Goal: Task Accomplishment & Management: Manage account settings

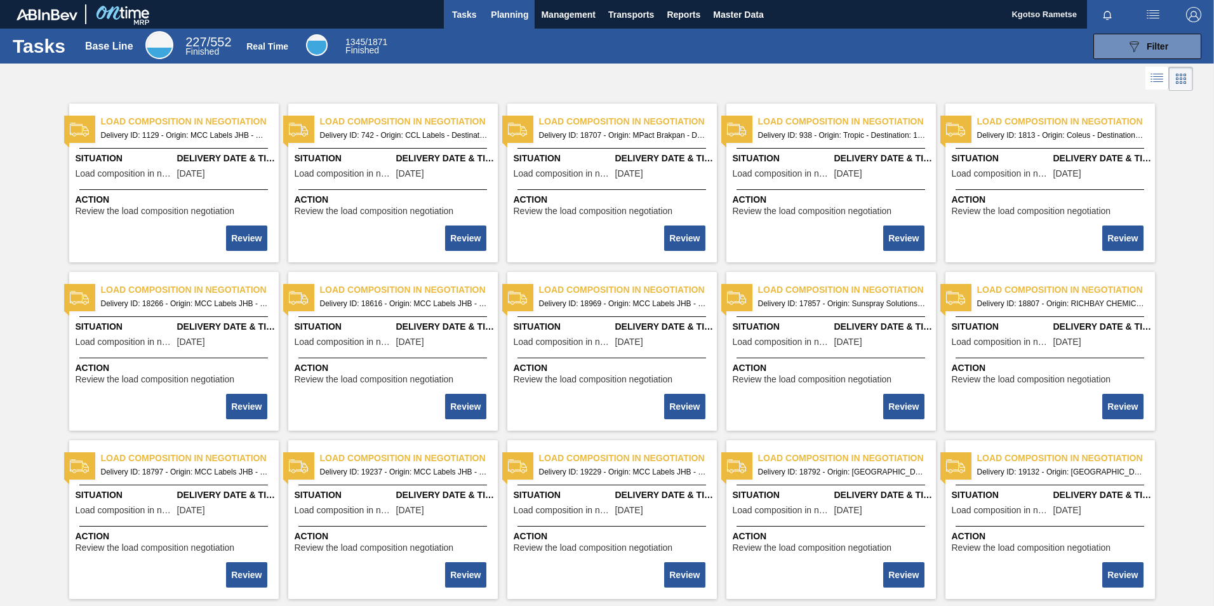
click at [499, 11] on span "Planning" at bounding box center [509, 14] width 37 height 15
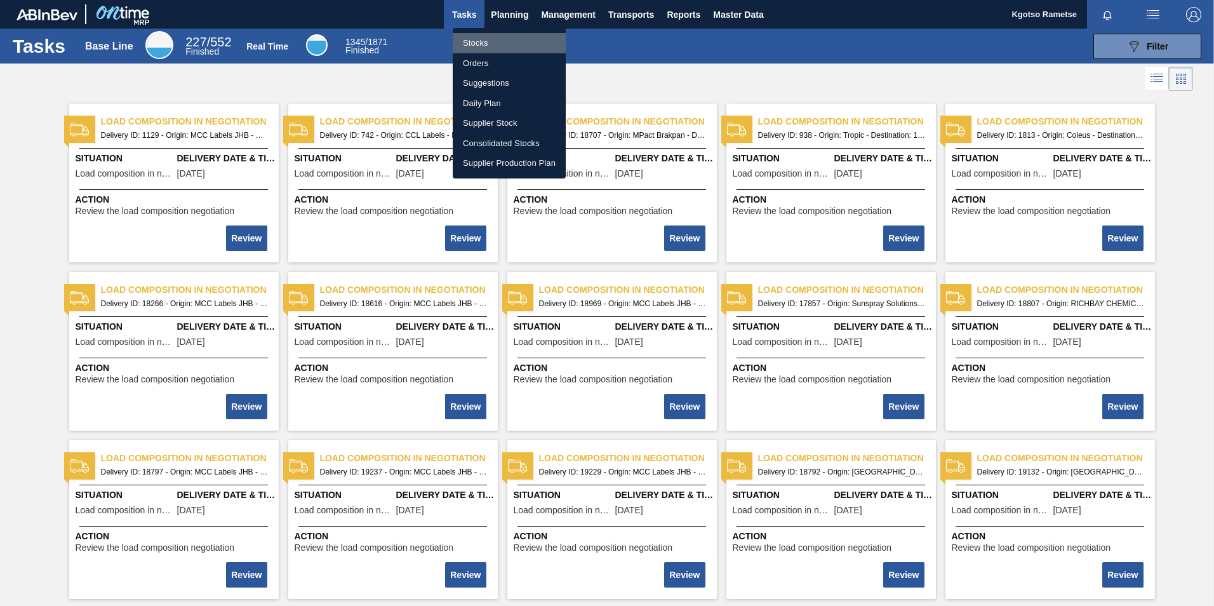
click at [496, 36] on li "Stocks" at bounding box center [509, 43] width 113 height 20
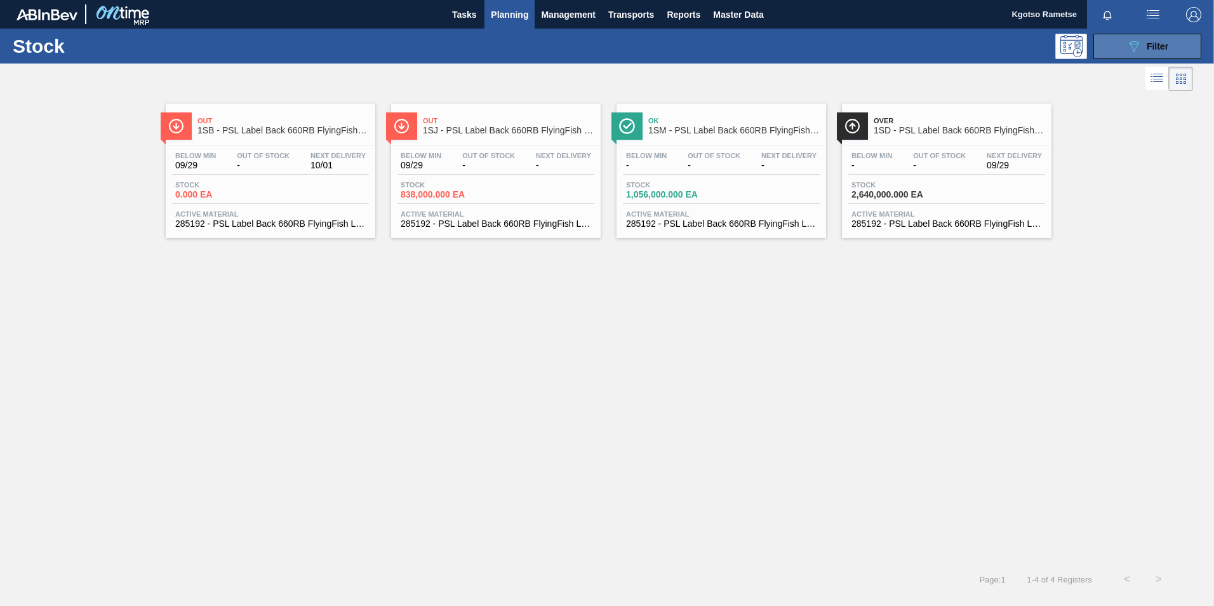
click at [1123, 57] on button "089F7B8B-B2A5-4AFE-B5C0-19BA573D28AC Filter" at bounding box center [1148, 46] width 108 height 25
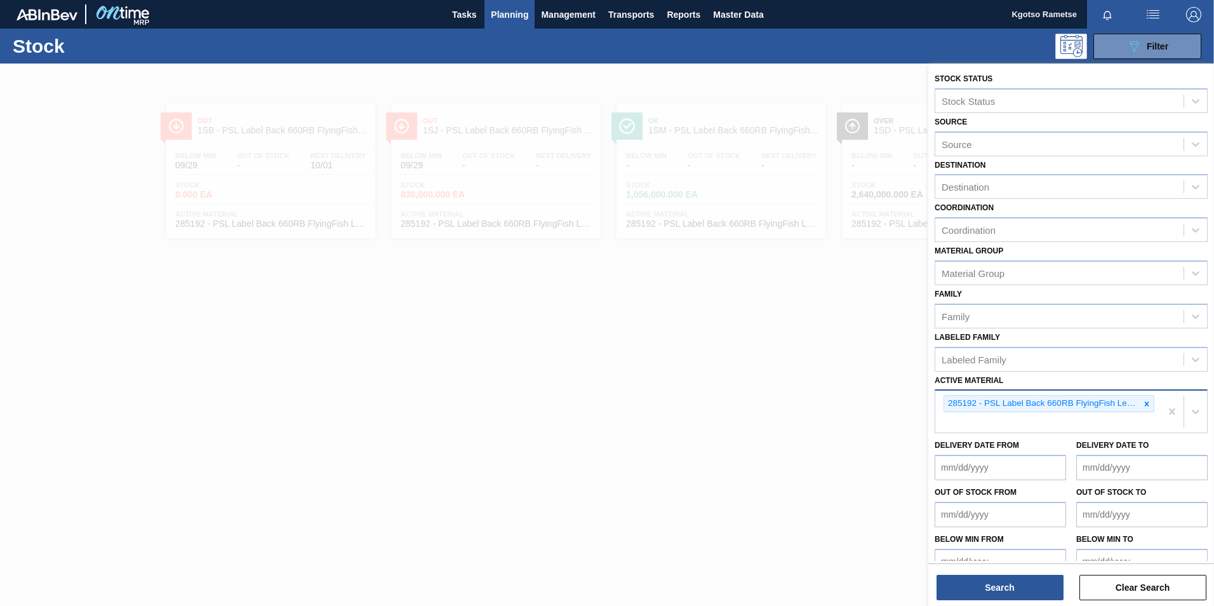
click at [1147, 404] on icon at bounding box center [1146, 403] width 9 height 9
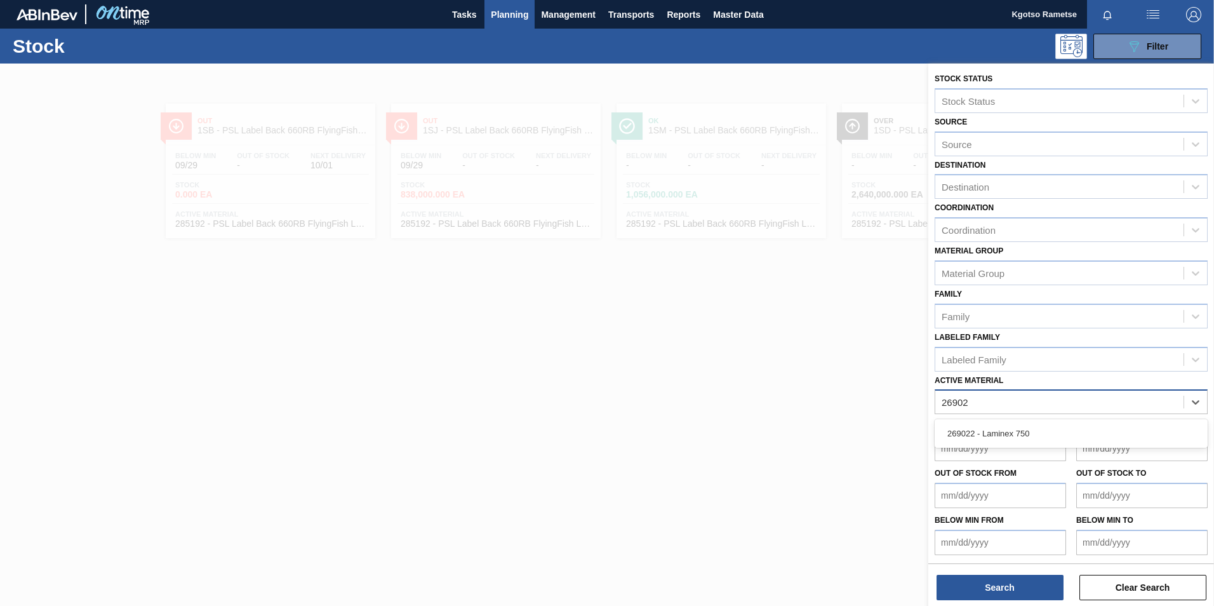
type Material "269022"
click at [1008, 429] on div "269022 - Laminex 750" at bounding box center [1071, 433] width 273 height 23
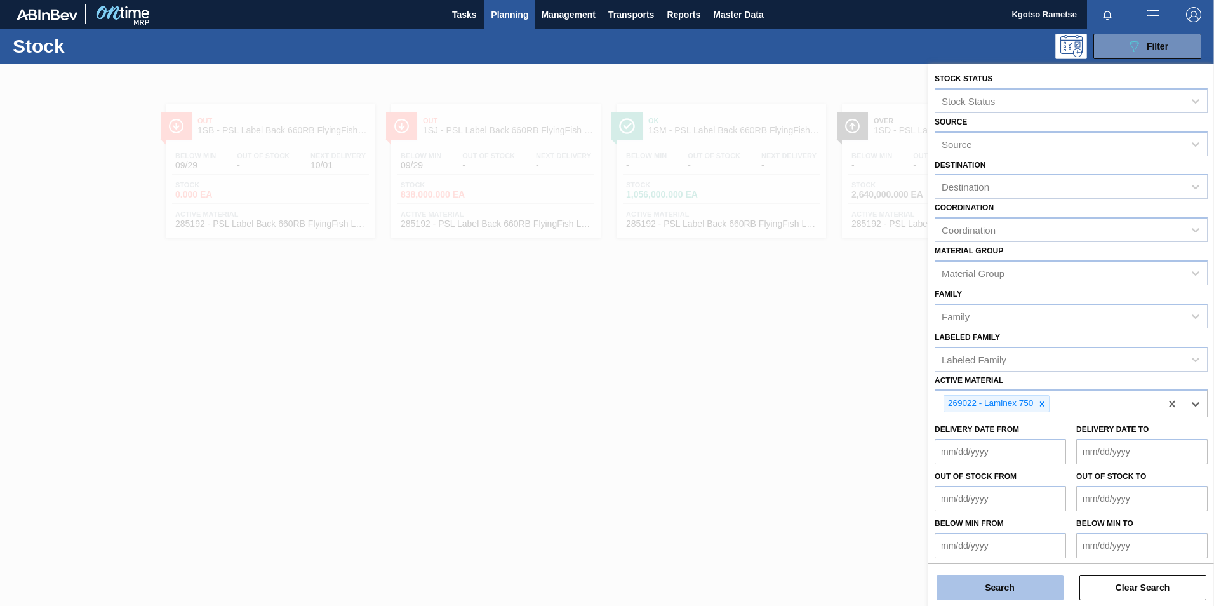
click at [1011, 587] on button "Search" at bounding box center [1000, 587] width 127 height 25
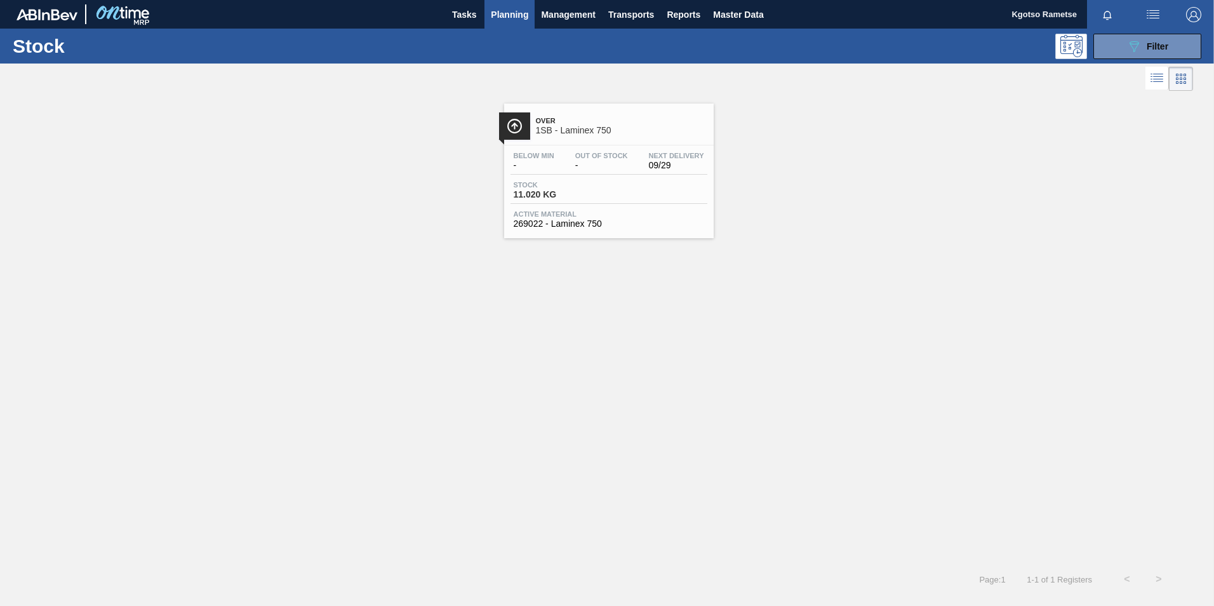
click at [621, 137] on div "Over 1SB - Laminex 750" at bounding box center [621, 126] width 171 height 29
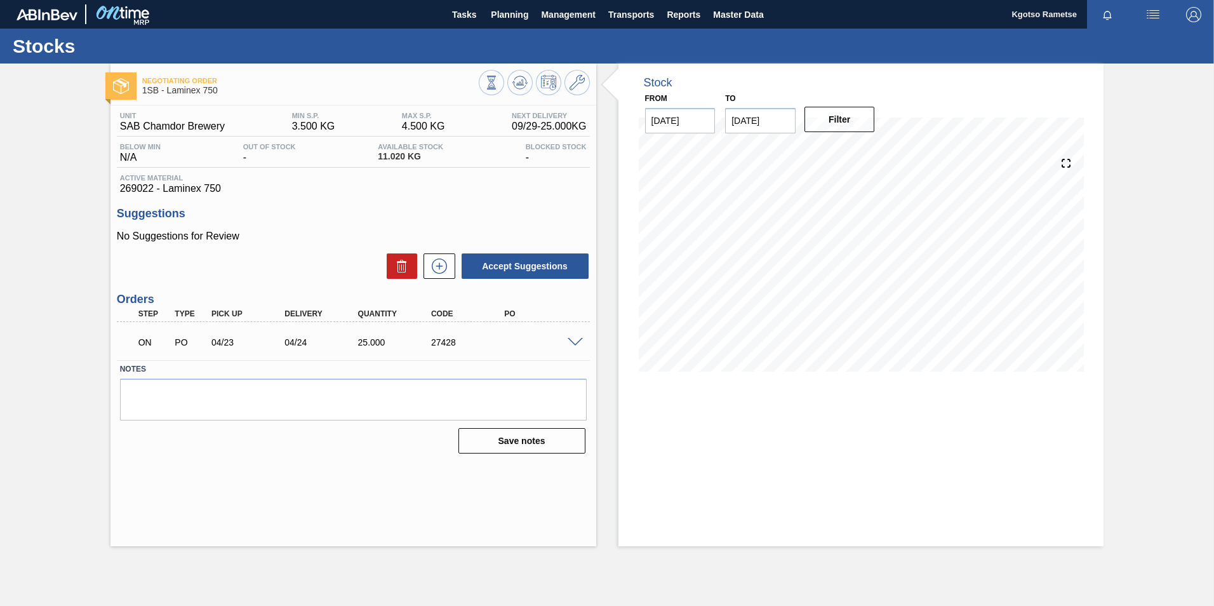
click at [572, 342] on span at bounding box center [575, 343] width 15 height 10
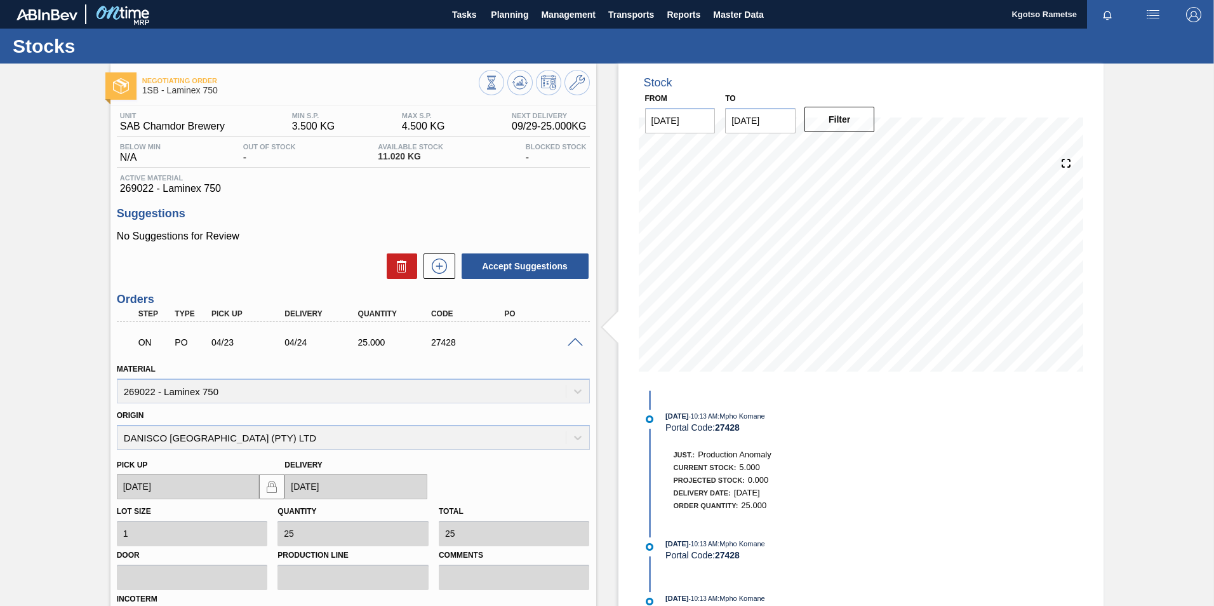
click at [577, 338] on span at bounding box center [575, 343] width 15 height 10
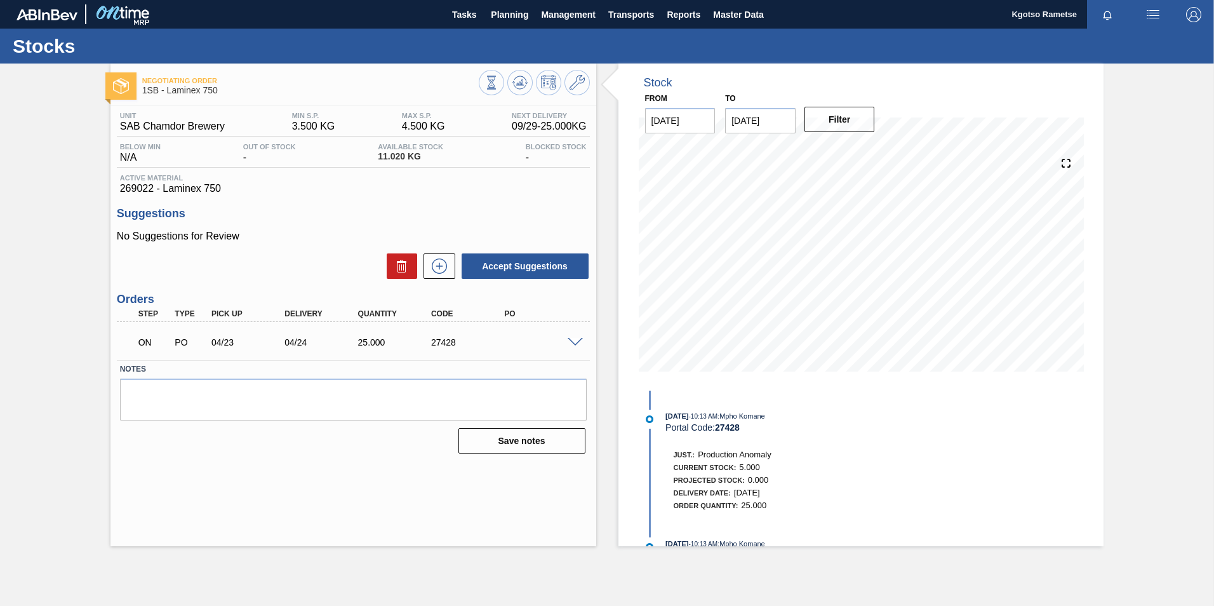
click at [568, 342] on span at bounding box center [575, 343] width 15 height 10
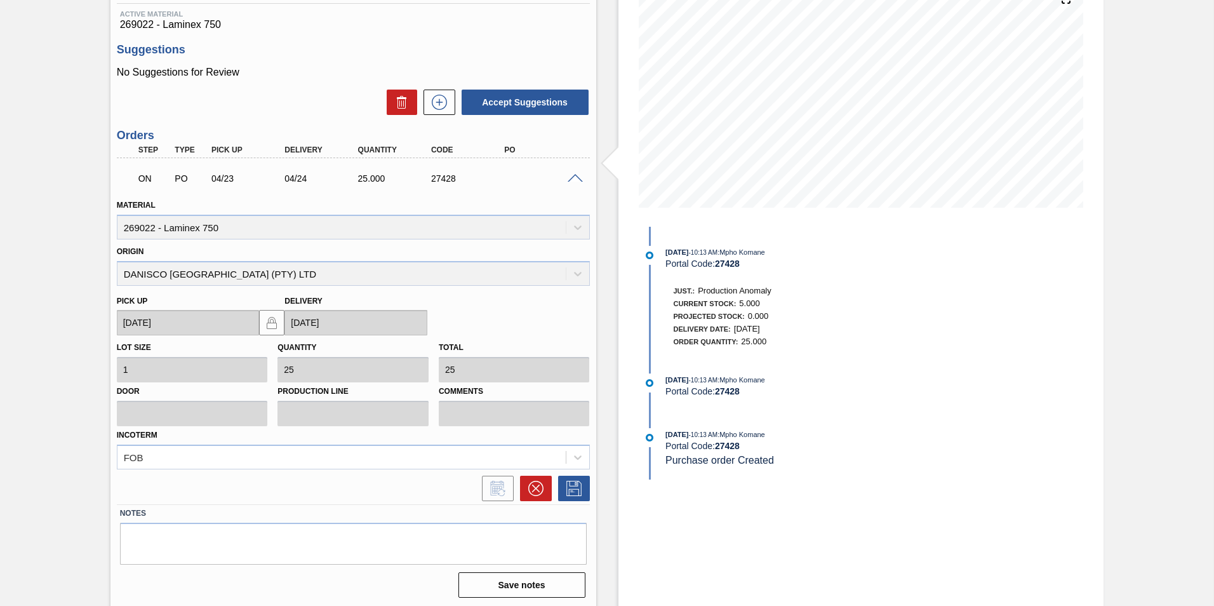
scroll to position [166, 0]
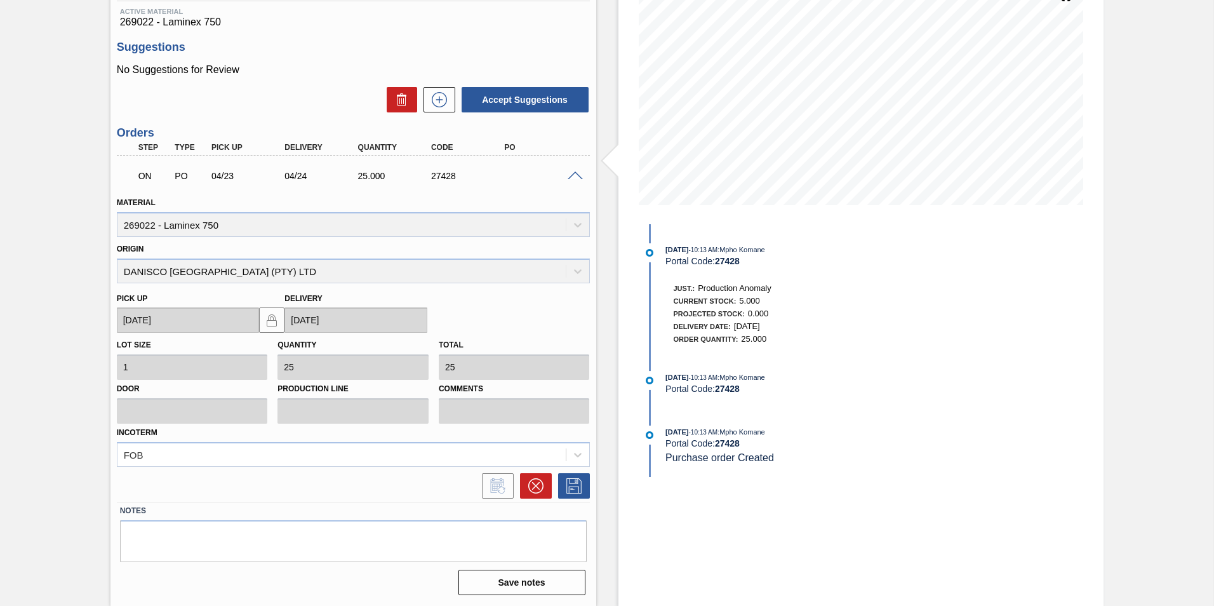
click at [572, 175] on span at bounding box center [575, 176] width 15 height 10
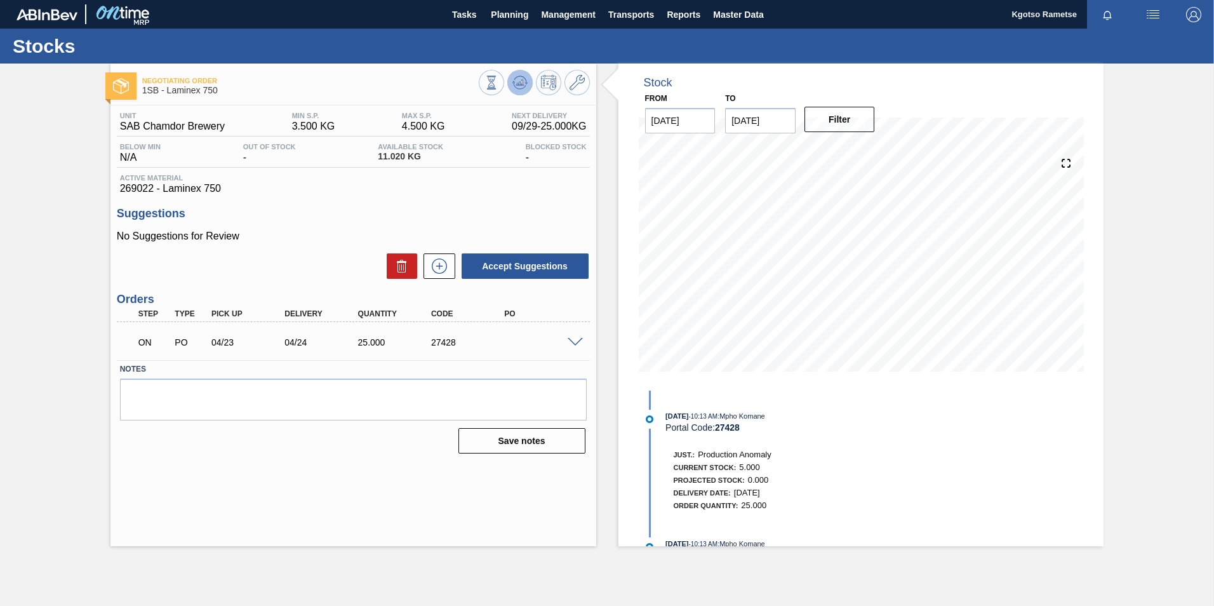
click at [510, 77] on div at bounding box center [534, 84] width 111 height 29
click at [515, 75] on icon at bounding box center [519, 82] width 15 height 15
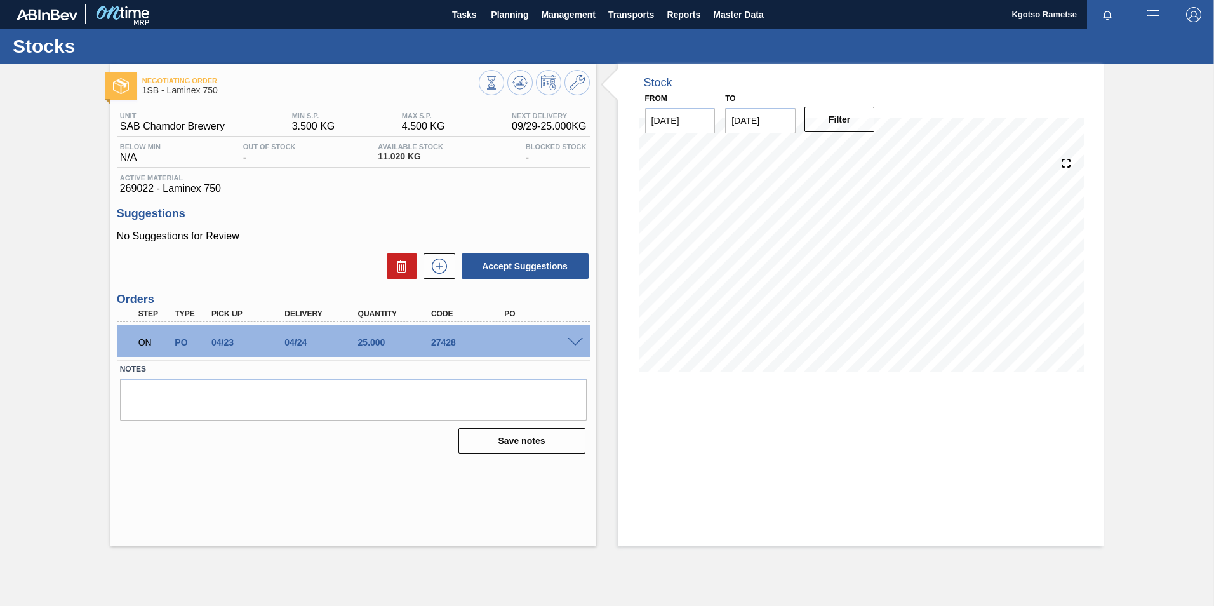
click at [579, 338] on span at bounding box center [575, 343] width 15 height 10
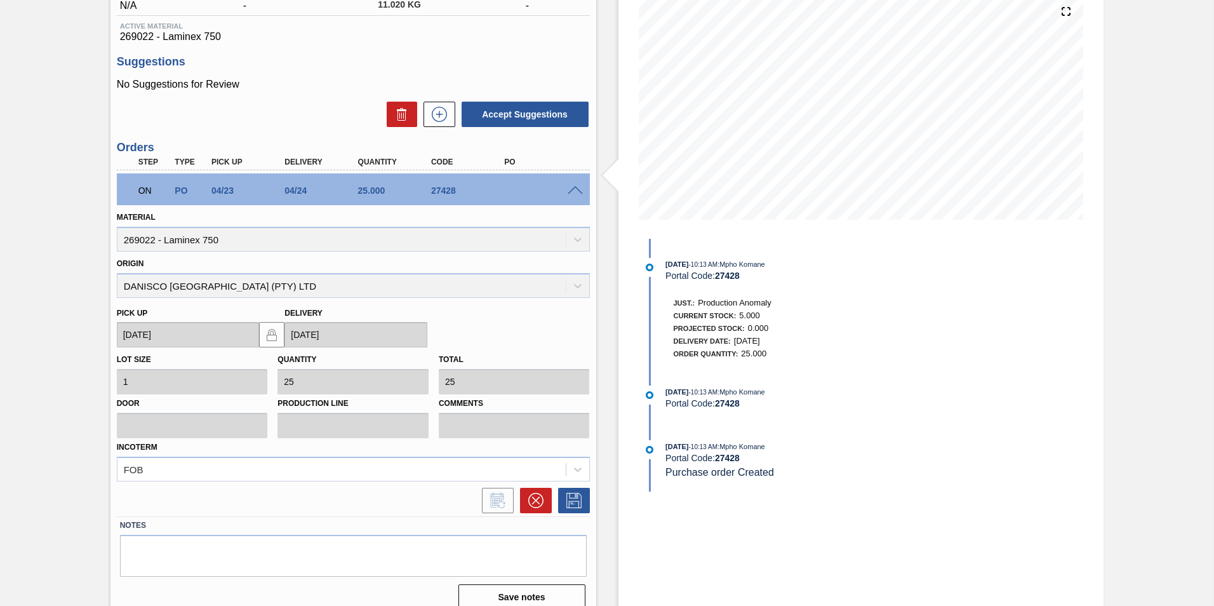
scroll to position [166, 0]
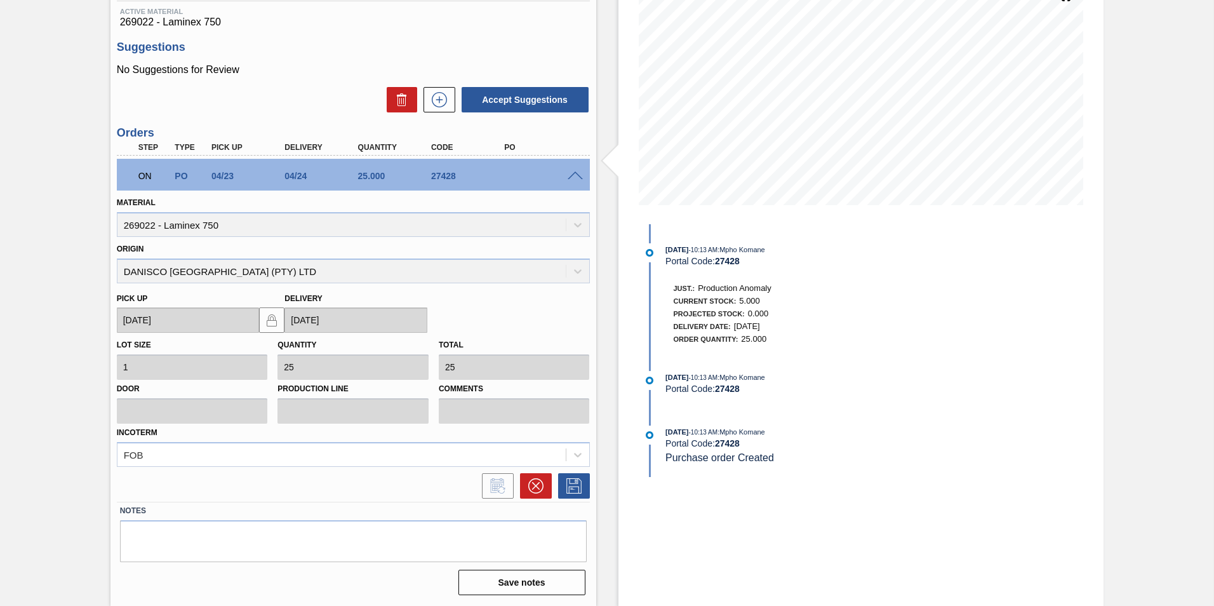
click at [422, 39] on div "Unit SAB Chamdor Brewery MIN S.P. 3.500 KG MAX S.P. 4.500 KG Next Delivery 09/2…" at bounding box center [353, 269] width 486 height 660
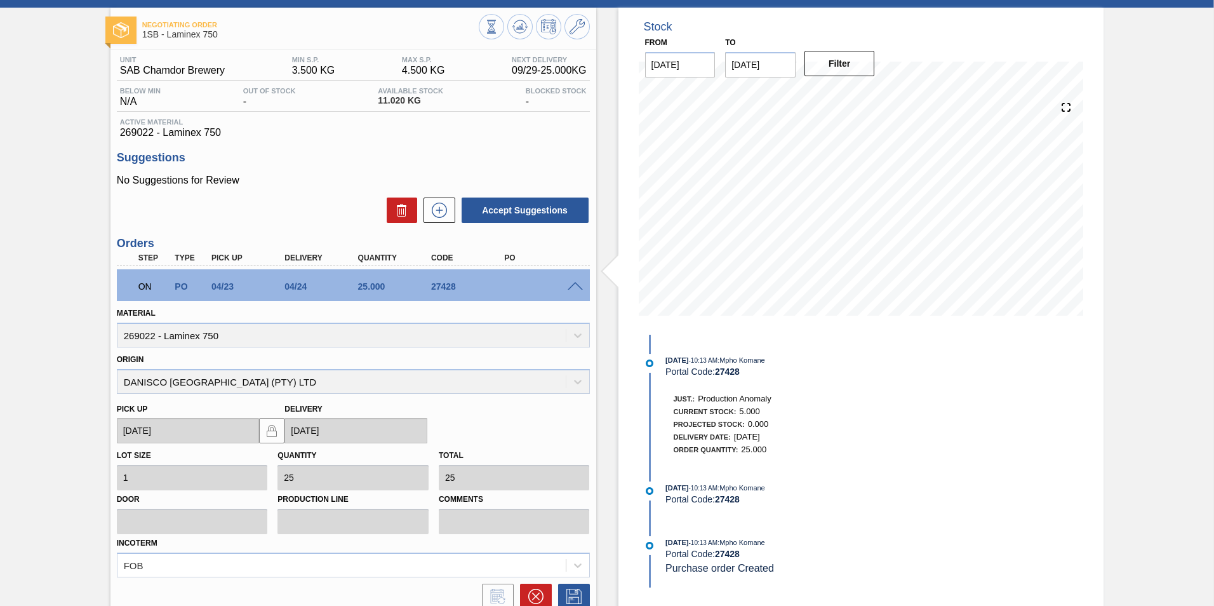
scroll to position [0, 0]
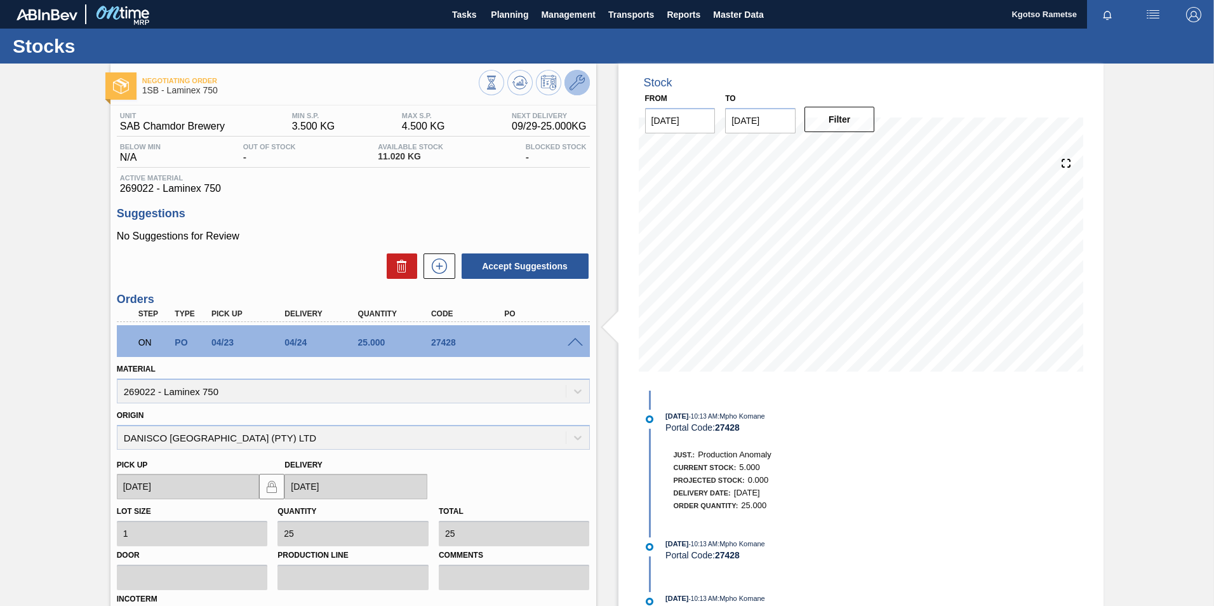
click at [570, 88] on icon at bounding box center [577, 82] width 15 height 15
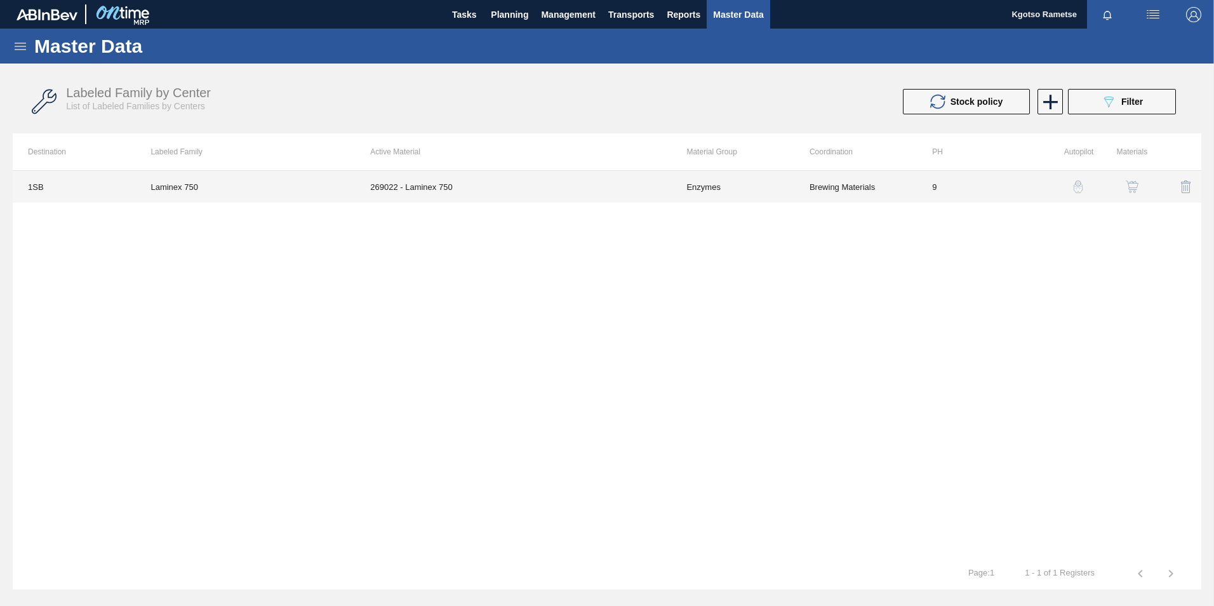
click at [549, 201] on td "269022 - Laminex 750" at bounding box center [513, 187] width 316 height 32
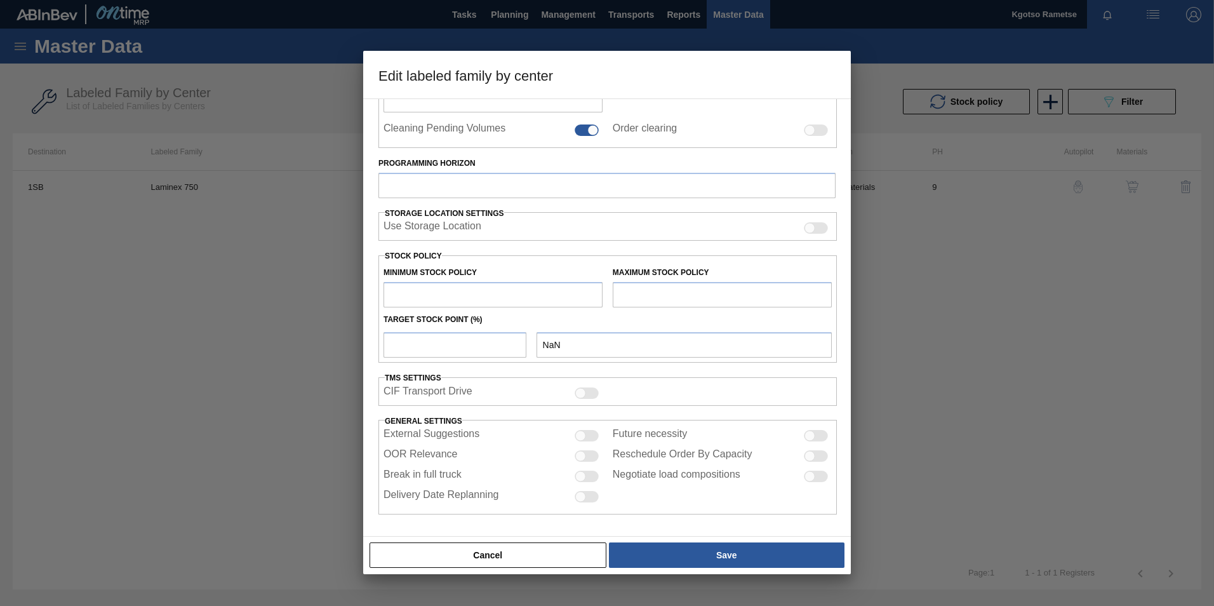
type input "Enzymes"
type input "Laminex"
type input "Laminex 750"
type input "1SB - SAB Chamdor Brewery"
type input "9"
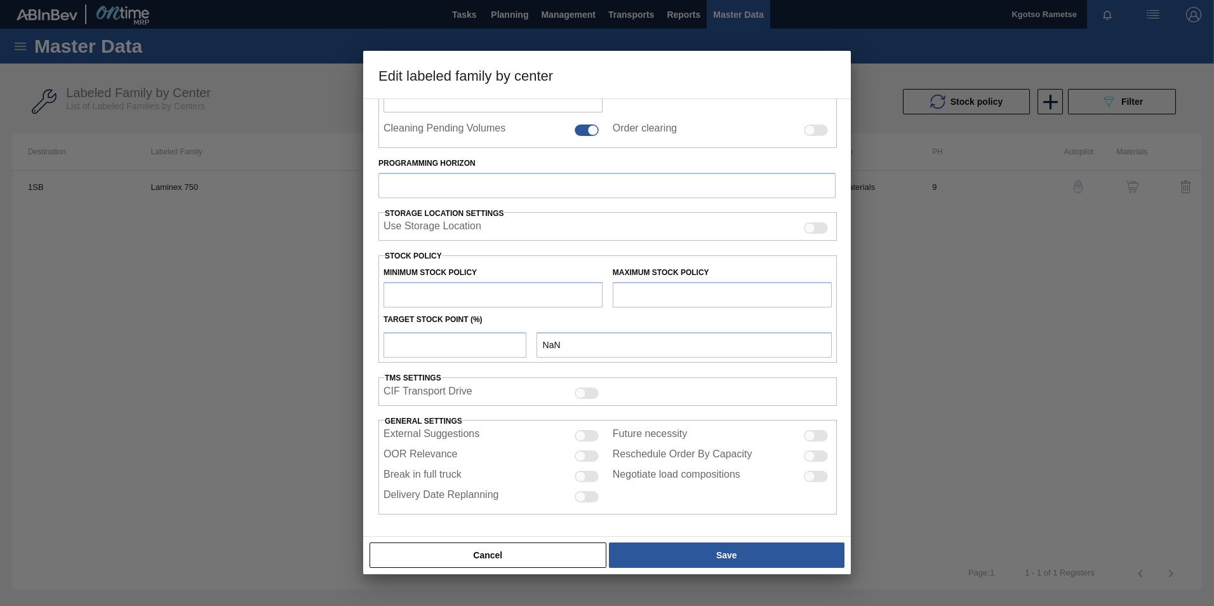
type input "3.5"
type input "4.5"
type input "100"
type input "4.500"
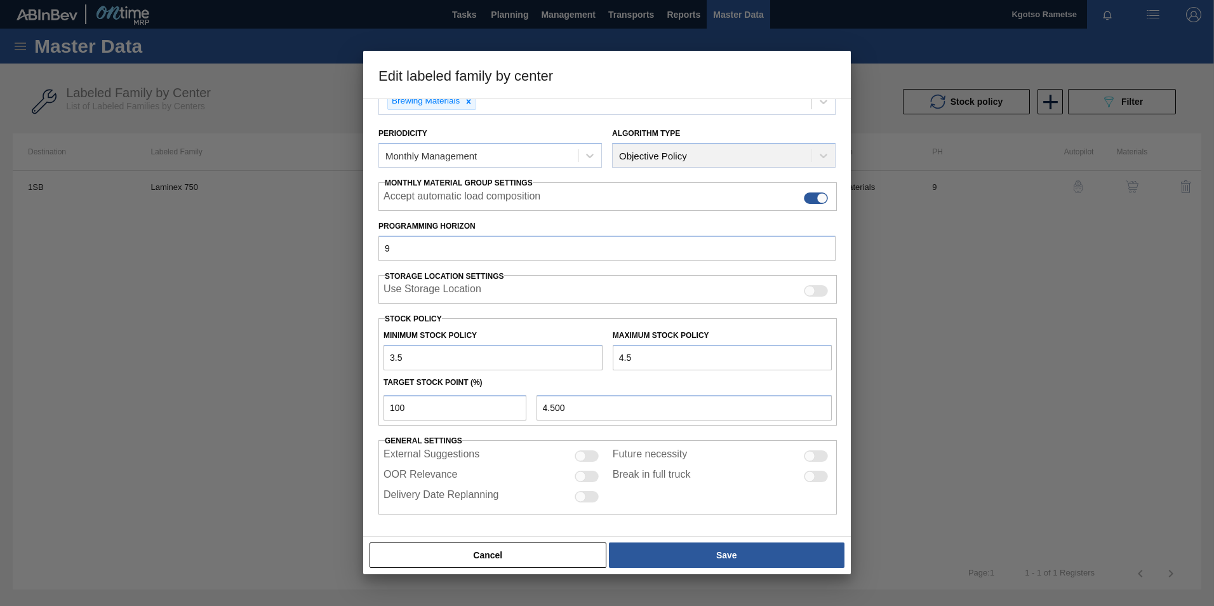
drag, startPoint x: 408, startPoint y: 356, endPoint x: 394, endPoint y: 357, distance: 14.0
click at [394, 357] on input "3.5" at bounding box center [493, 357] width 219 height 25
click at [406, 363] on input "3.5" at bounding box center [493, 357] width 219 height 25
click at [405, 363] on input "3.5" at bounding box center [493, 357] width 219 height 25
drag, startPoint x: 404, startPoint y: 362, endPoint x: 379, endPoint y: 362, distance: 24.8
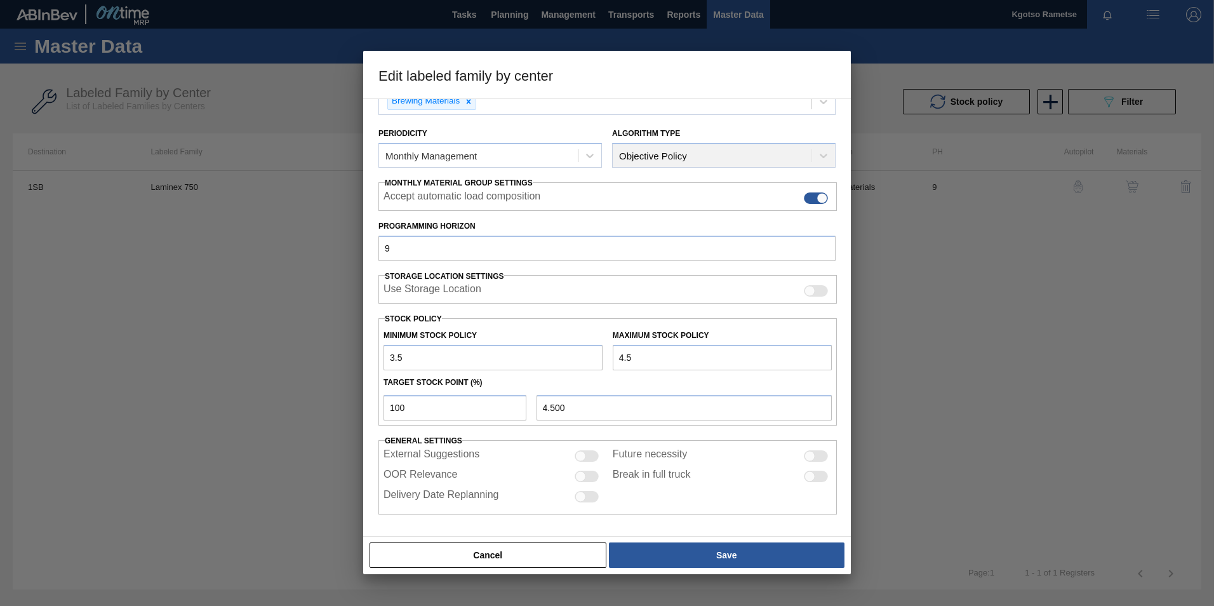
click at [379, 362] on div "Minimum Stock Policy 3.5" at bounding box center [492, 348] width 229 height 44
drag, startPoint x: 423, startPoint y: 354, endPoint x: 395, endPoint y: 349, distance: 28.5
click at [395, 349] on input "500" at bounding box center [493, 357] width 219 height 25
click at [408, 362] on input "500" at bounding box center [493, 357] width 219 height 25
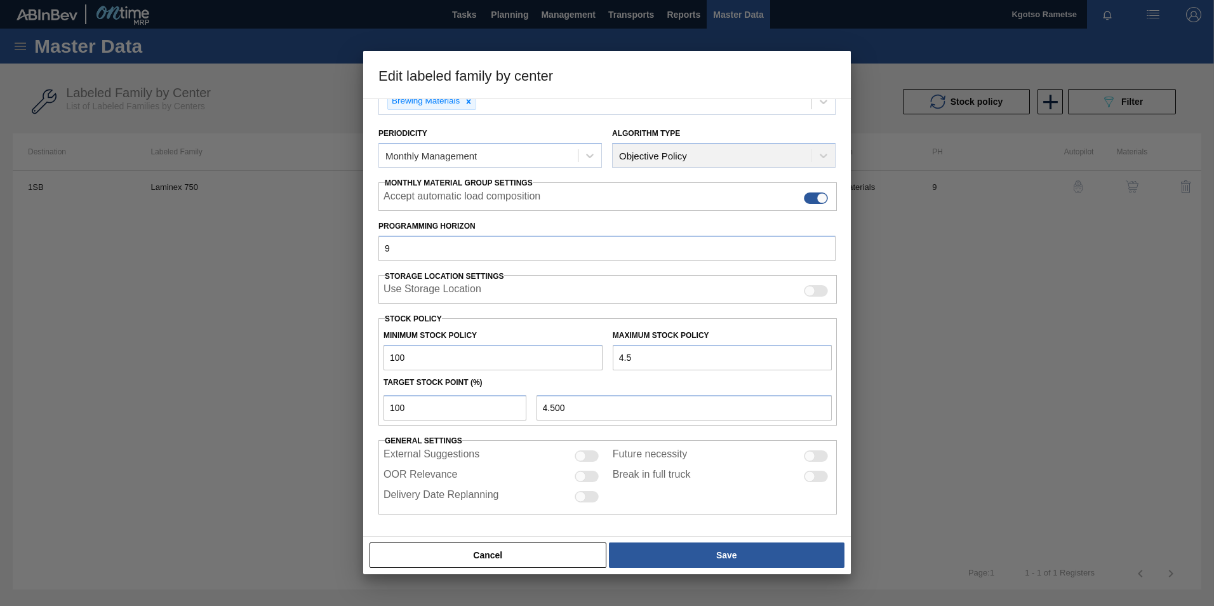
type input "100"
drag, startPoint x: 587, startPoint y: 358, endPoint x: 554, endPoint y: 361, distance: 33.8
click at [583, 359] on div "Minimum Stock Policy 100 Maximum Stock Policy 4.5" at bounding box center [607, 346] width 458 height 47
type input "1"
type input "1.000"
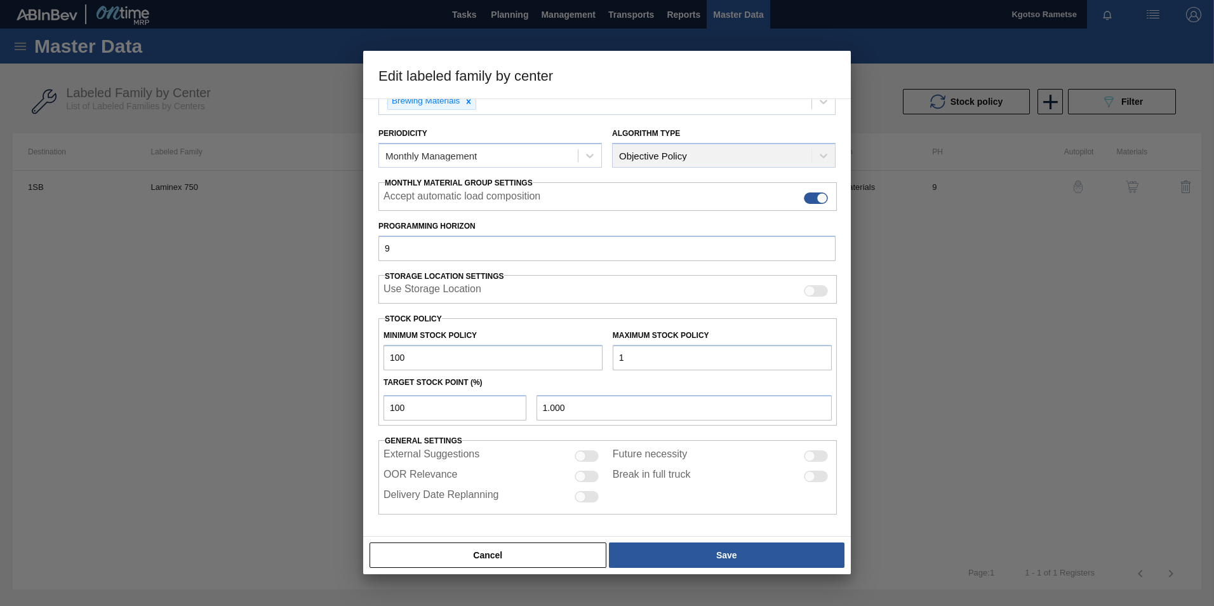
type input "15"
type input "15.000"
type input "150"
type input "150.000"
type input "150"
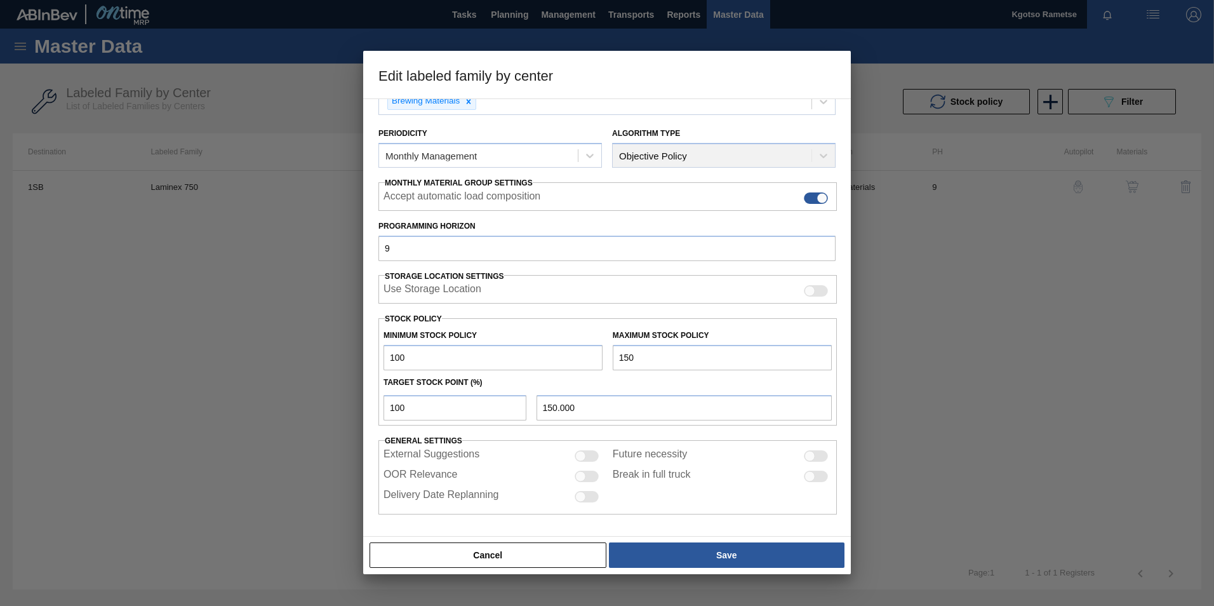
click at [415, 527] on div "Material Group Enzymes Family Laminex Labeled Family Laminex 750 Destination 1S…" at bounding box center [607, 317] width 488 height 438
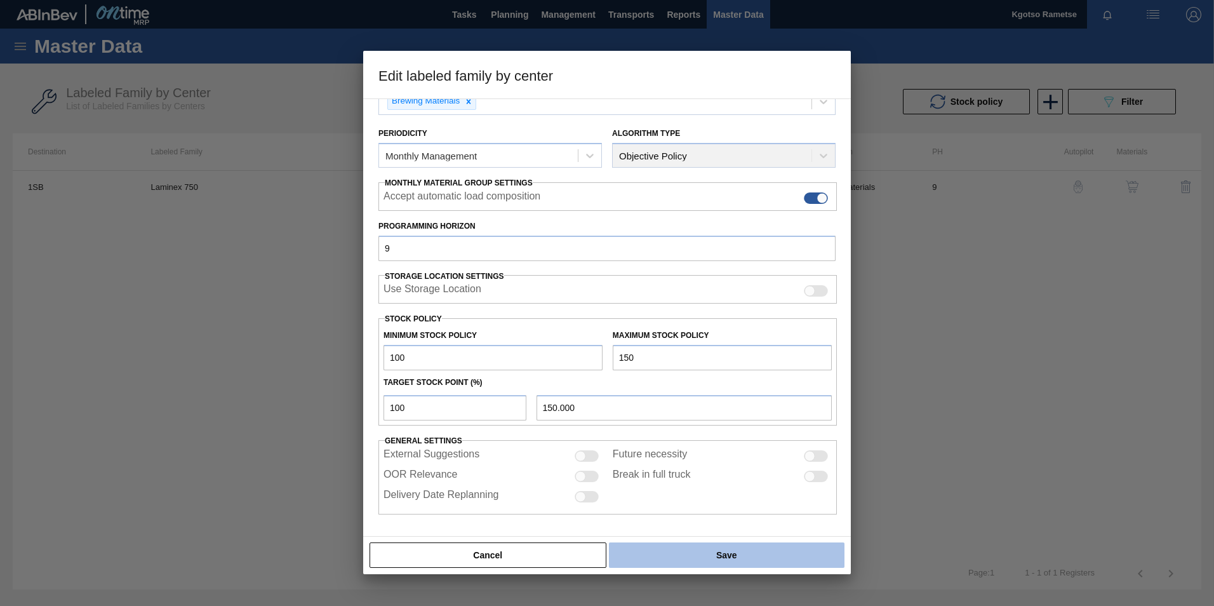
click at [706, 554] on button "Save" at bounding box center [727, 554] width 236 height 25
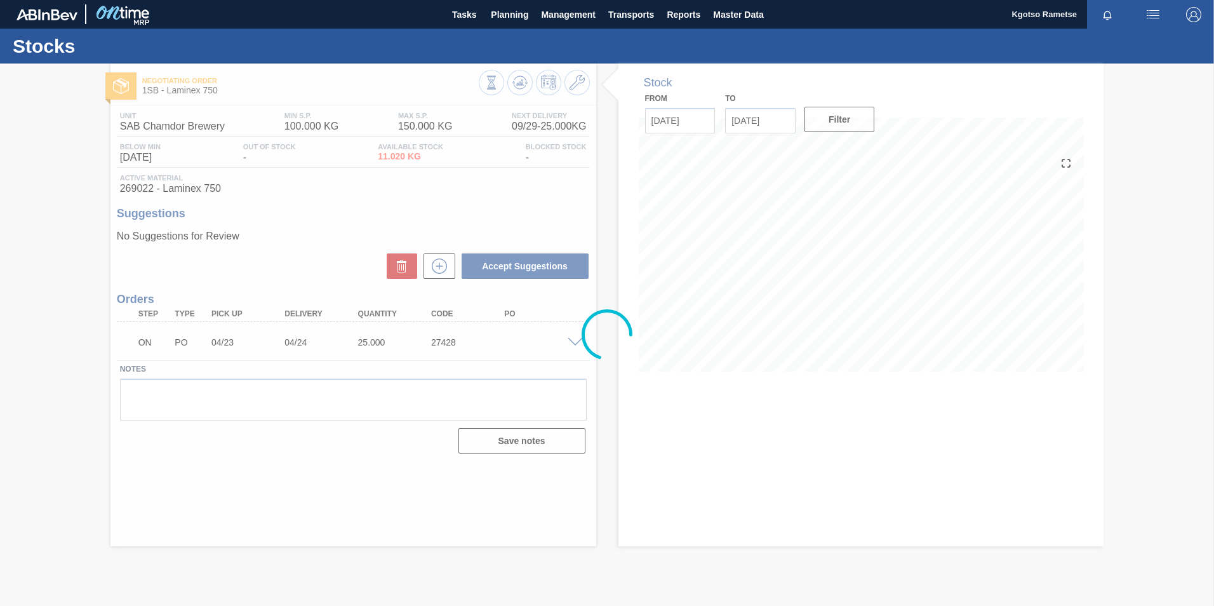
click at [519, 73] on div at bounding box center [607, 335] width 1214 height 542
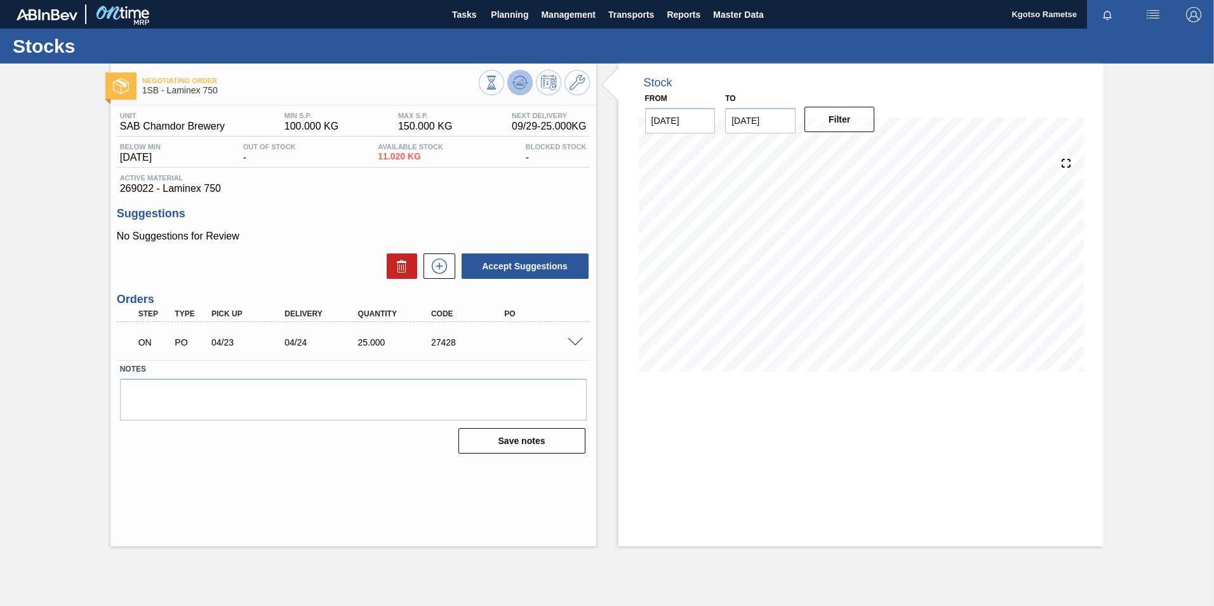
click at [520, 78] on icon at bounding box center [519, 82] width 15 height 15
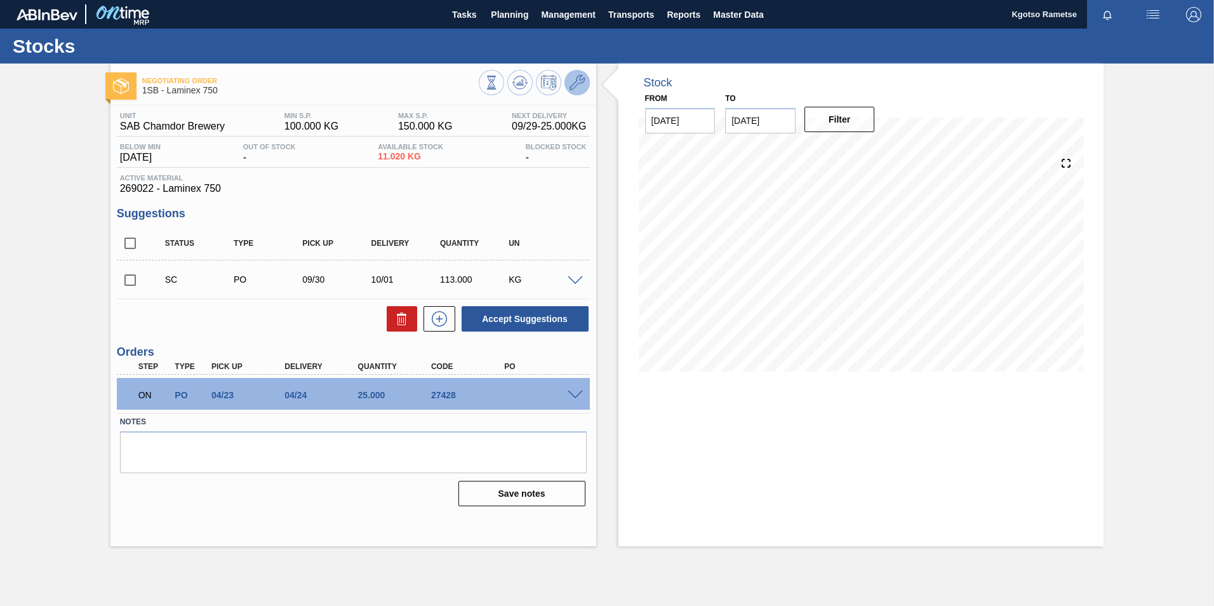
click at [576, 89] on icon at bounding box center [577, 82] width 15 height 15
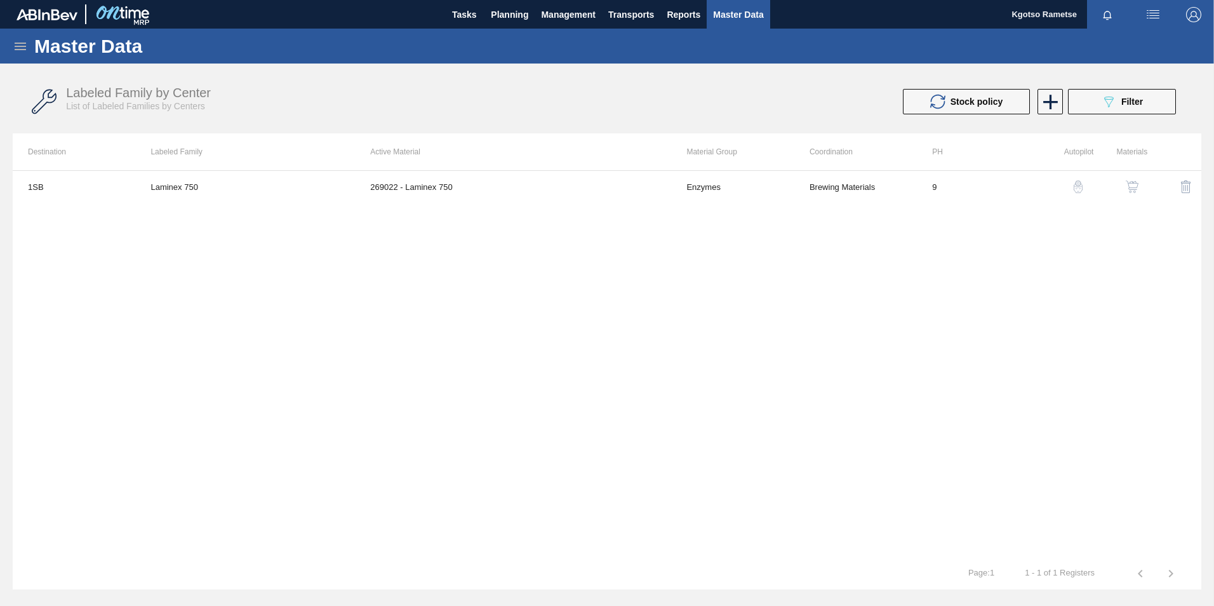
click at [1128, 191] on img "button" at bounding box center [1132, 186] width 13 height 13
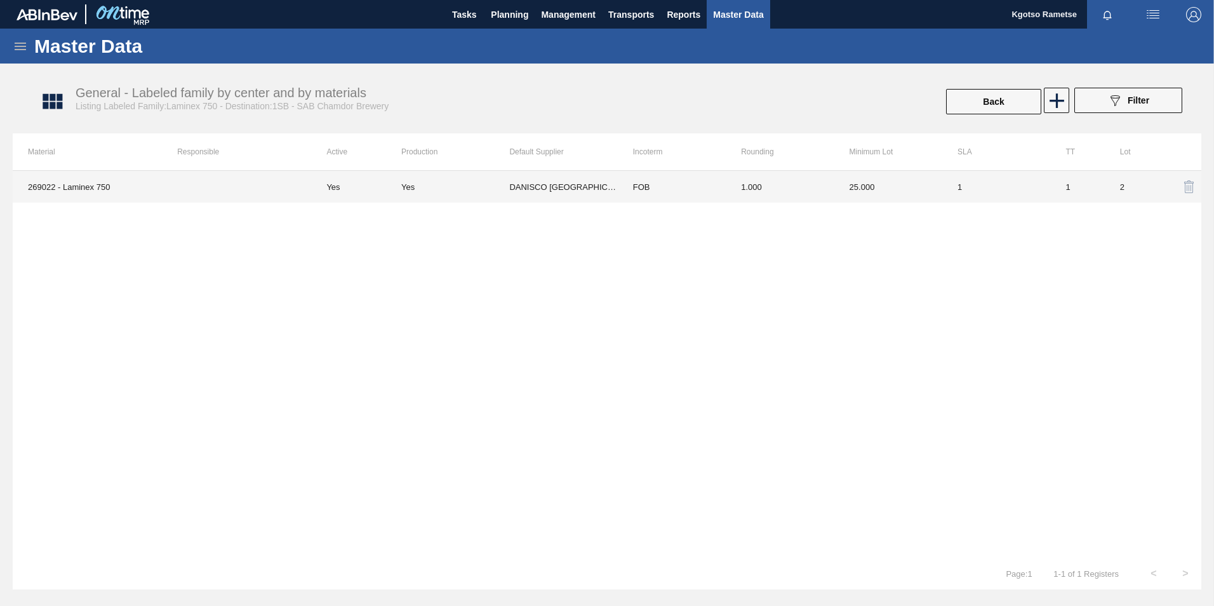
click at [683, 188] on td "FOB" at bounding box center [672, 187] width 108 height 32
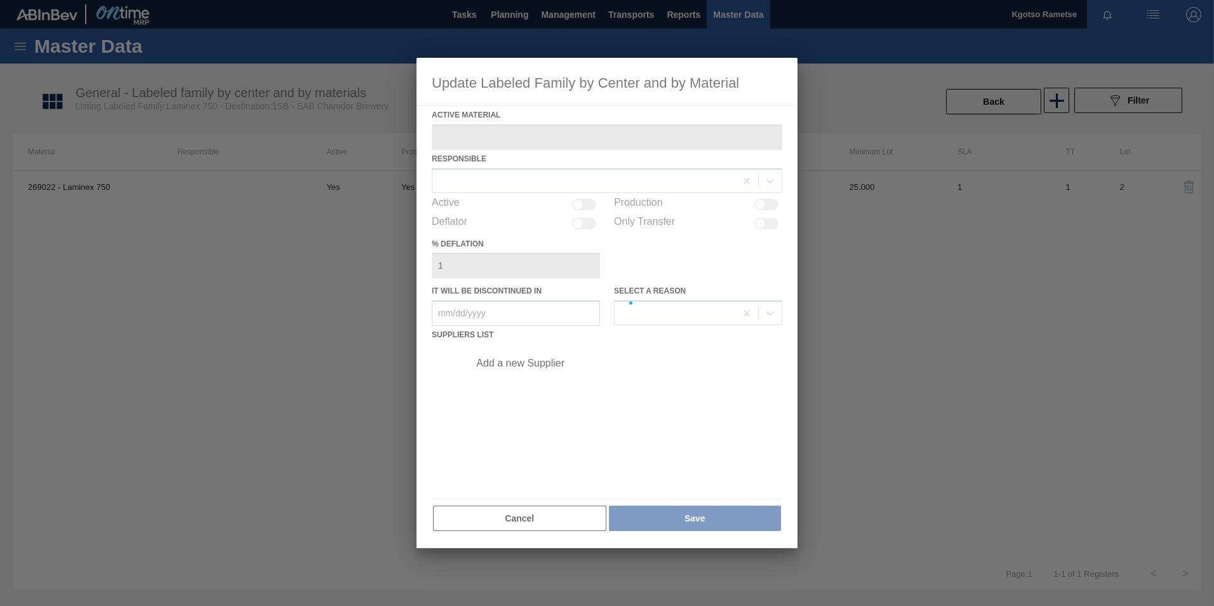
type Material "269022 - Laminex 750"
checkbox input "true"
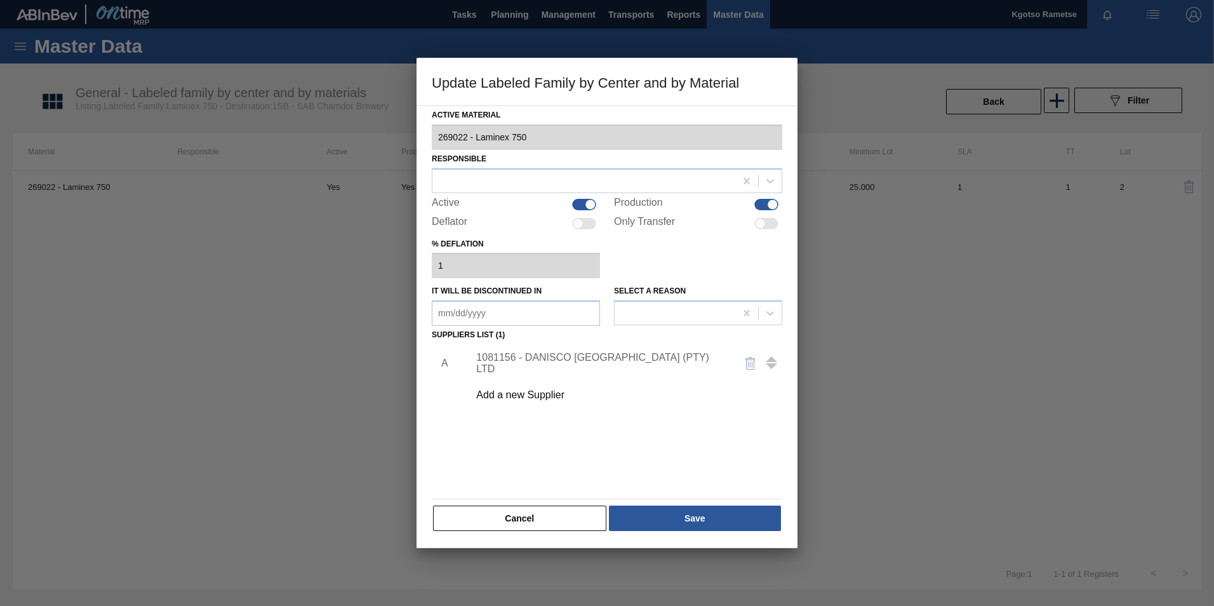
click at [526, 362] on div "1081156 - DANISCO [GEOGRAPHIC_DATA] (PTY) LTD" at bounding box center [600, 363] width 249 height 23
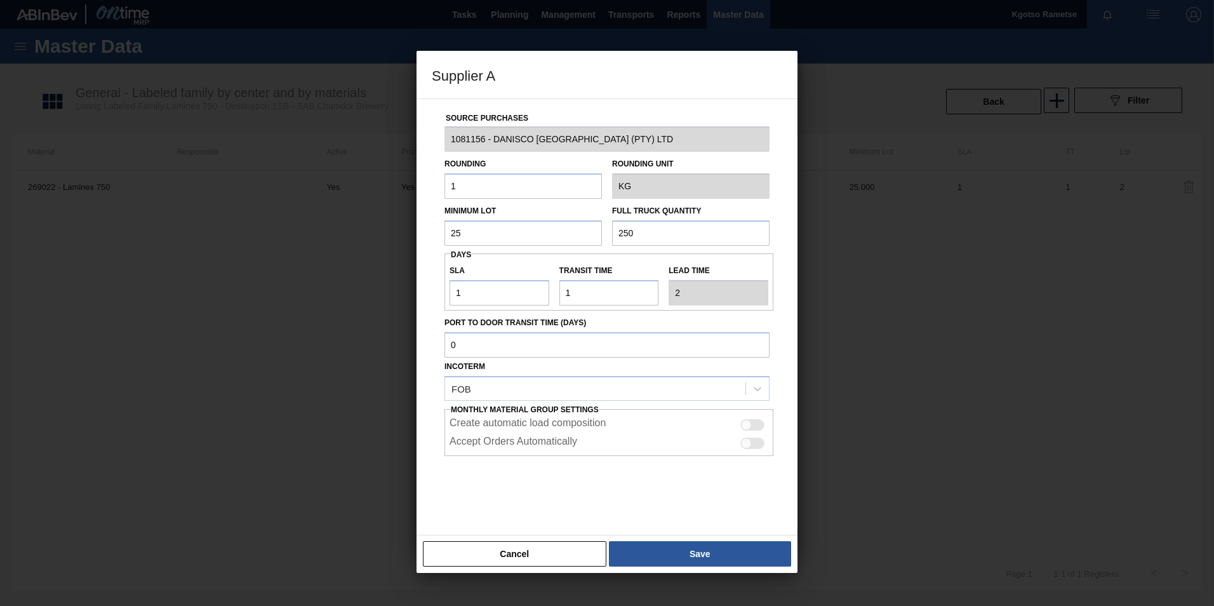
drag, startPoint x: 473, startPoint y: 241, endPoint x: 344, endPoint y: 251, distance: 129.3
click at [341, 252] on div "Supplier A Source Purchases 1081156 - DANISCO [GEOGRAPHIC_DATA] (PTY) LTD Round…" at bounding box center [607, 303] width 1214 height 606
drag, startPoint x: 545, startPoint y: 231, endPoint x: 480, endPoint y: 239, distance: 65.9
click at [495, 238] on div "Minimum Lot 25 Full Truck Quantity 250" at bounding box center [606, 222] width 335 height 47
drag, startPoint x: 678, startPoint y: 236, endPoint x: 415, endPoint y: 244, distance: 263.1
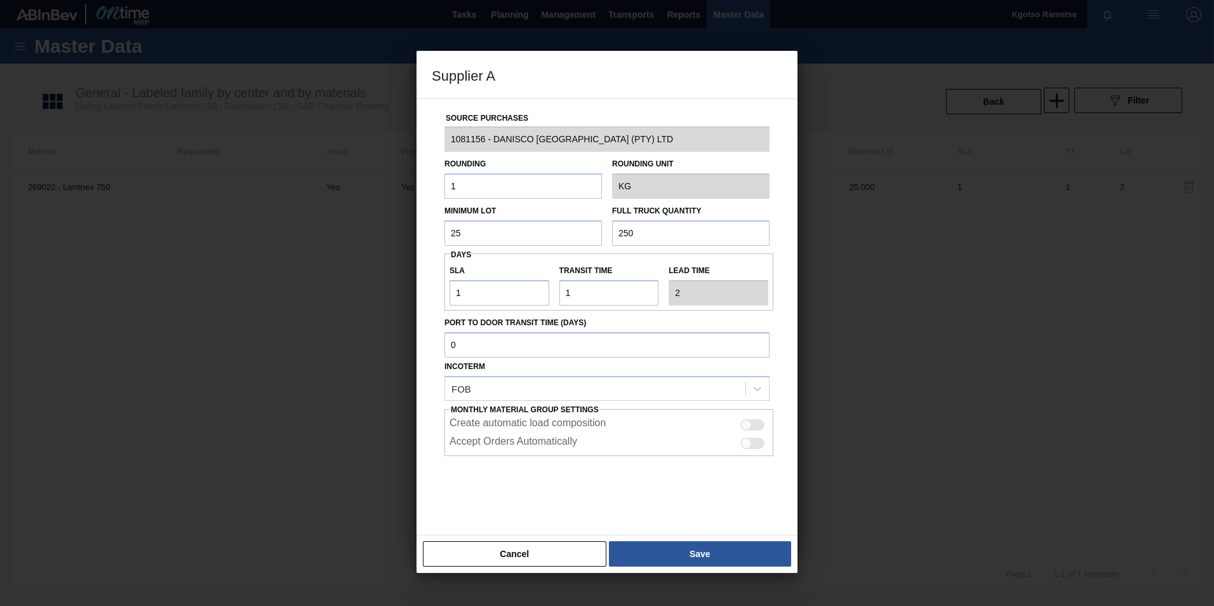
click at [443, 244] on div "Minimum Lot 25 Full Truck Quantity 250" at bounding box center [606, 222] width 335 height 47
paste input "text"
type input "25"
click at [693, 558] on button "Save" at bounding box center [700, 553] width 182 height 25
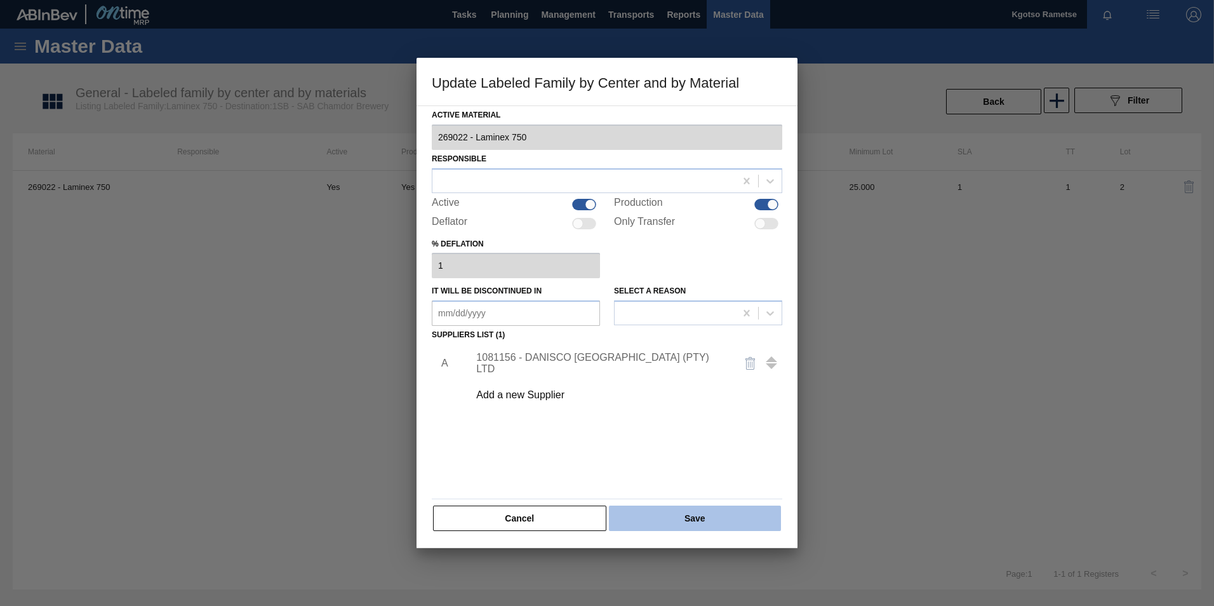
click at [678, 519] on button "Save" at bounding box center [695, 517] width 172 height 25
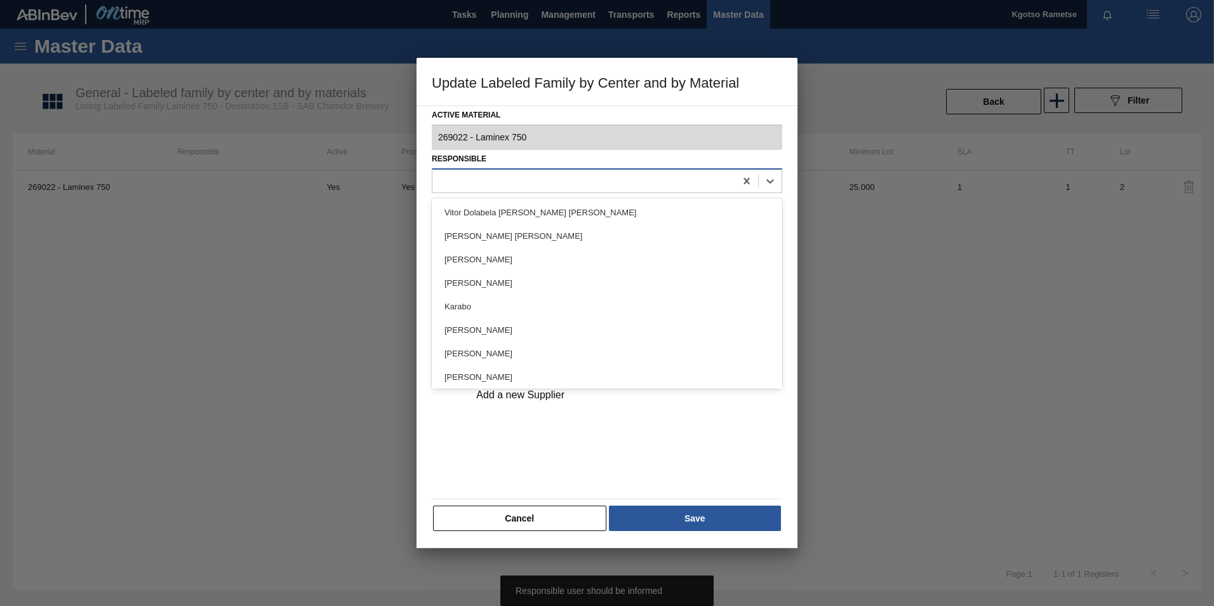
click at [536, 170] on div at bounding box center [607, 180] width 351 height 25
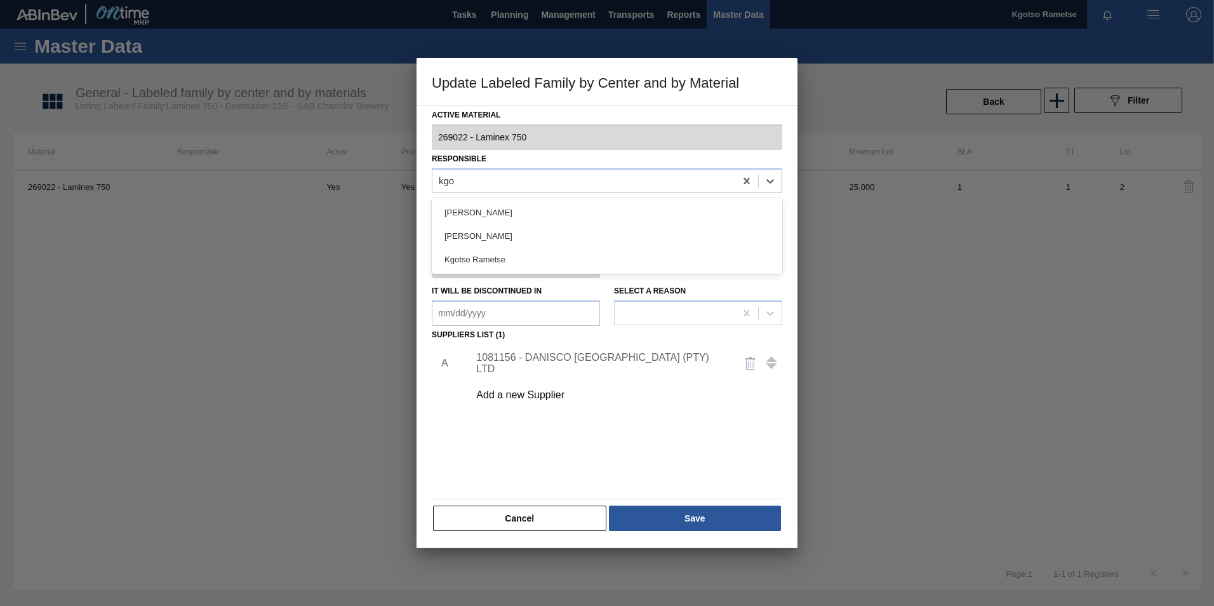
type input "kgot"
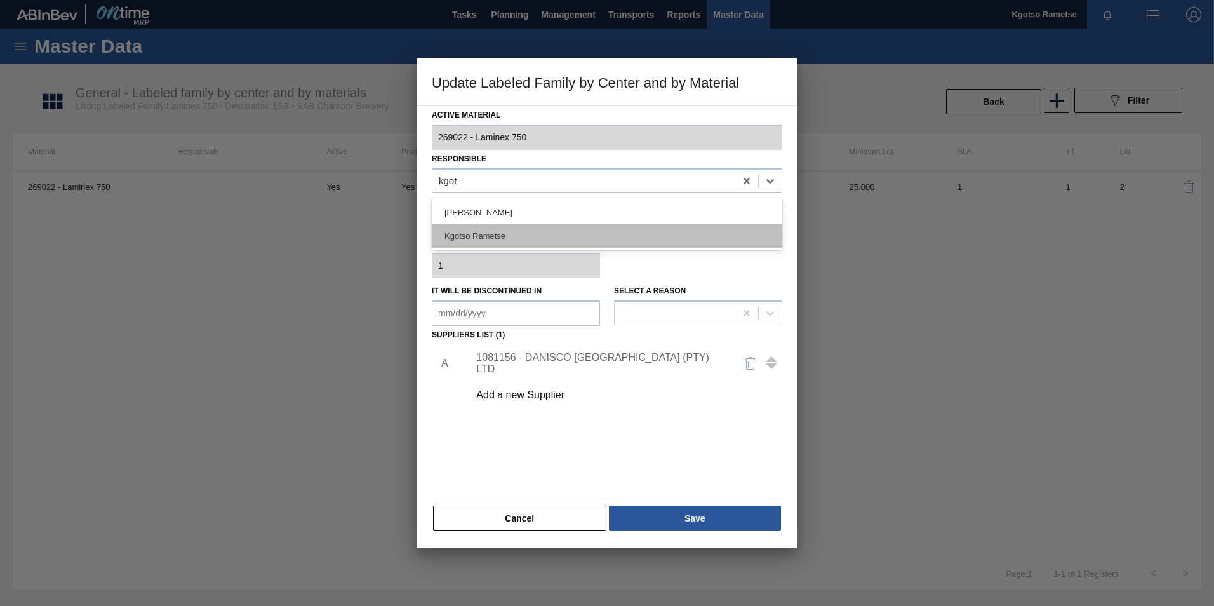
click at [508, 238] on div "Kgotso Rametse" at bounding box center [607, 235] width 351 height 23
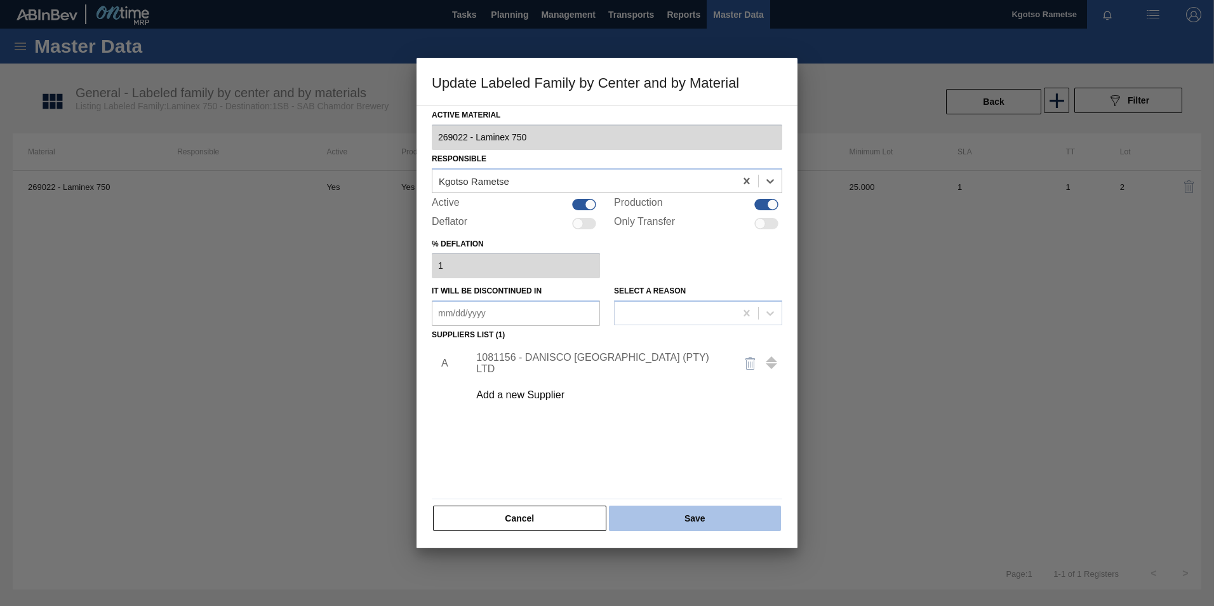
click at [680, 524] on button "Save" at bounding box center [695, 517] width 172 height 25
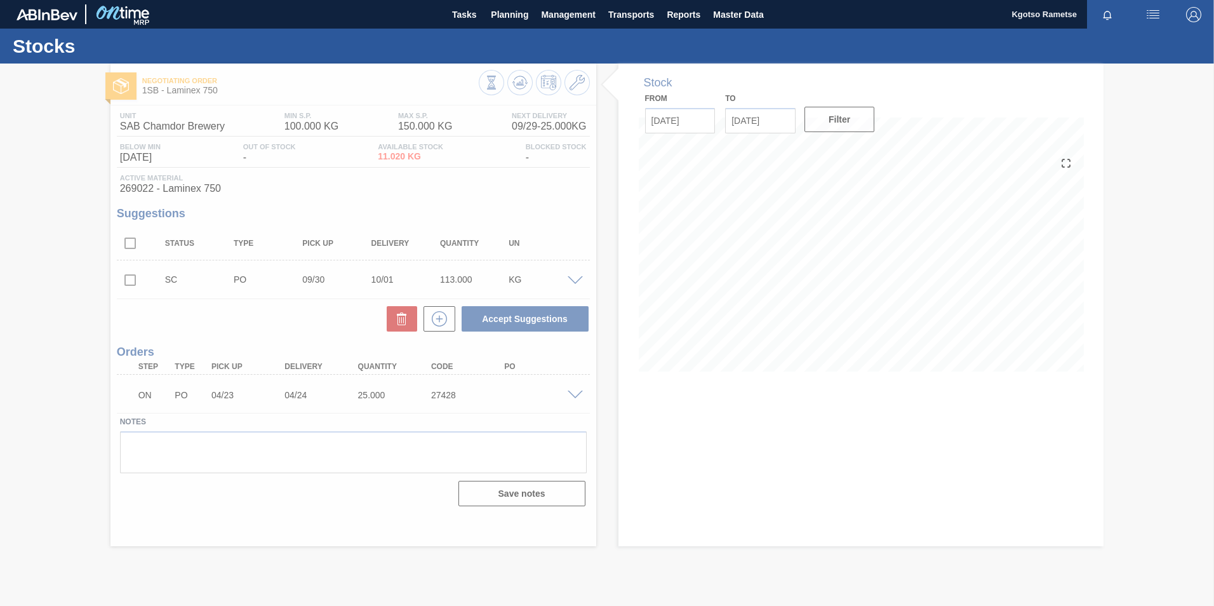
click at [524, 91] on div at bounding box center [607, 335] width 1214 height 542
click at [524, 91] on button at bounding box center [519, 82] width 25 height 25
click at [524, 91] on div at bounding box center [607, 335] width 1214 height 542
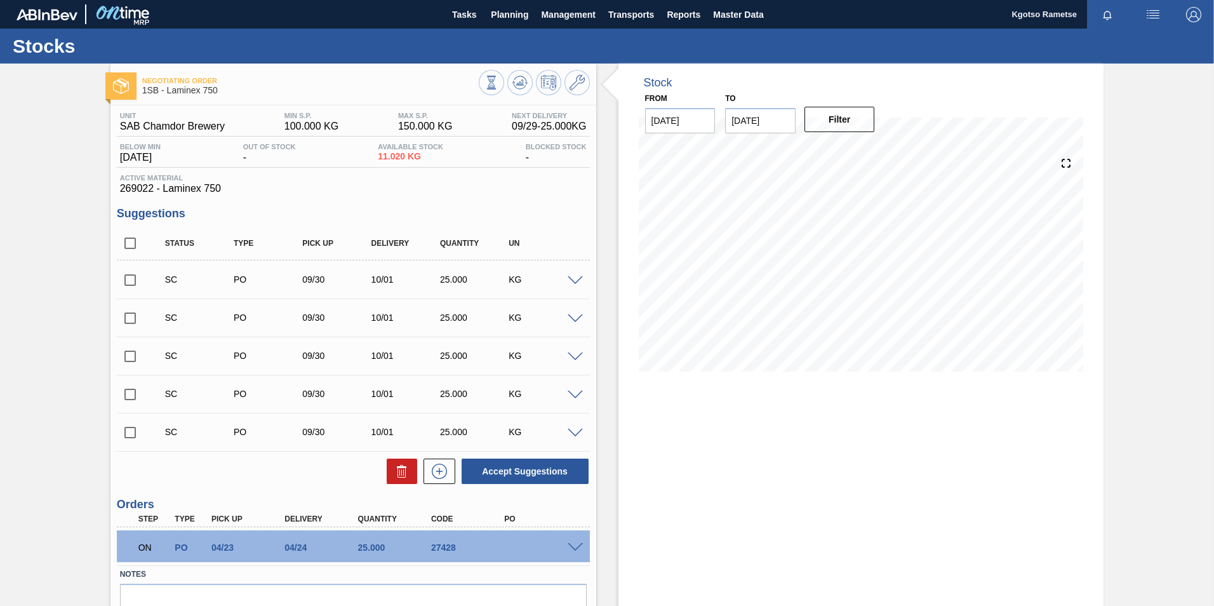
click at [572, 546] on span at bounding box center [575, 548] width 15 height 10
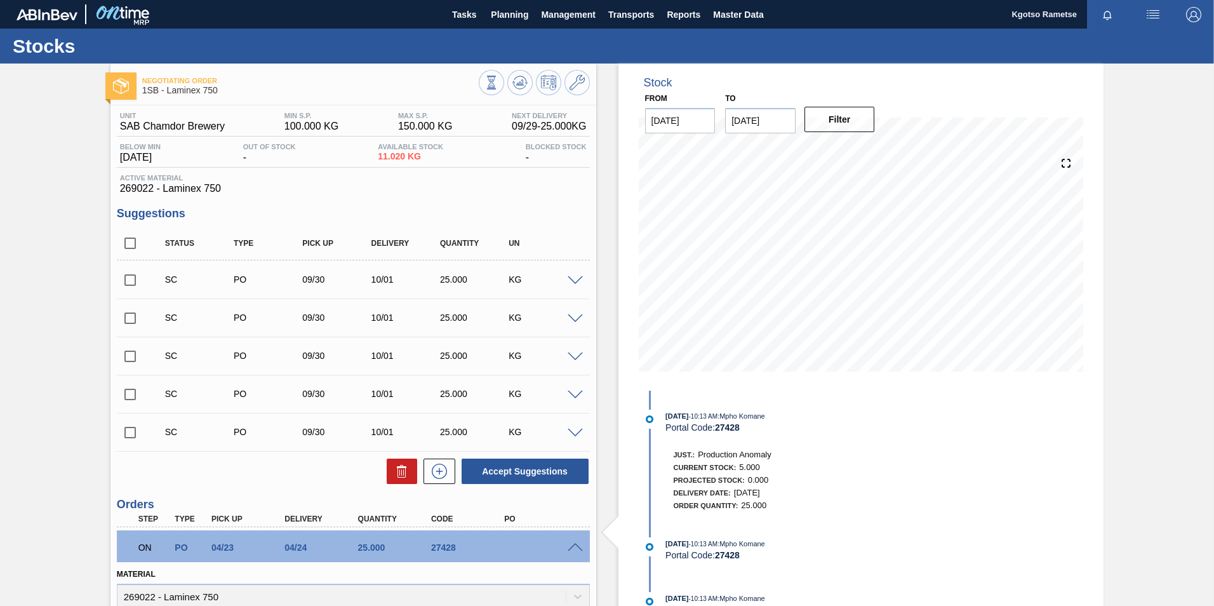
click at [572, 546] on span at bounding box center [575, 548] width 15 height 10
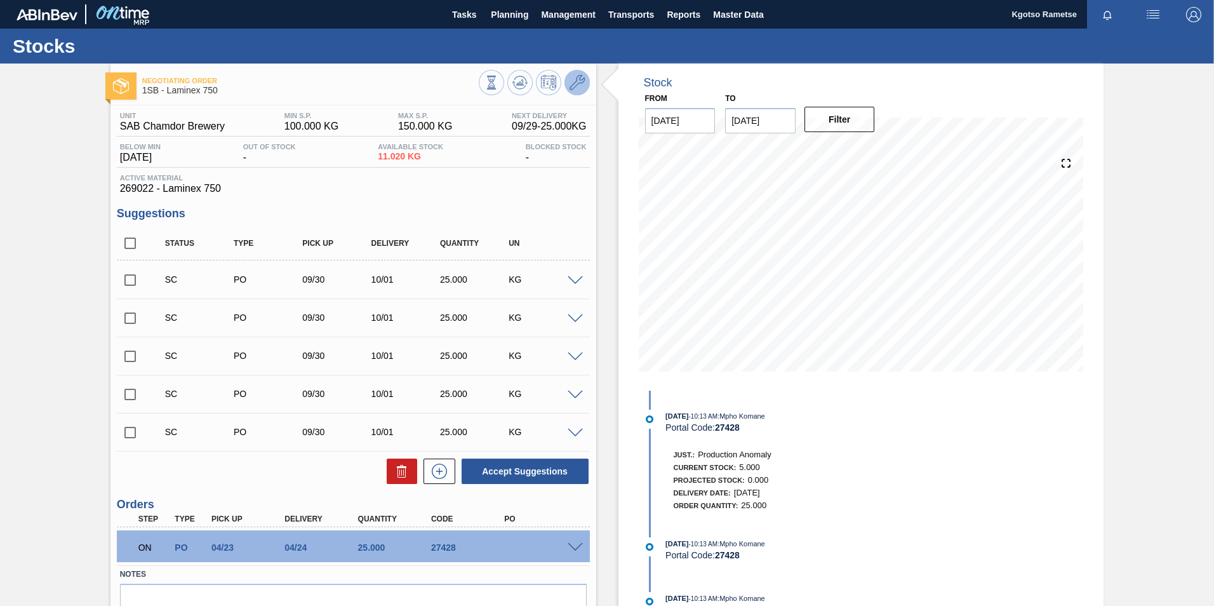
click at [566, 80] on button at bounding box center [577, 82] width 25 height 25
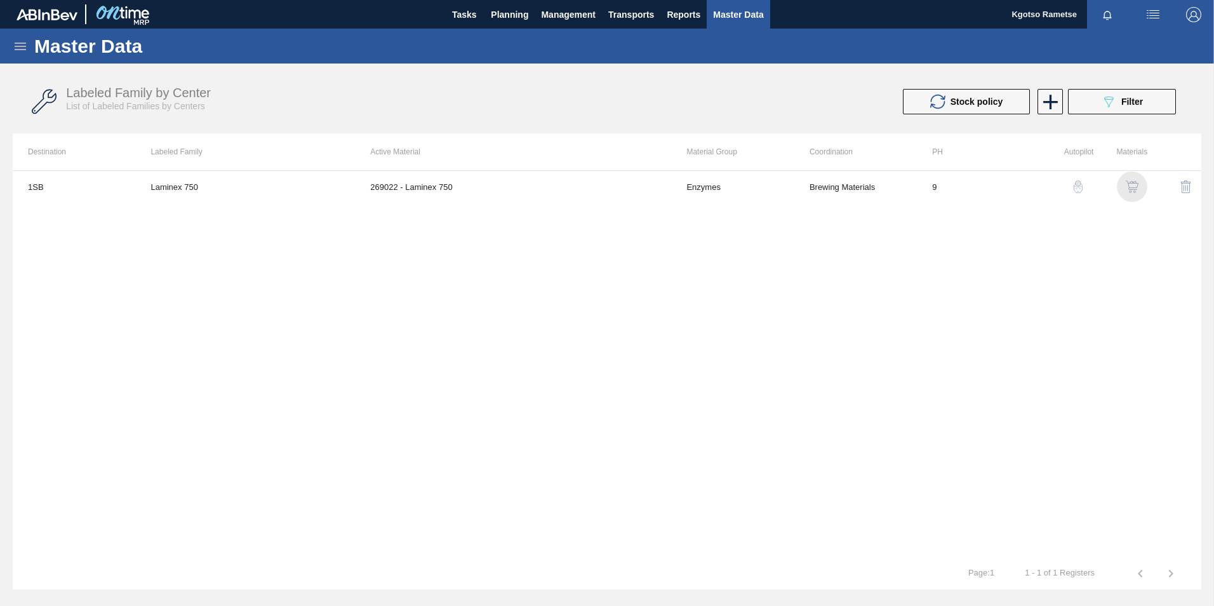
click at [1134, 186] on img "button" at bounding box center [1132, 186] width 13 height 13
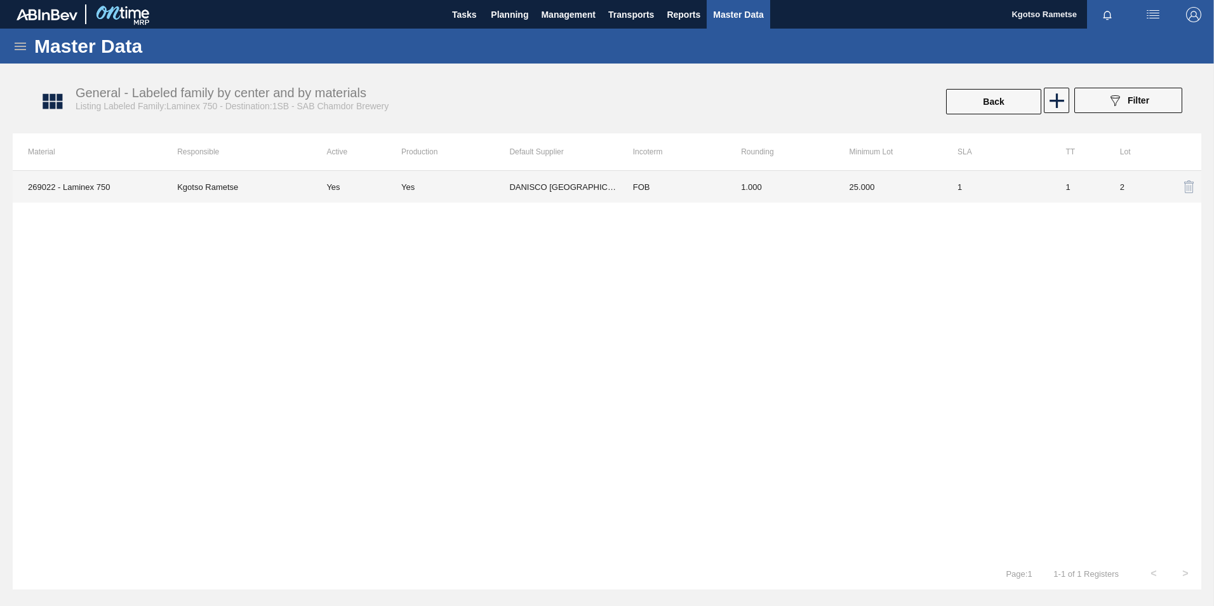
click at [959, 201] on td "1" at bounding box center [996, 187] width 108 height 32
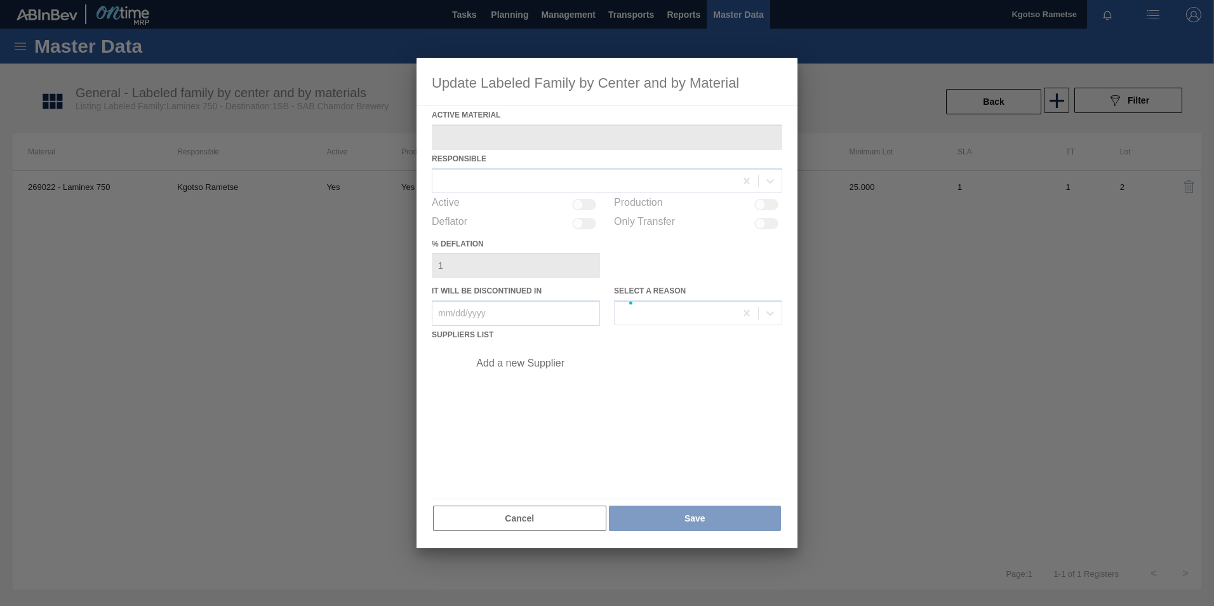
type Material "269022 - Laminex 750"
checkbox input "true"
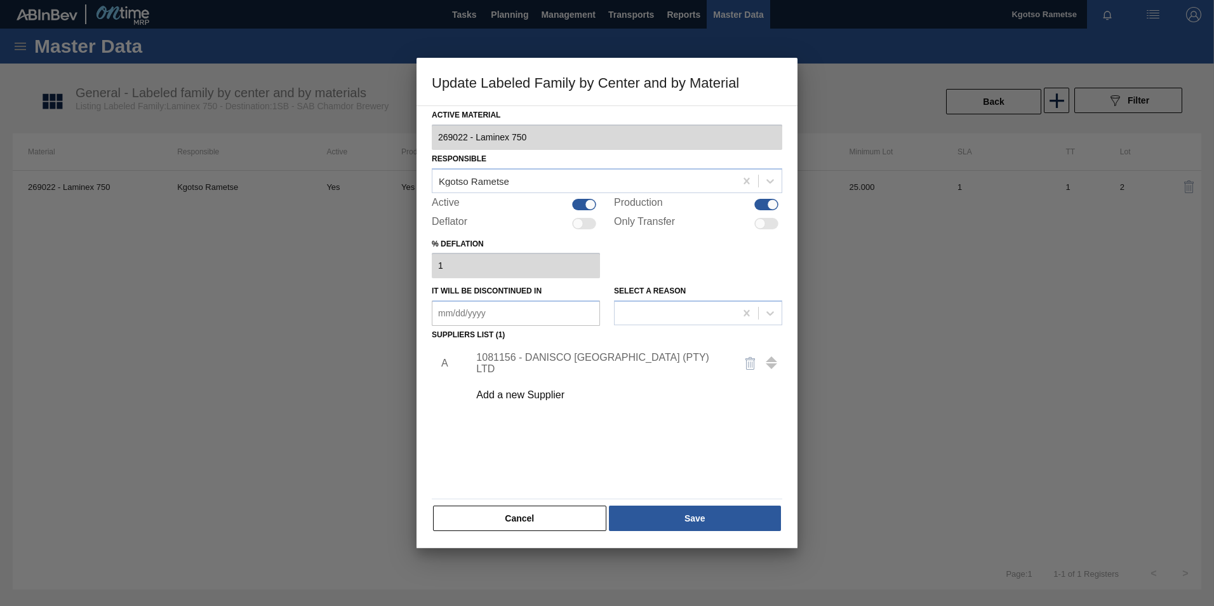
click at [647, 361] on div "1081156 - DANISCO [GEOGRAPHIC_DATA] (PTY) LTD" at bounding box center [600, 363] width 249 height 23
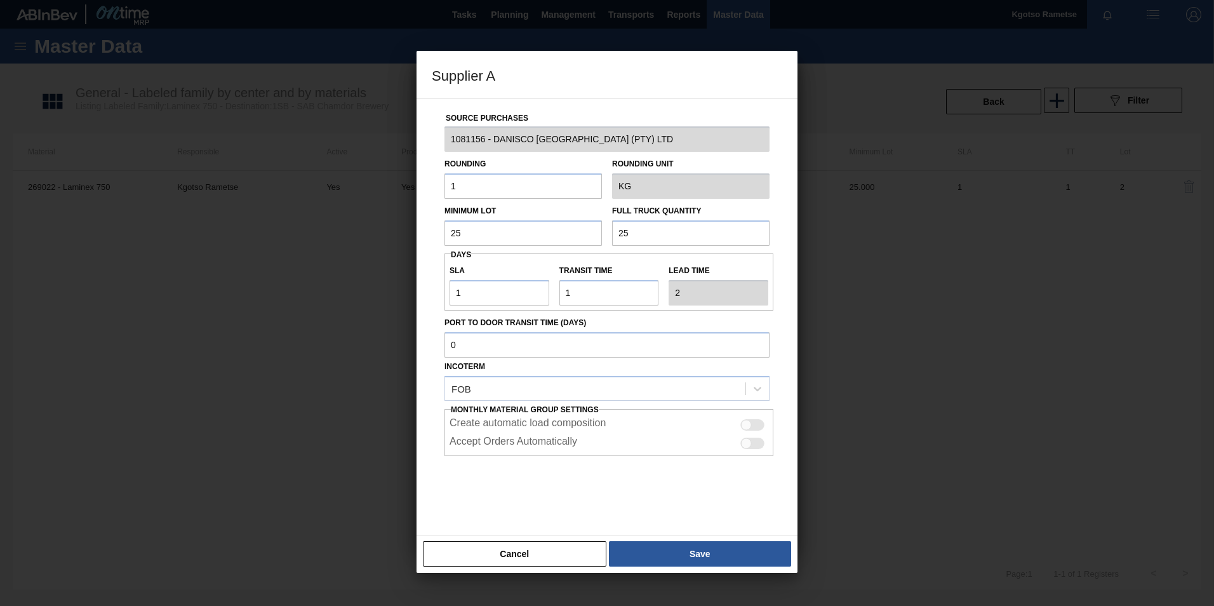
click at [748, 420] on div at bounding box center [746, 424] width 11 height 11
checkbox input "true"
click at [753, 441] on div at bounding box center [752, 443] width 24 height 11
checkbox input "true"
click at [726, 550] on button "Save" at bounding box center [700, 553] width 182 height 25
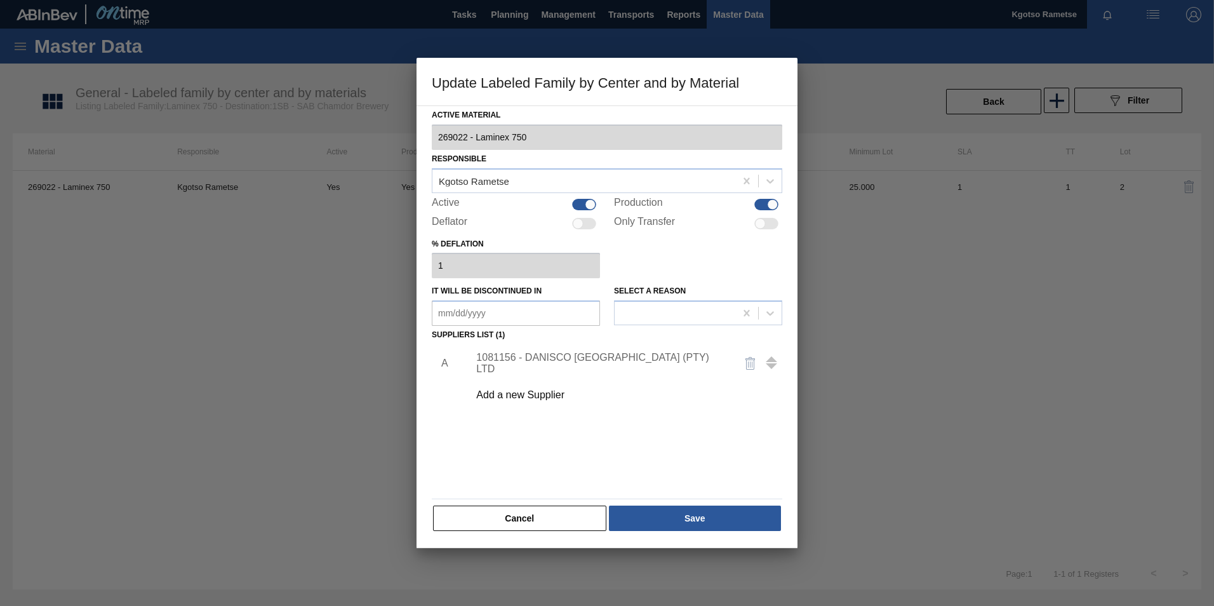
click at [677, 500] on div "Active Material 269022 - Laminex 750 Responsible Kgotso Rametse Active Producti…" at bounding box center [607, 319] width 351 height 426
click at [677, 516] on button "Save" at bounding box center [695, 517] width 172 height 25
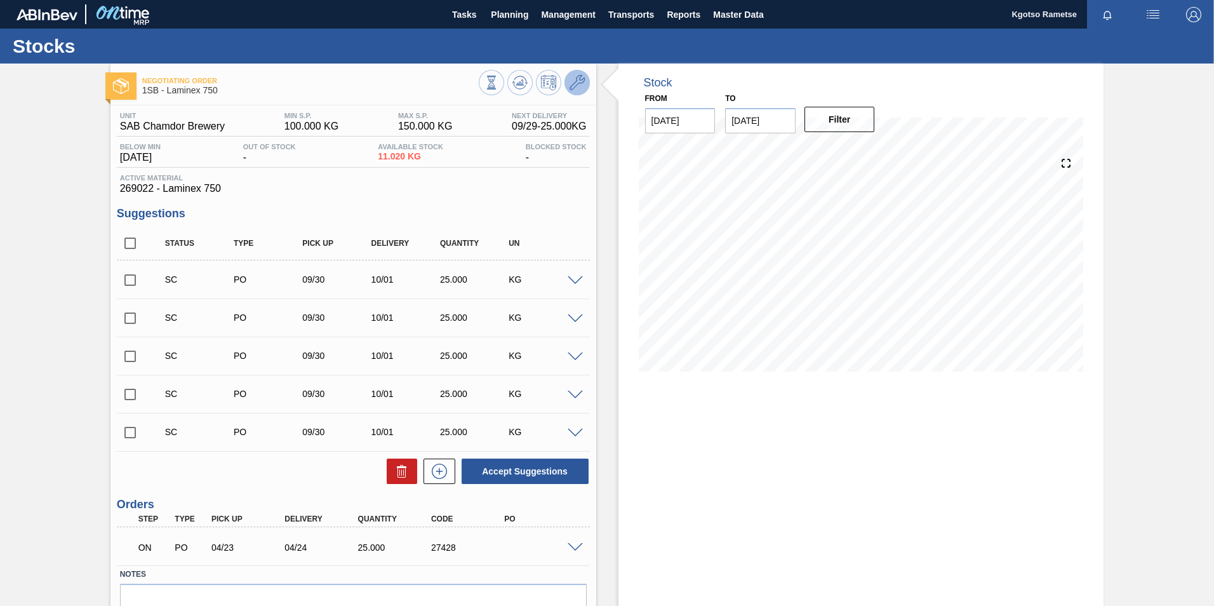
click at [582, 76] on icon at bounding box center [577, 82] width 15 height 15
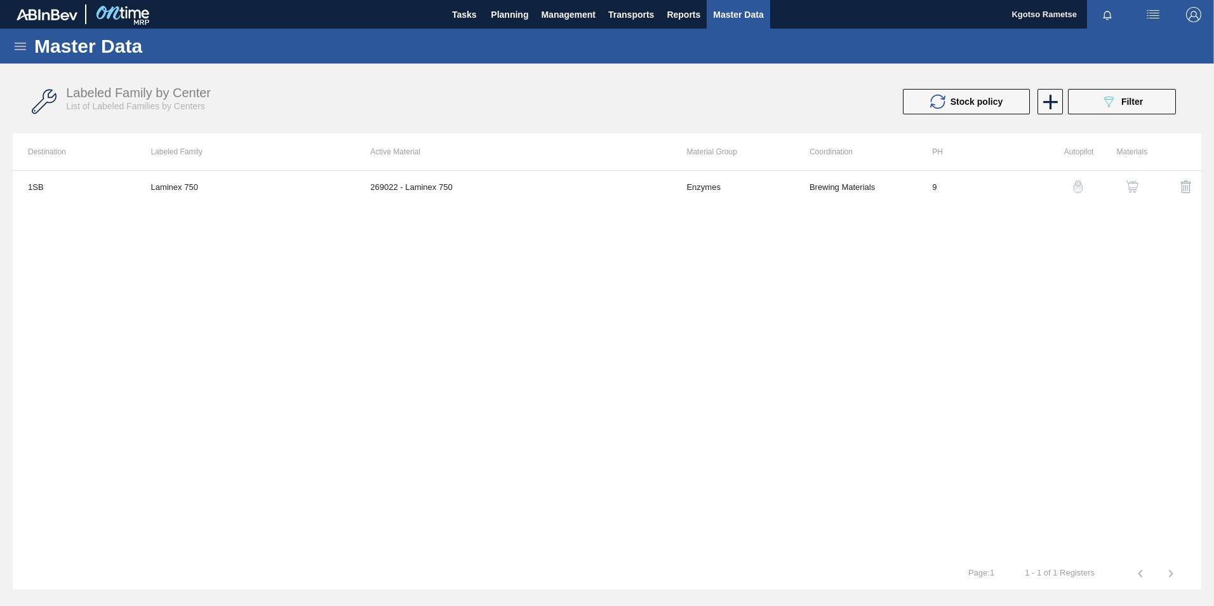
click at [1132, 187] on img "button" at bounding box center [1132, 186] width 13 height 13
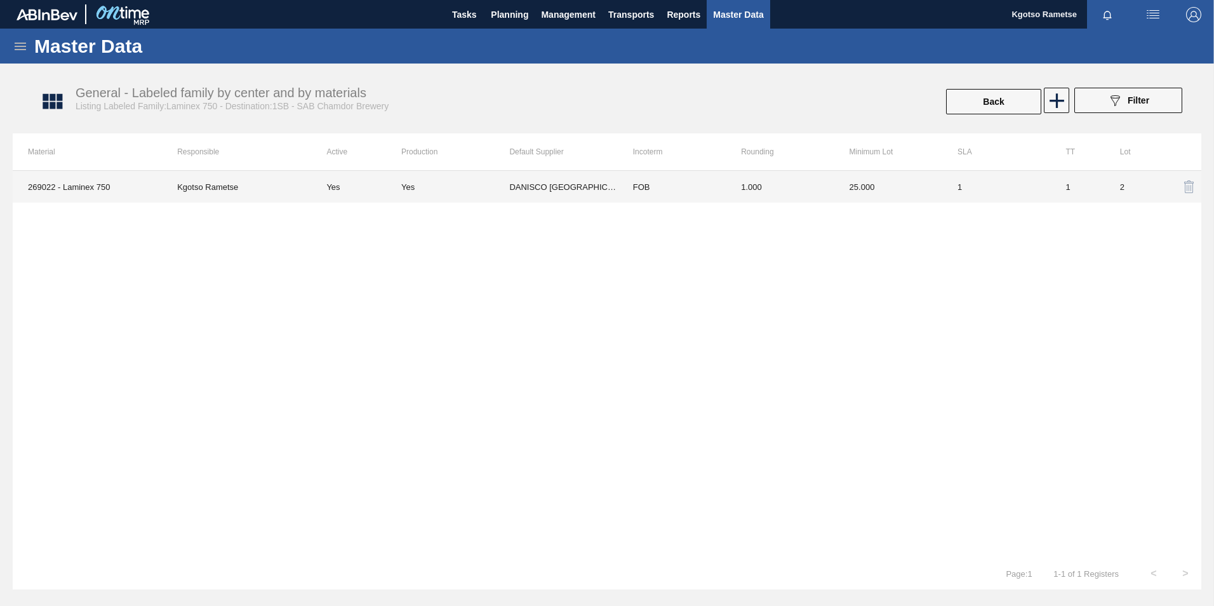
click at [770, 191] on td "1.000" at bounding box center [780, 187] width 108 height 32
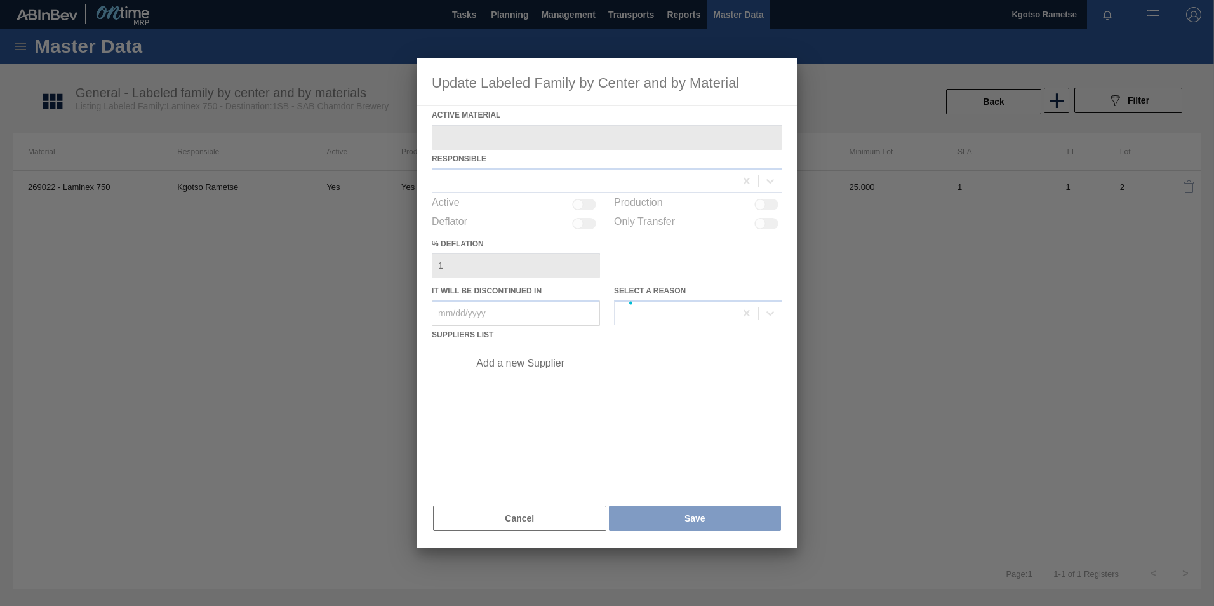
type Material "269022 - Laminex 750"
checkbox input "true"
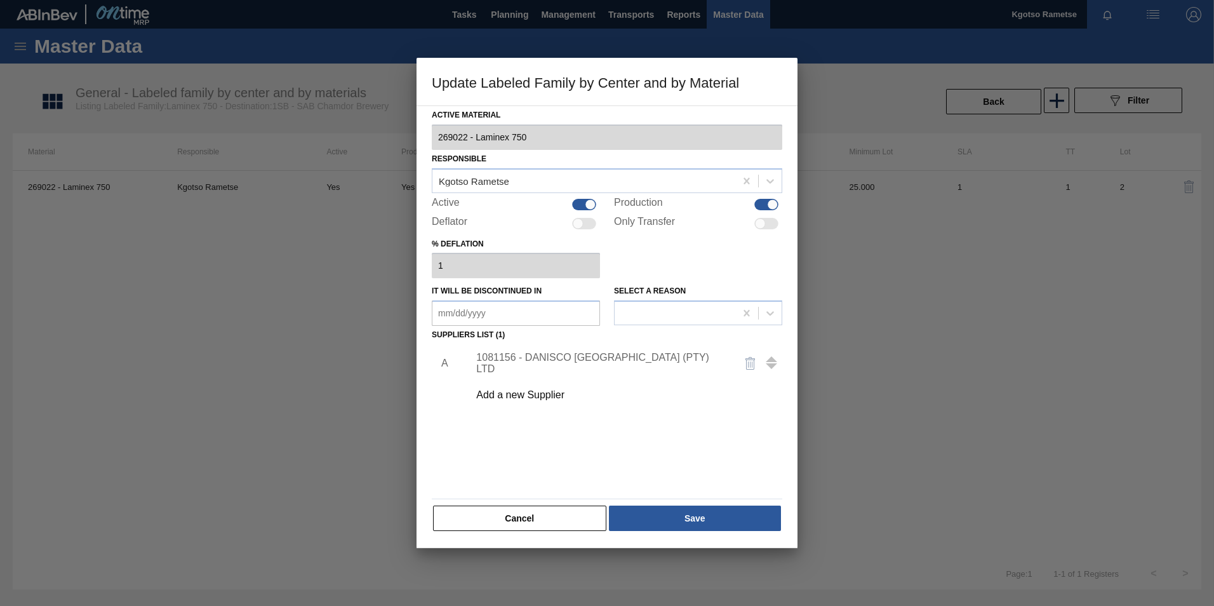
click at [552, 361] on div "1081156 - DANISCO [GEOGRAPHIC_DATA] (PTY) LTD" at bounding box center [600, 363] width 249 height 23
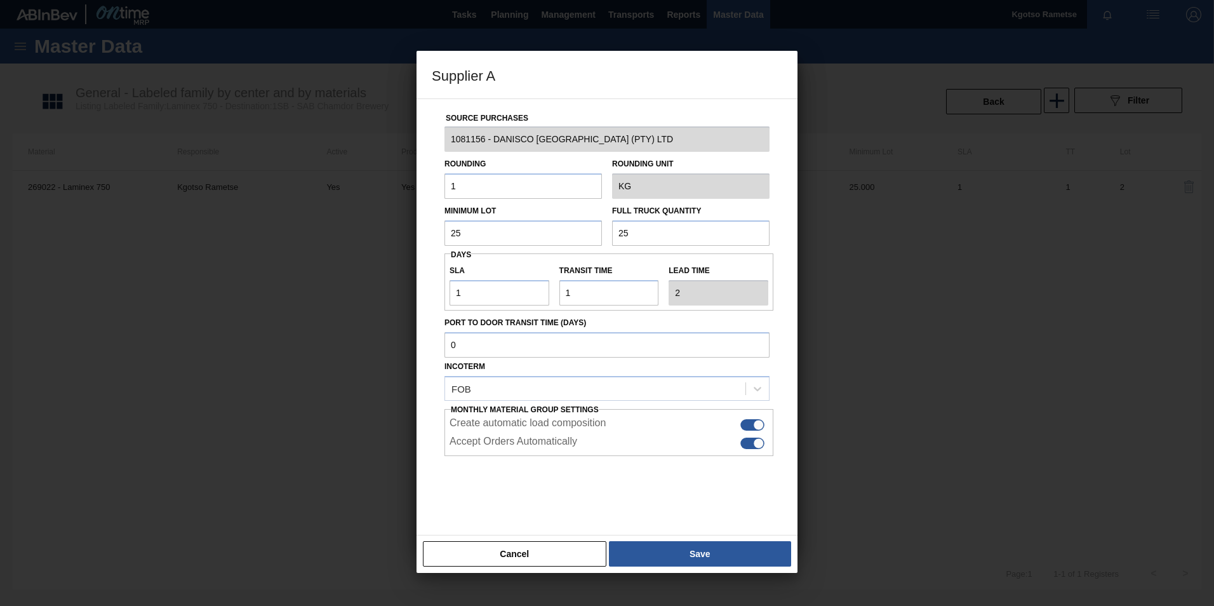
click at [751, 426] on div at bounding box center [752, 424] width 24 height 11
click at [751, 447] on div at bounding box center [752, 443] width 24 height 11
checkbox input "false"
drag, startPoint x: 747, startPoint y: 428, endPoint x: 745, endPoint y: 438, distance: 9.7
click at [746, 428] on div at bounding box center [752, 424] width 24 height 11
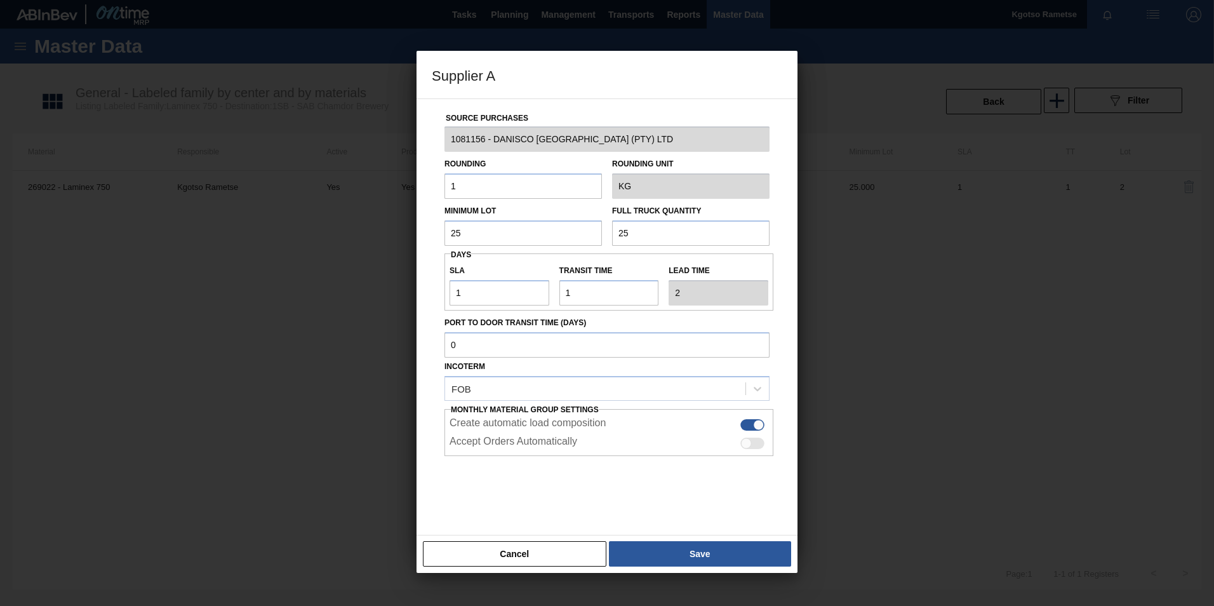
checkbox input "false"
click at [732, 554] on button "Save" at bounding box center [700, 553] width 182 height 25
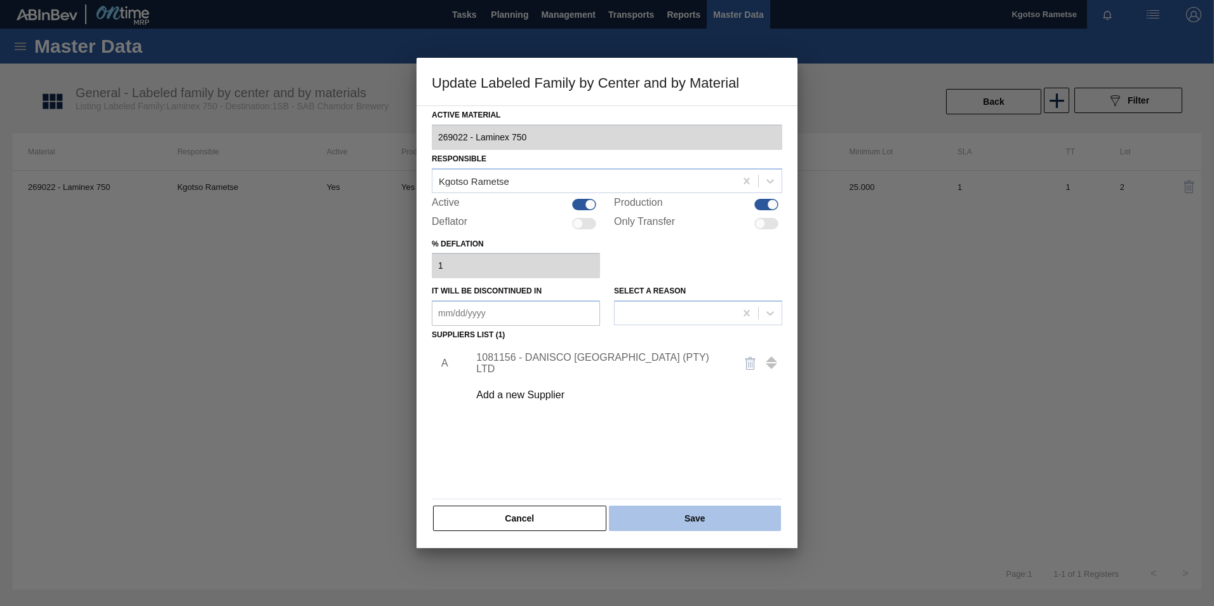
click at [692, 515] on button "Save" at bounding box center [695, 517] width 172 height 25
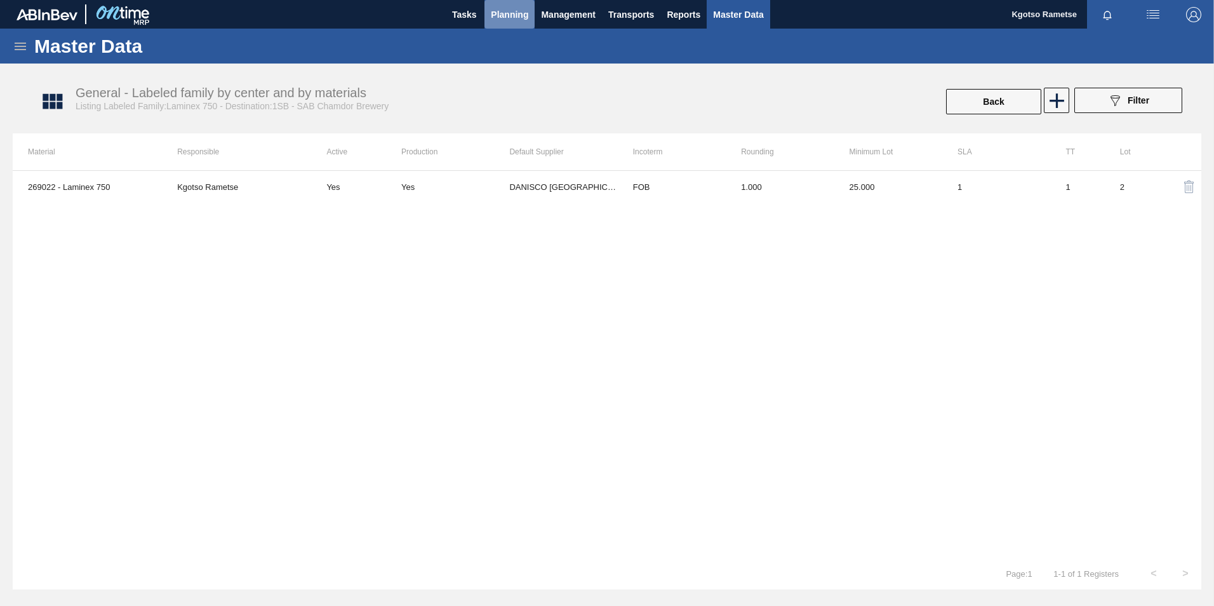
click at [506, 10] on span "Planning" at bounding box center [509, 14] width 37 height 15
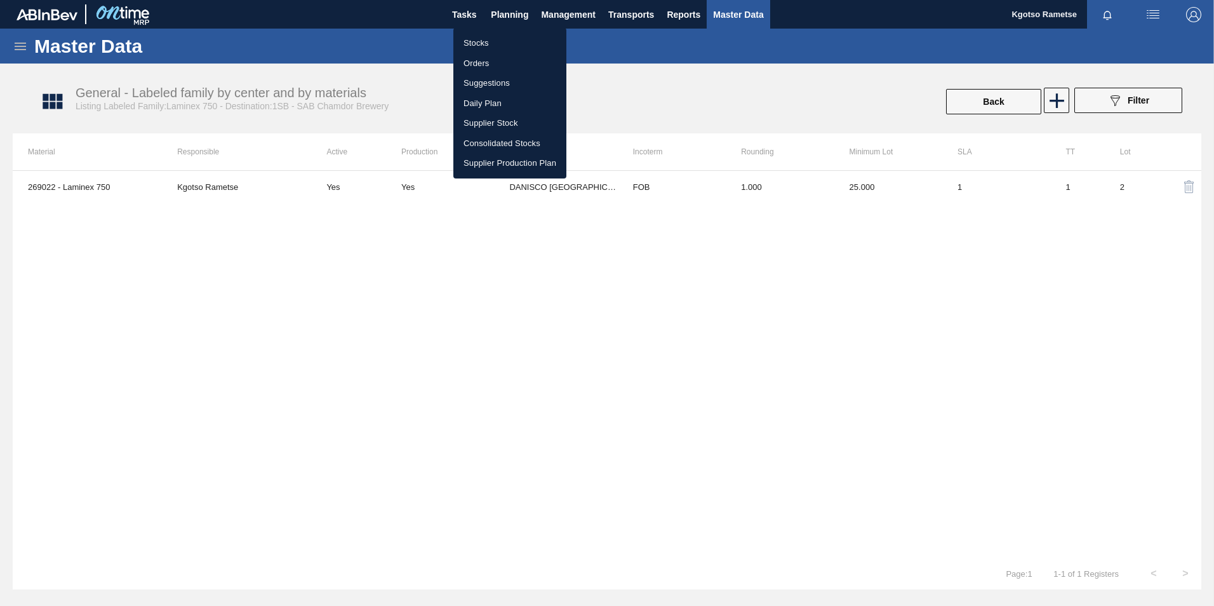
click at [477, 30] on ul "Stocks Orders Suggestions Daily Plan Supplier Stock Consolidated Stocks Supplie…" at bounding box center [509, 103] width 113 height 151
click at [478, 35] on li "Stocks" at bounding box center [509, 43] width 113 height 20
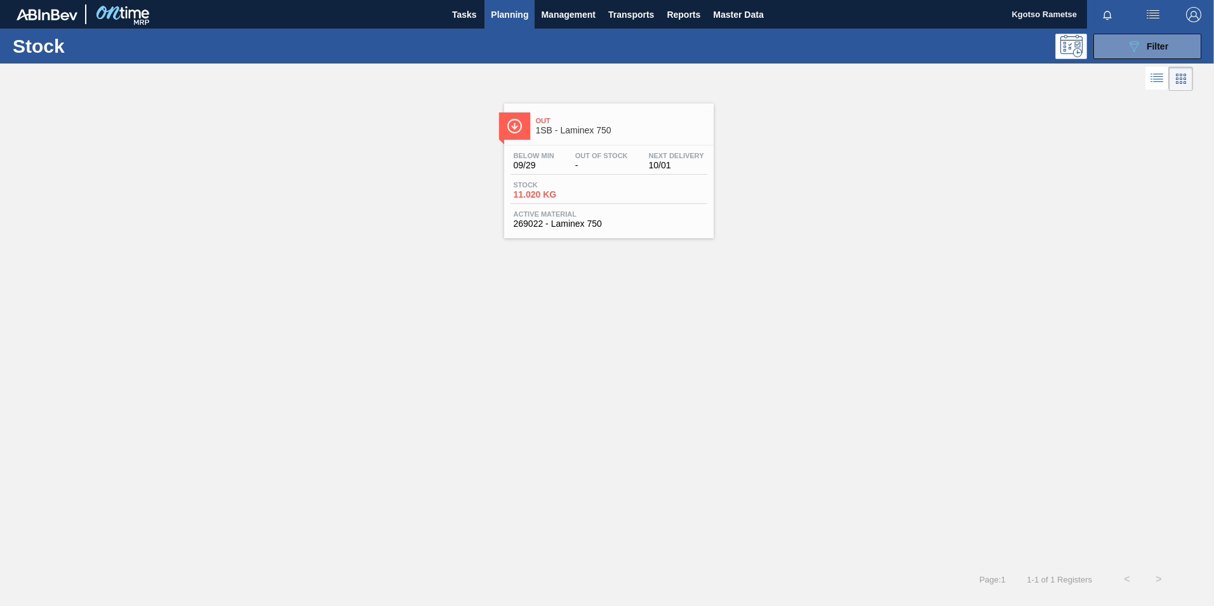
drag, startPoint x: 1120, startPoint y: 46, endPoint x: 1097, endPoint y: 122, distance: 79.1
click at [1120, 46] on button "089F7B8B-B2A5-4AFE-B5C0-19BA573D28AC Filter" at bounding box center [1148, 46] width 108 height 25
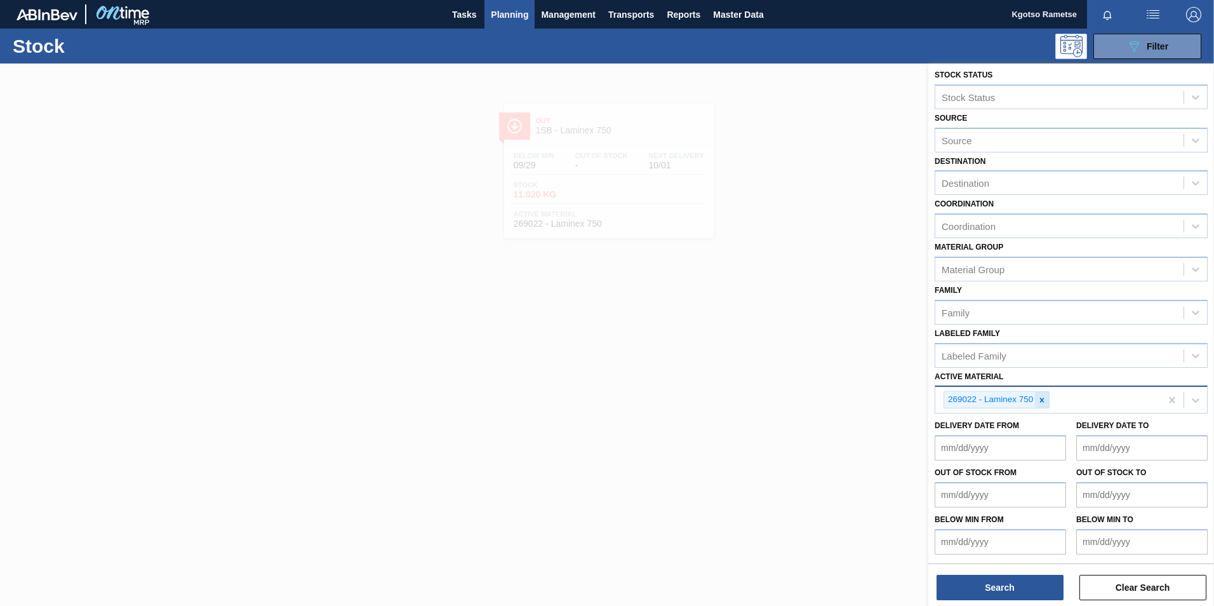
click at [1042, 397] on icon at bounding box center [1042, 400] width 9 height 9
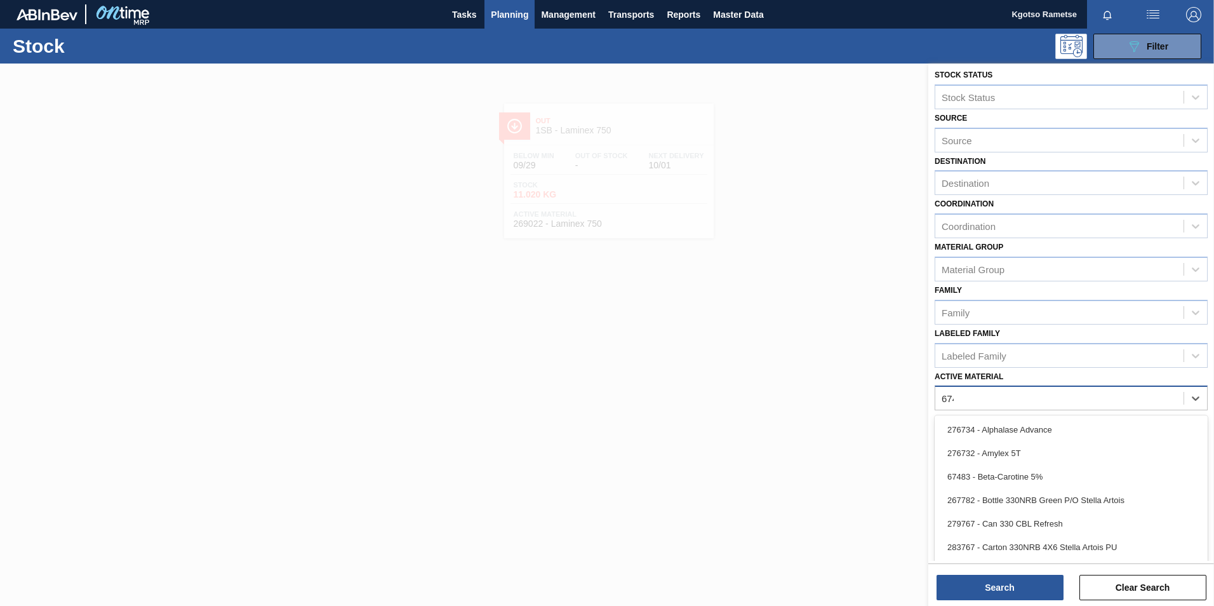
scroll to position [1, 0]
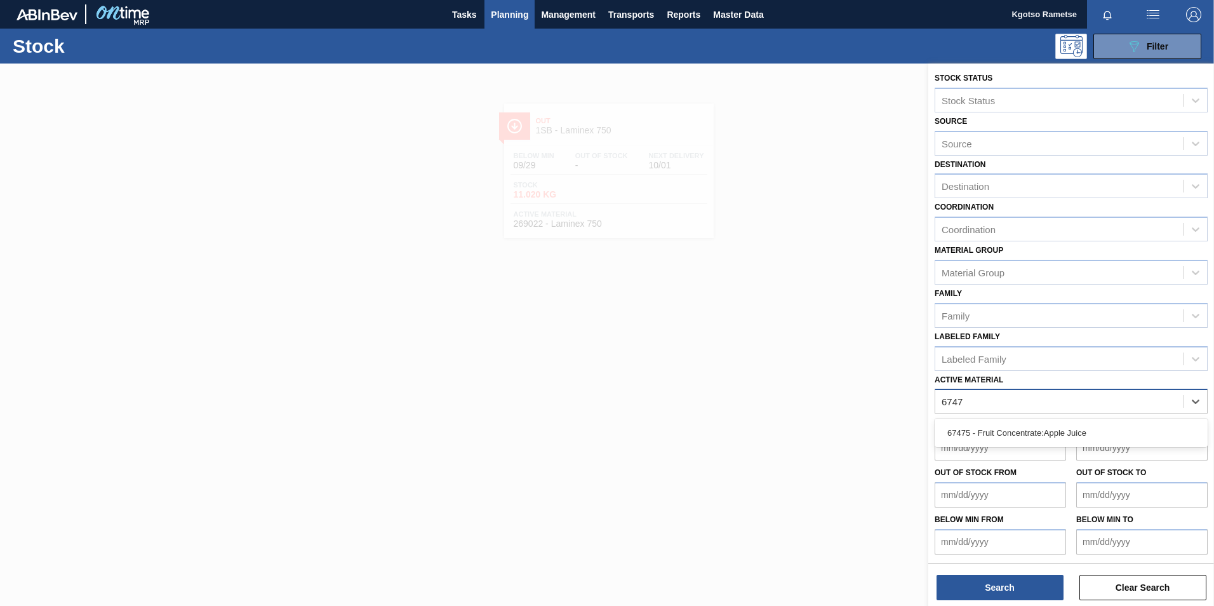
type Material "67475"
click at [1019, 423] on div "67475 - Fruit Concentrate:Apple Juice" at bounding box center [1071, 432] width 273 height 23
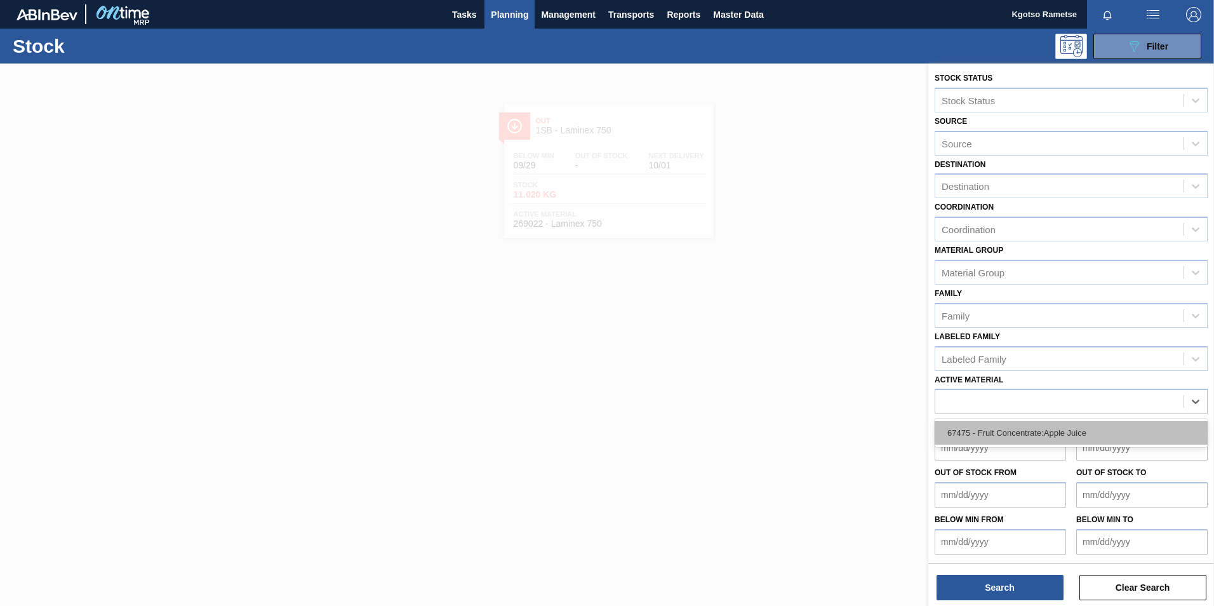
scroll to position [4, 0]
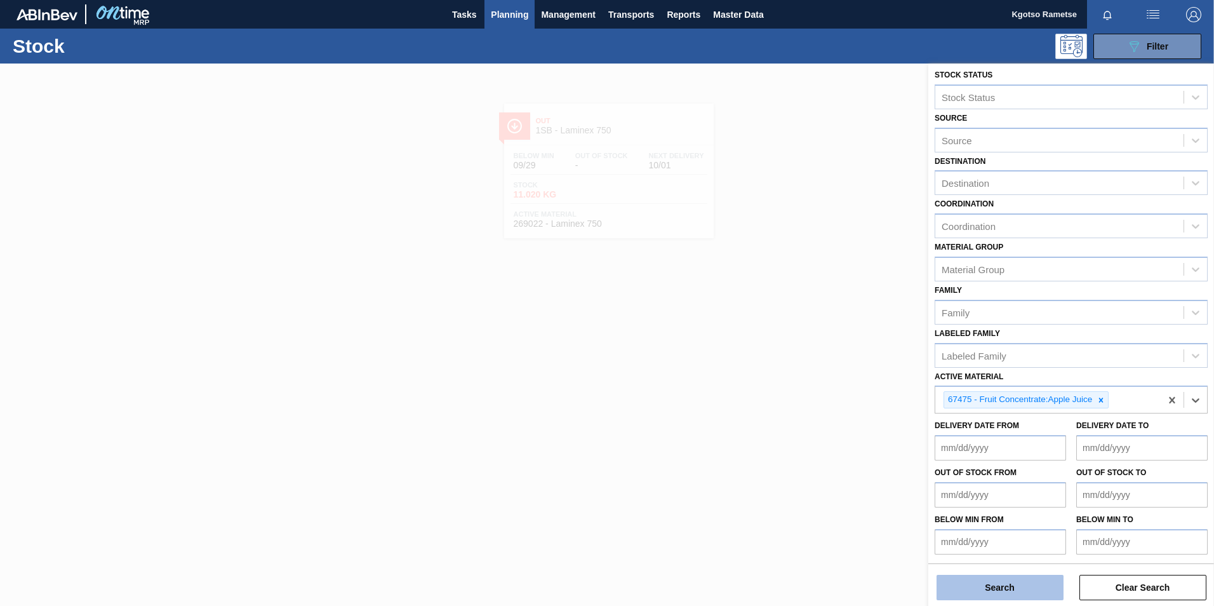
click at [970, 586] on button "Search" at bounding box center [1000, 587] width 127 height 25
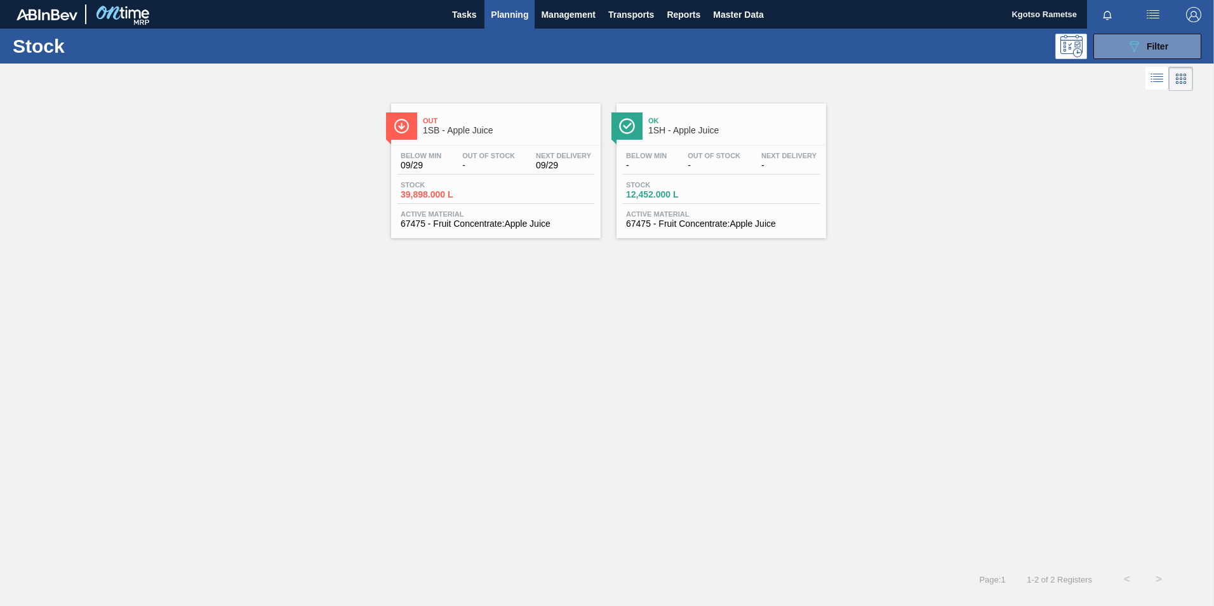
click at [479, 168] on span "-" at bounding box center [488, 166] width 53 height 10
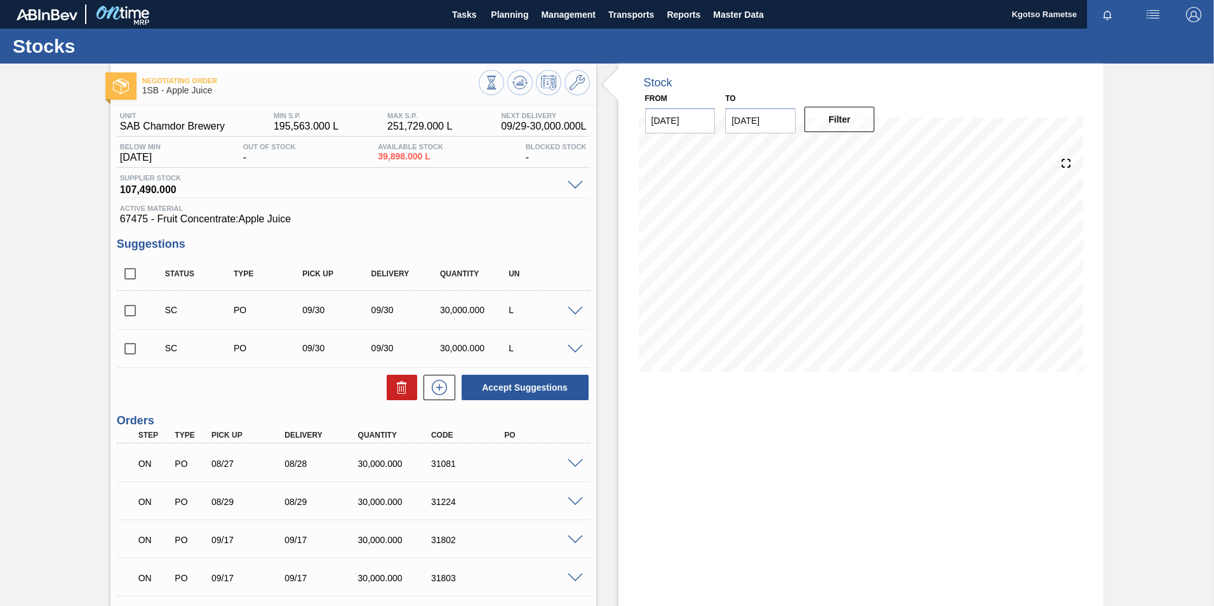
click at [573, 464] on span at bounding box center [575, 464] width 15 height 10
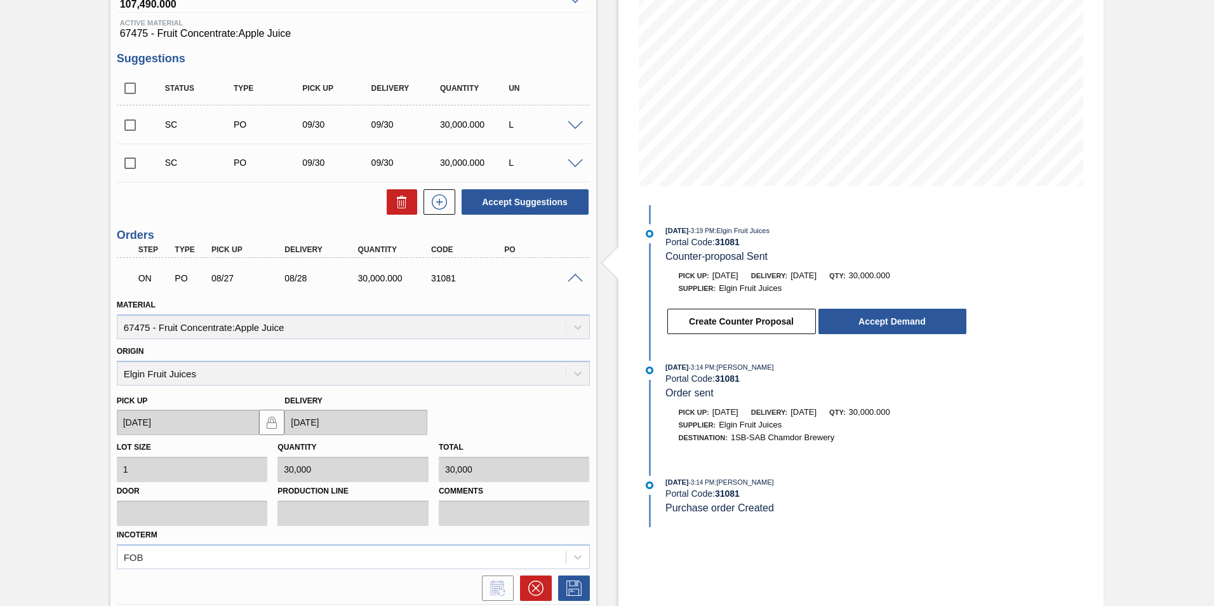
scroll to position [191, 0]
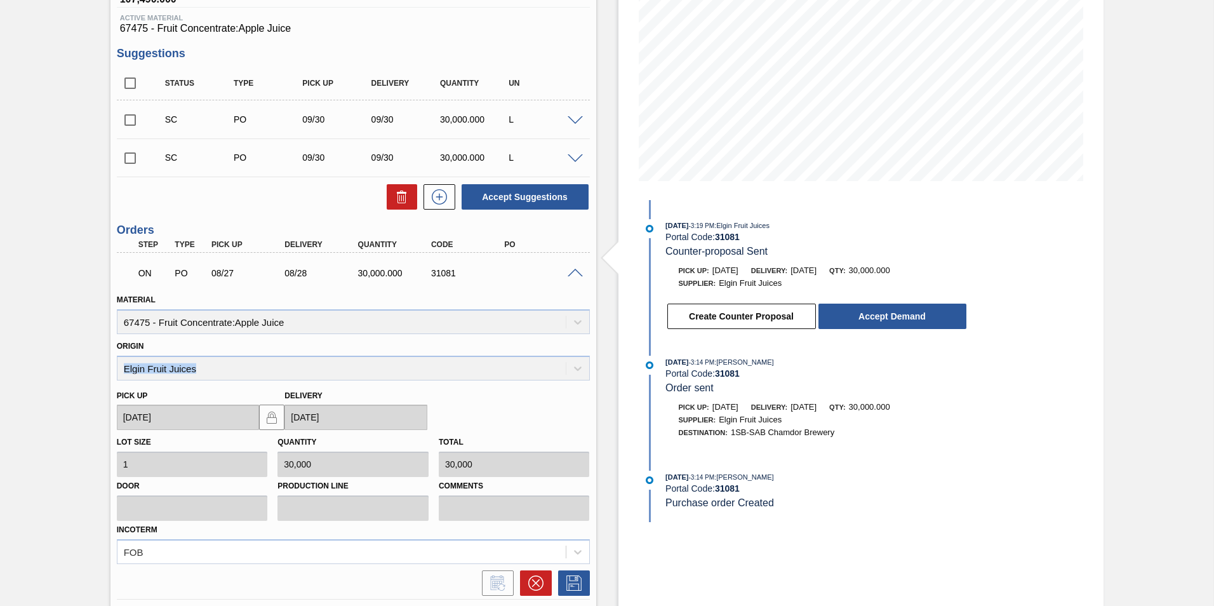
drag, startPoint x: 201, startPoint y: 373, endPoint x: 65, endPoint y: 376, distance: 136.6
click at [65, 376] on div "Negotiating Order 1SB - Apple Juice Unit SAB Chamdor Brewery MIN S.P. 195,563.0…" at bounding box center [607, 364] width 1214 height 982
copy div "Elgin Fruit Juices"
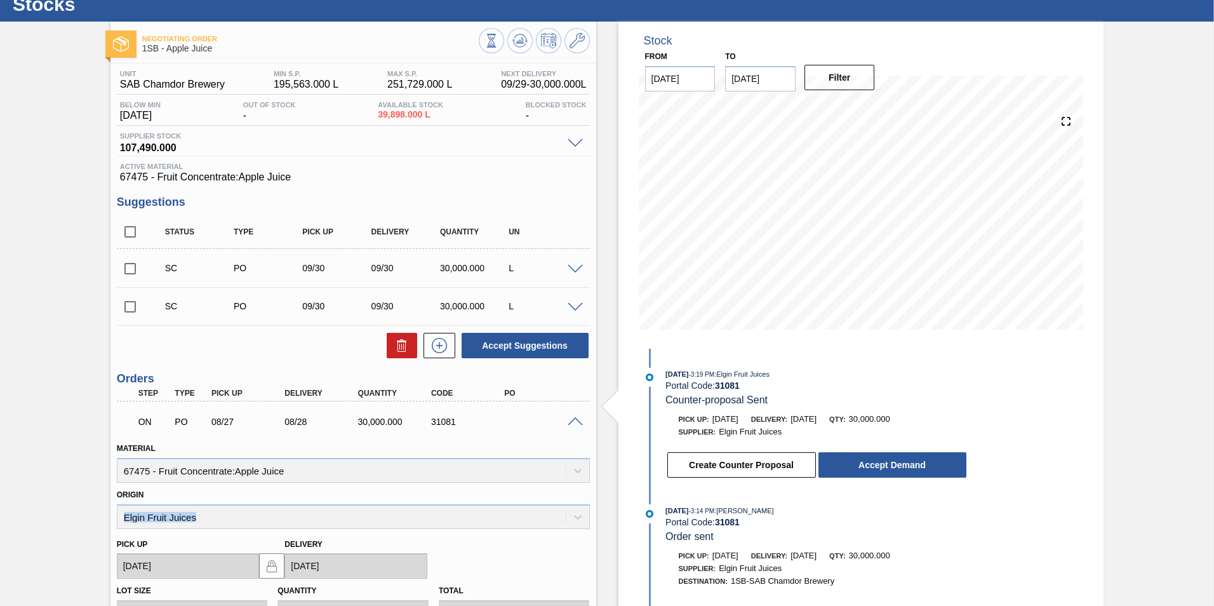
scroll to position [0, 0]
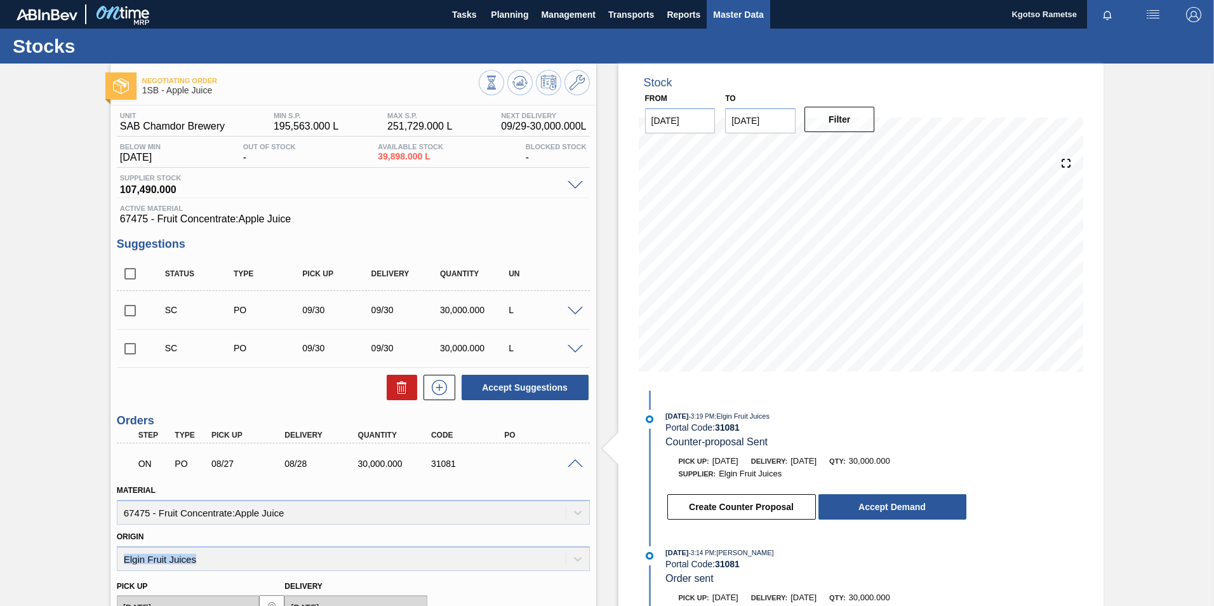
click at [729, 13] on span "Master Data" at bounding box center [738, 14] width 50 height 15
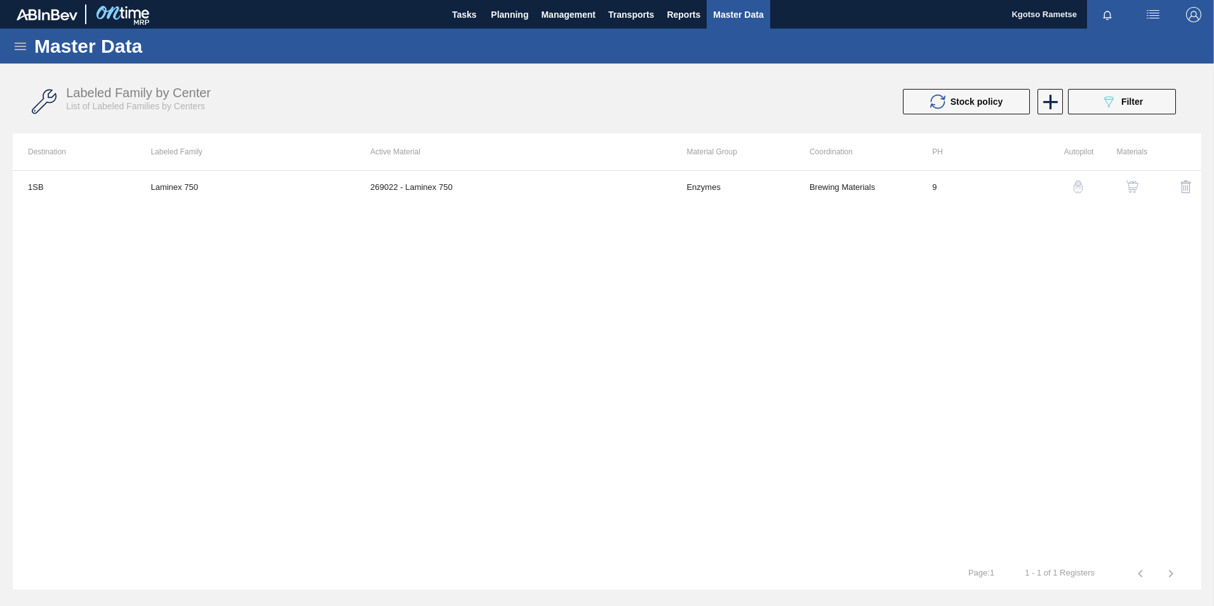
click at [19, 47] on icon at bounding box center [20, 46] width 15 height 15
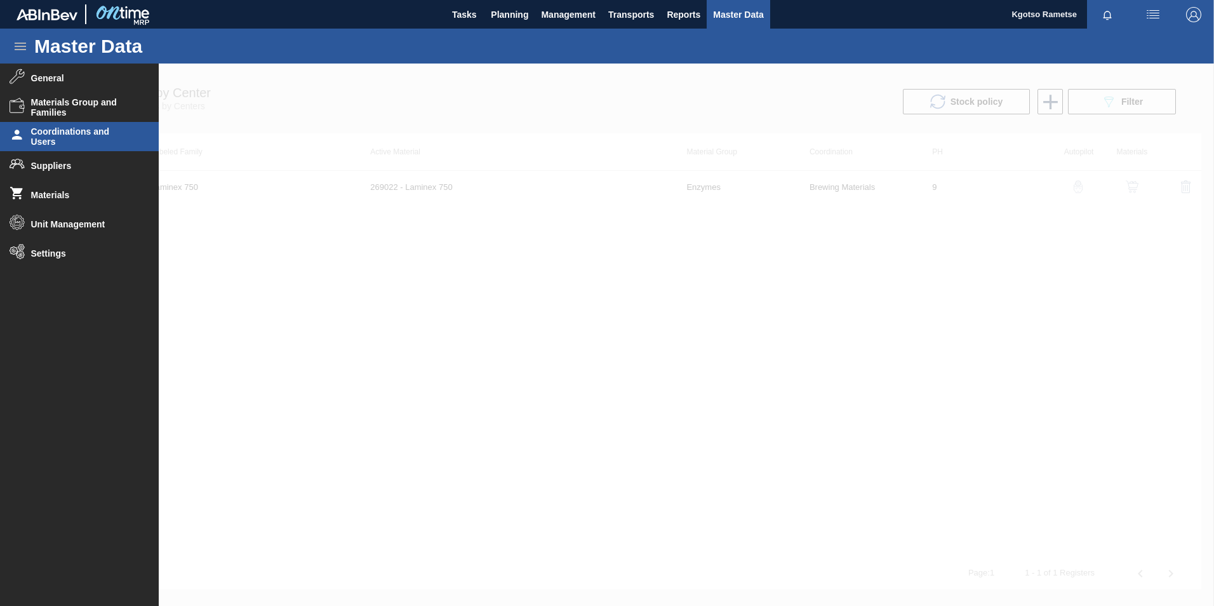
click at [49, 138] on span "Coordinations and Users" at bounding box center [83, 136] width 105 height 20
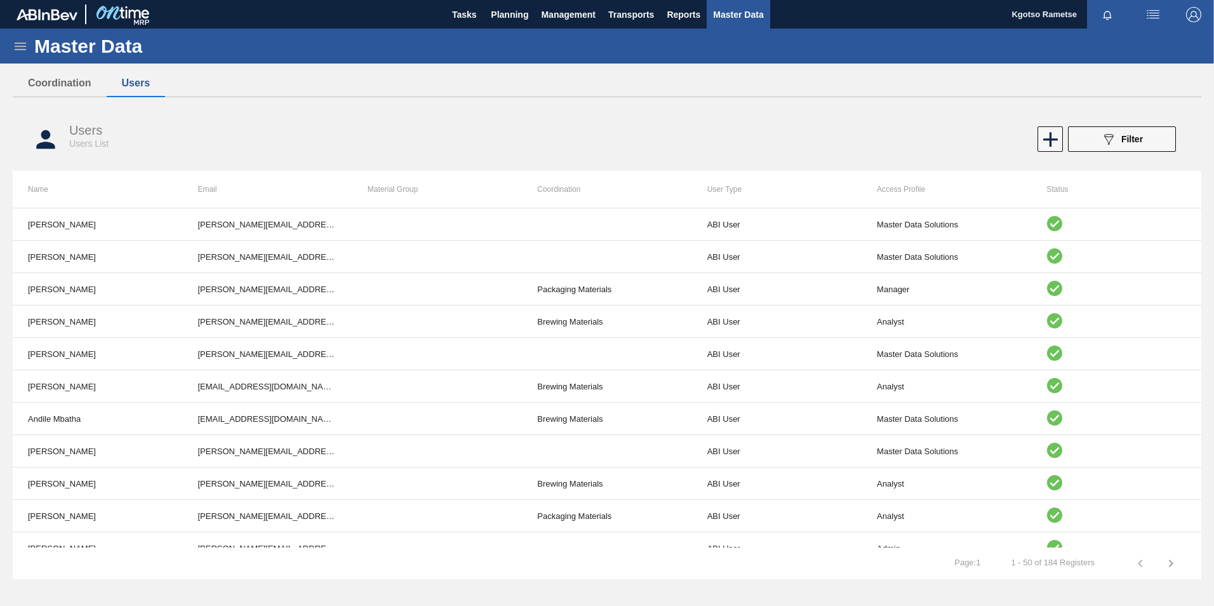
click at [23, 41] on icon at bounding box center [20, 46] width 15 height 15
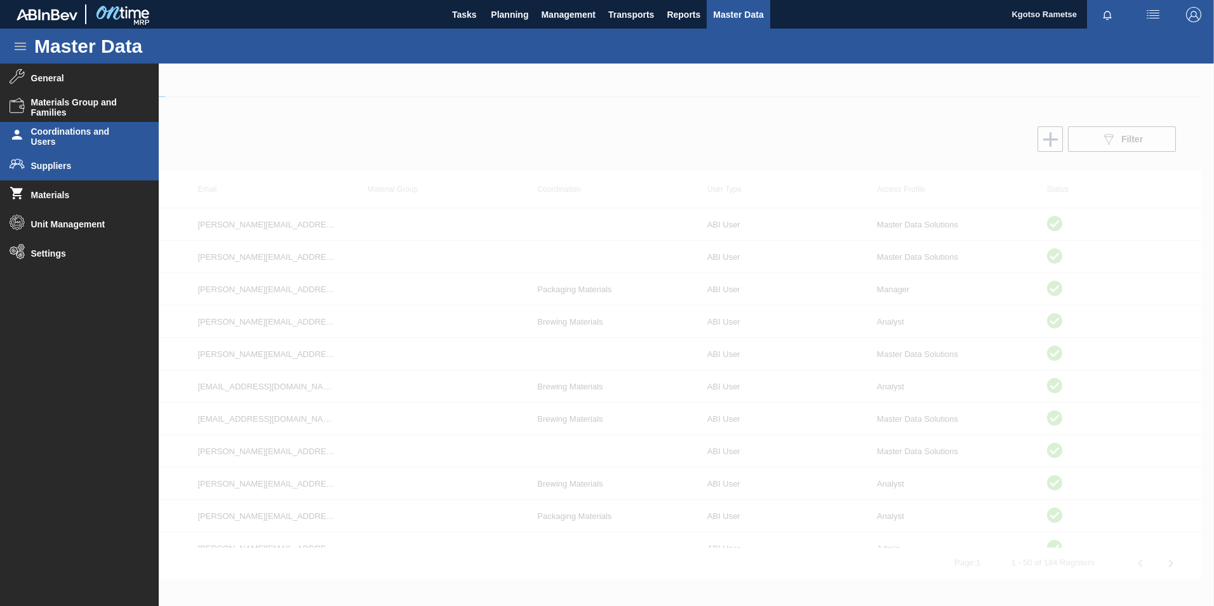
click at [51, 161] on span "Suppliers" at bounding box center [83, 166] width 105 height 10
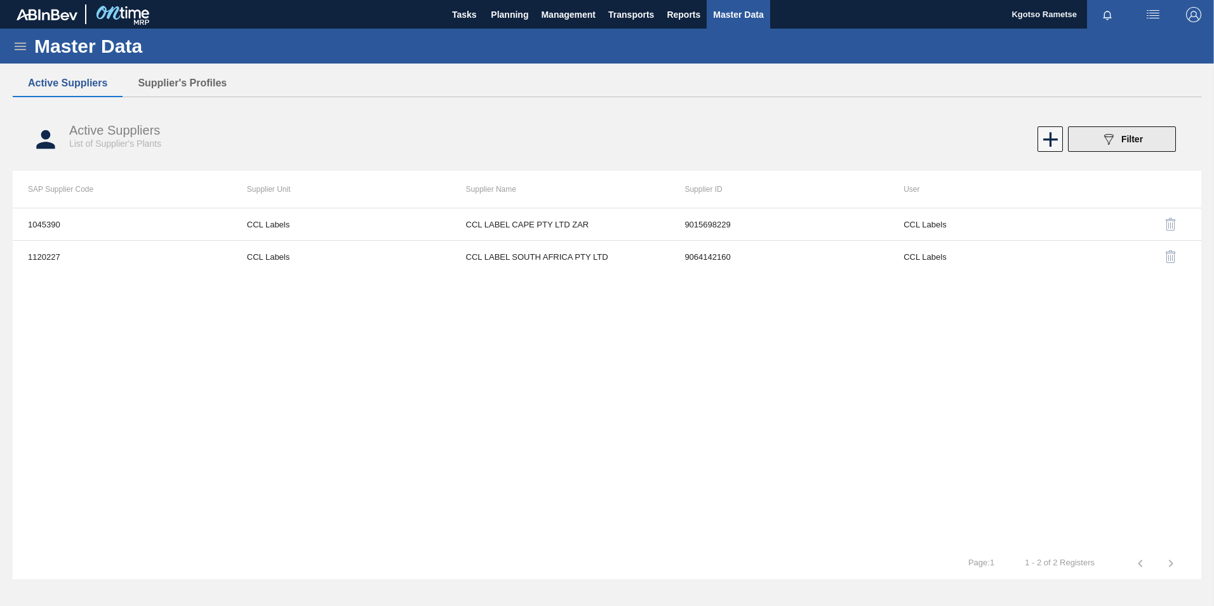
drag, startPoint x: 1111, startPoint y: 134, endPoint x: 1005, endPoint y: 133, distance: 105.4
click at [1107, 134] on icon "089F7B8B-B2A5-4AFE-B5C0-19BA573D28AC" at bounding box center [1108, 138] width 15 height 15
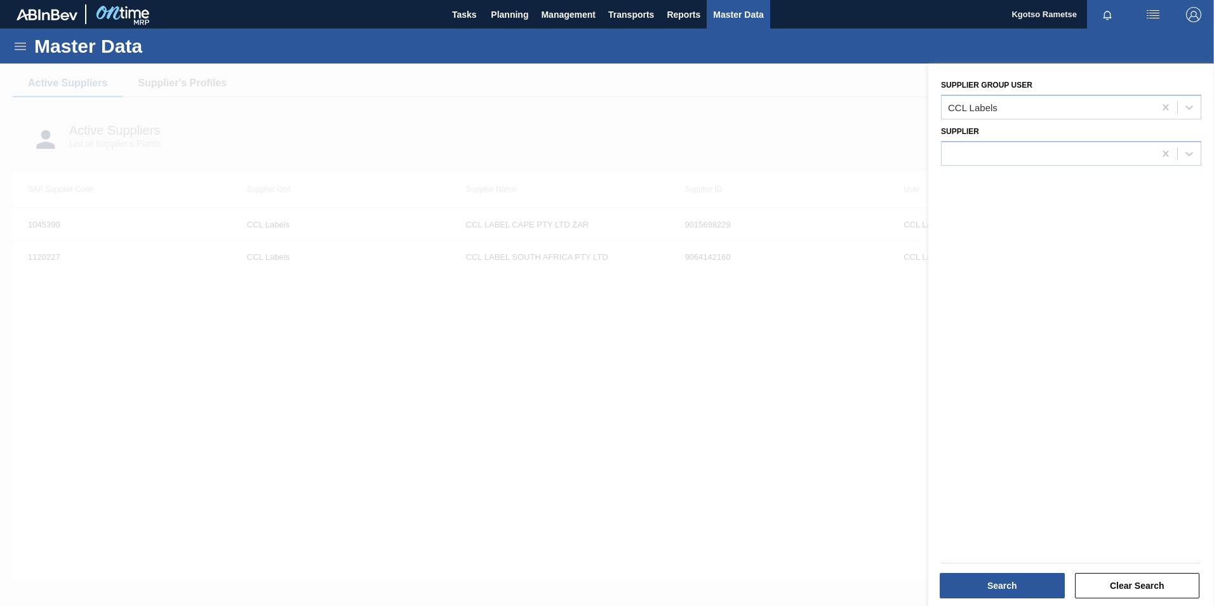
drag, startPoint x: 232, startPoint y: 69, endPoint x: 227, endPoint y: 81, distance: 12.8
click at [232, 72] on div at bounding box center [607, 367] width 1214 height 606
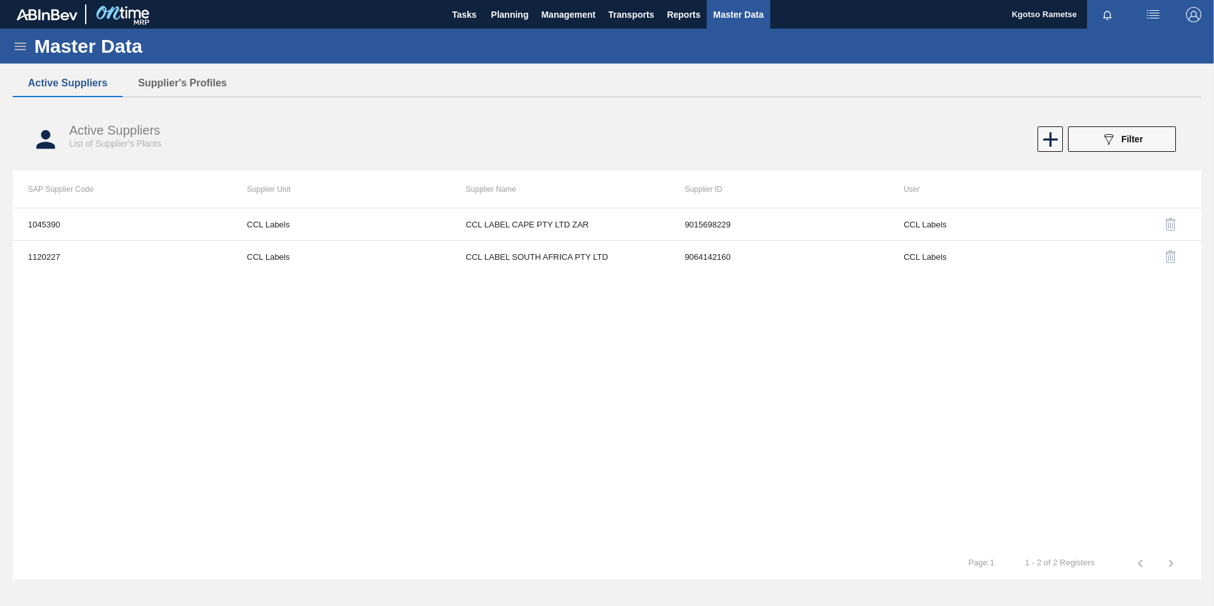
click at [211, 83] on div "Active Suppliers Supplier's Profiles Active Suppliers List of Supplier's Plants…" at bounding box center [607, 293] width 1189 height 446
click at [210, 82] on button "Supplier's Profiles" at bounding box center [182, 83] width 119 height 27
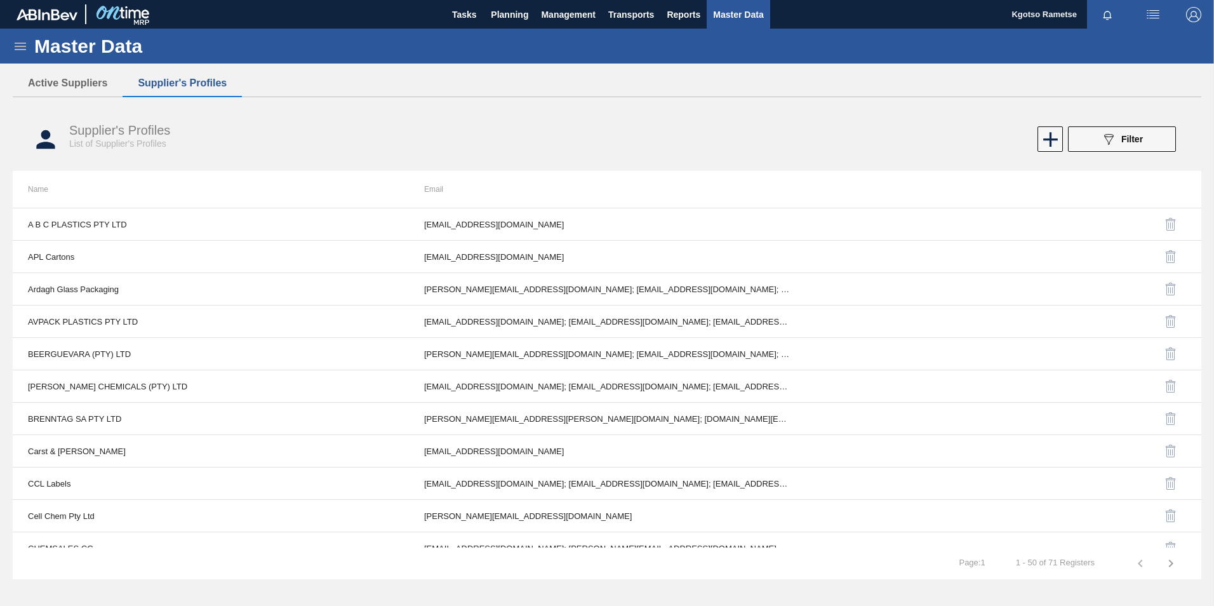
drag, startPoint x: 1145, startPoint y: 144, endPoint x: 1137, endPoint y: 151, distance: 10.8
click at [1144, 144] on button "089F7B8B-B2A5-4AFE-B5C0-19BA573D28AC Filter" at bounding box center [1122, 138] width 108 height 25
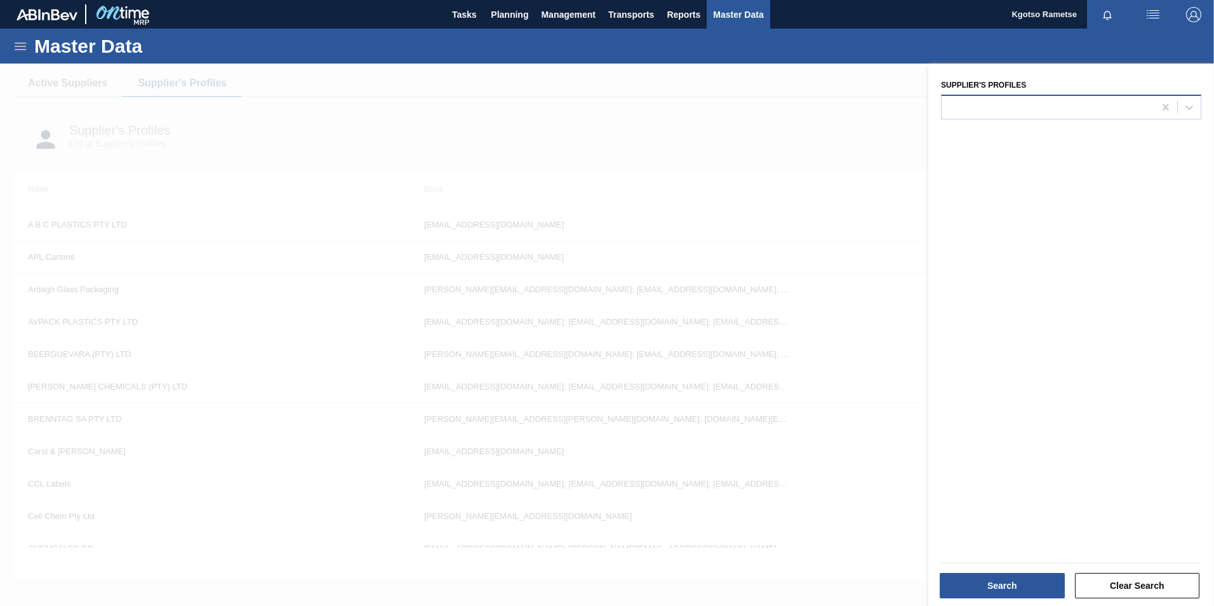
click at [1010, 103] on div at bounding box center [1048, 107] width 213 height 18
type Profiles "ccl"
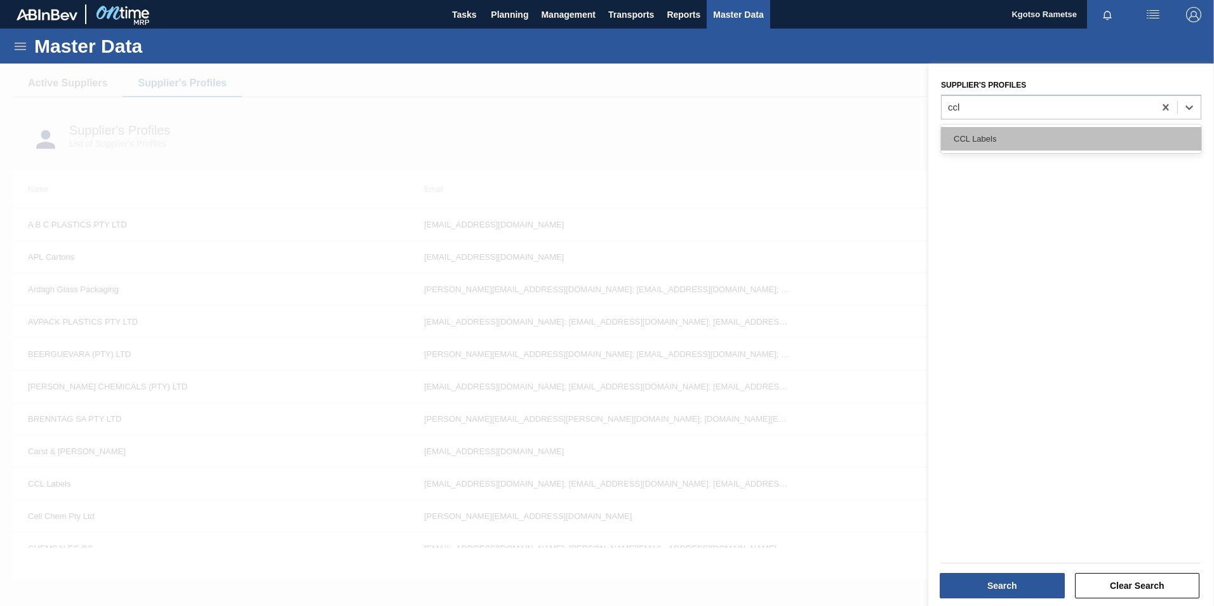
click at [980, 132] on div "CCL Labels" at bounding box center [1071, 138] width 260 height 23
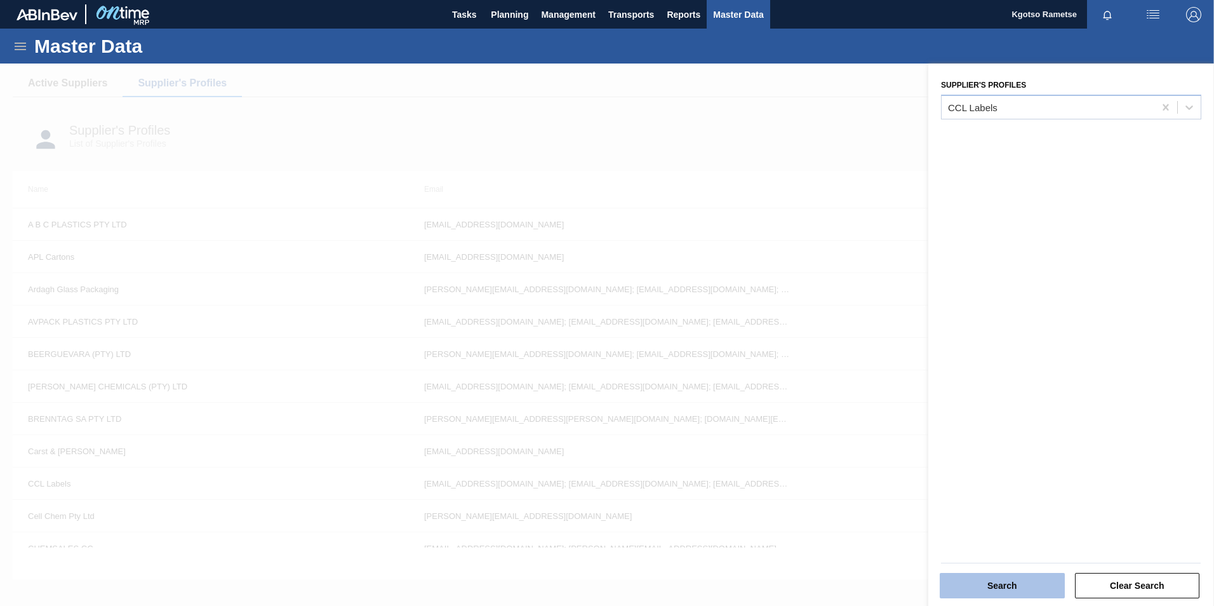
click at [994, 591] on button "Search" at bounding box center [1002, 585] width 125 height 25
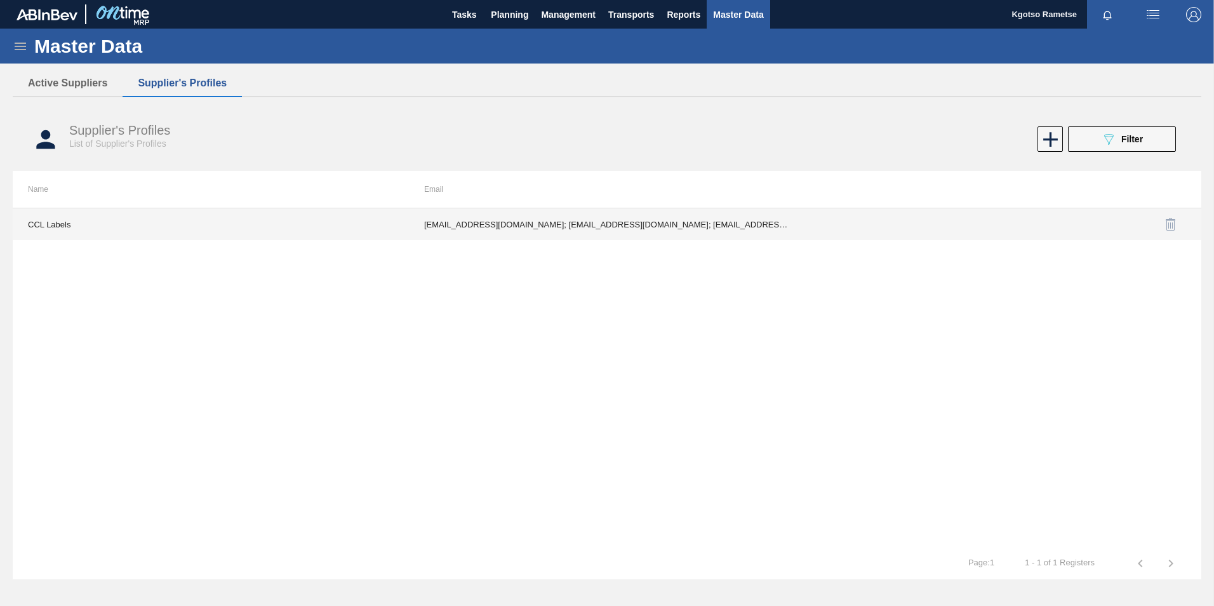
click at [652, 214] on td "[EMAIL_ADDRESS][DOMAIN_NAME]; [EMAIL_ADDRESS][DOMAIN_NAME]; [EMAIL_ADDRESS][DOM…" at bounding box center [607, 224] width 396 height 32
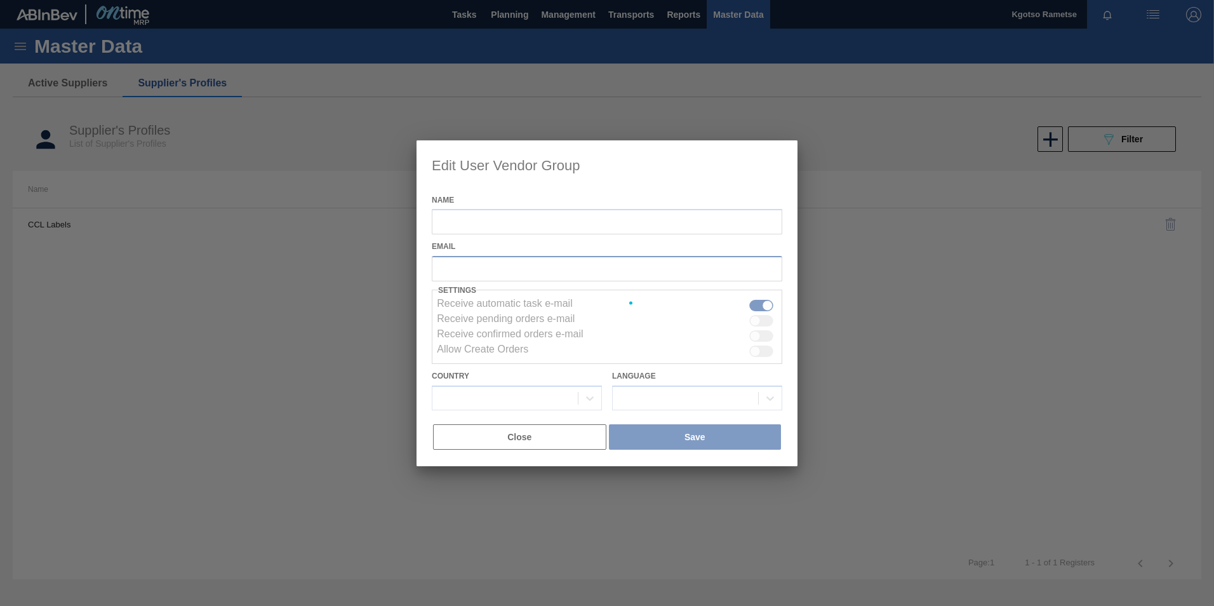
type input "CCL Labels"
checkbox input "true"
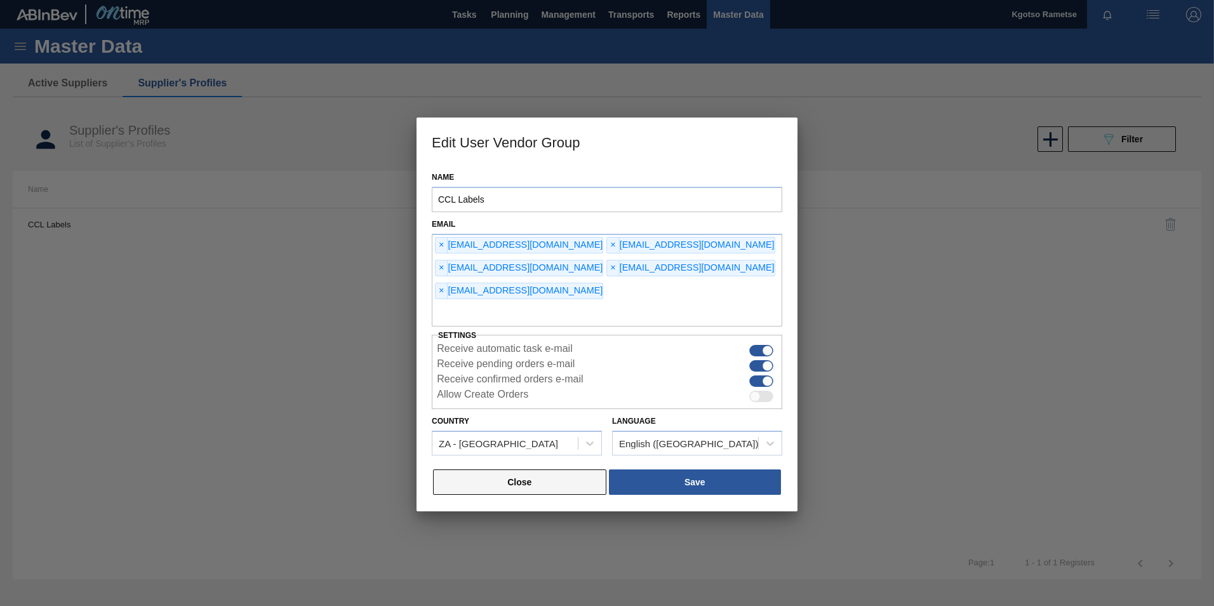
click at [547, 469] on button "Close" at bounding box center [519, 481] width 173 height 25
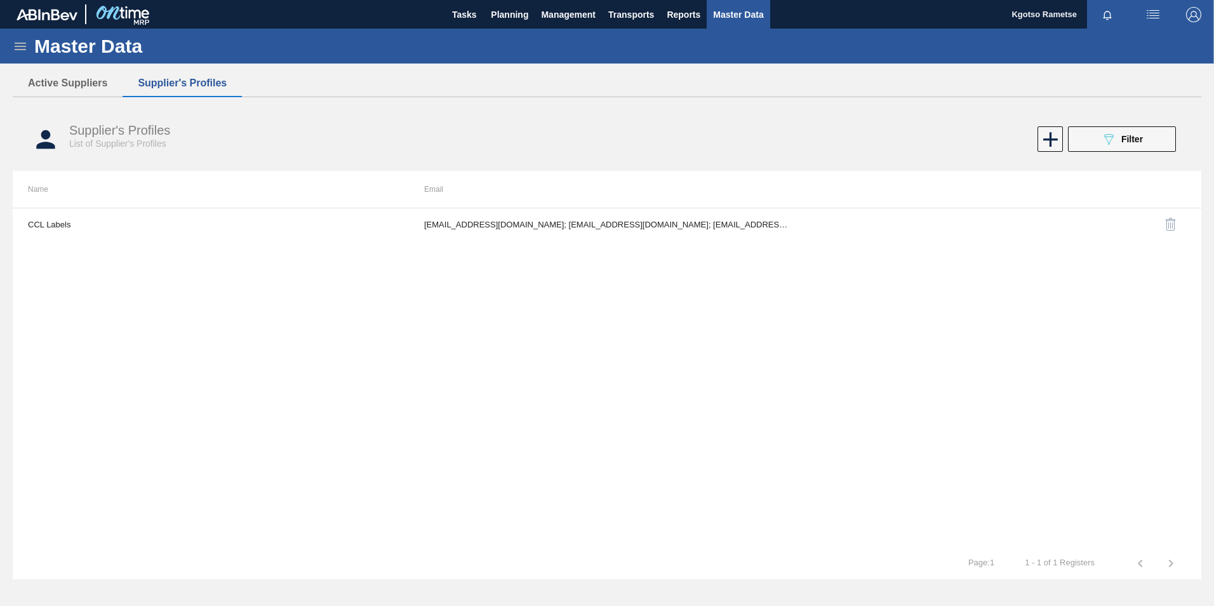
click at [199, 81] on button "Supplier's Profiles" at bounding box center [182, 83] width 119 height 27
click at [1152, 142] on button "089F7B8B-B2A5-4AFE-B5C0-19BA573D28AC Filter" at bounding box center [1122, 138] width 108 height 25
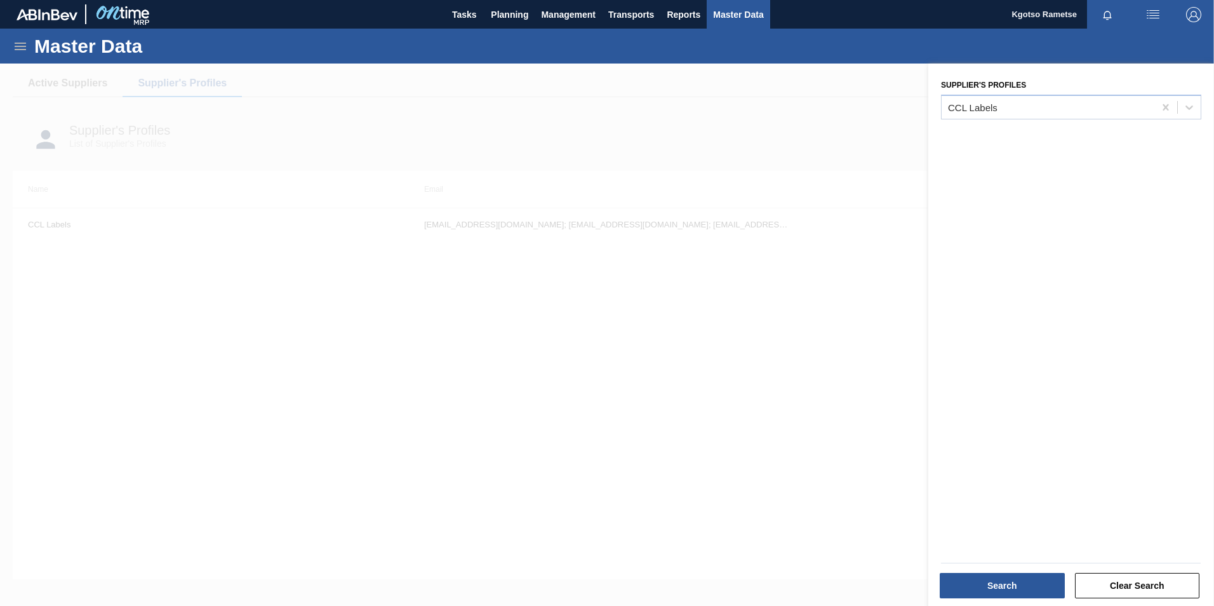
click at [1015, 123] on div "Supplier's Profiles CCL Labels" at bounding box center [1071, 336] width 286 height 545
click at [994, 107] on div "CCL Labels" at bounding box center [973, 107] width 50 height 11
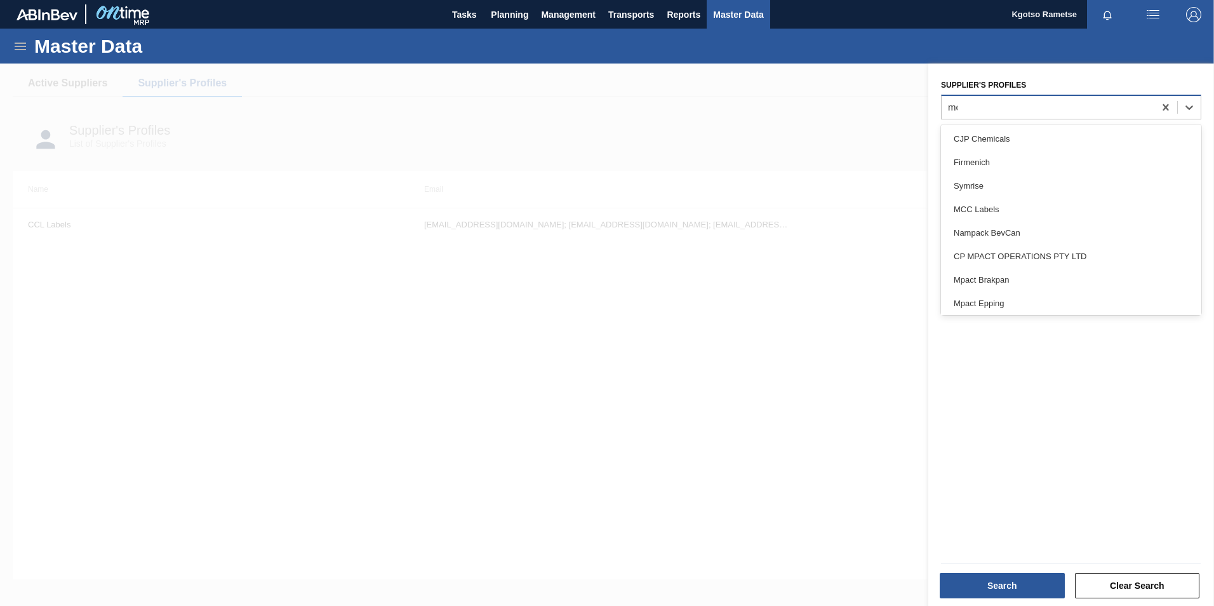
type Profiles "mcc"
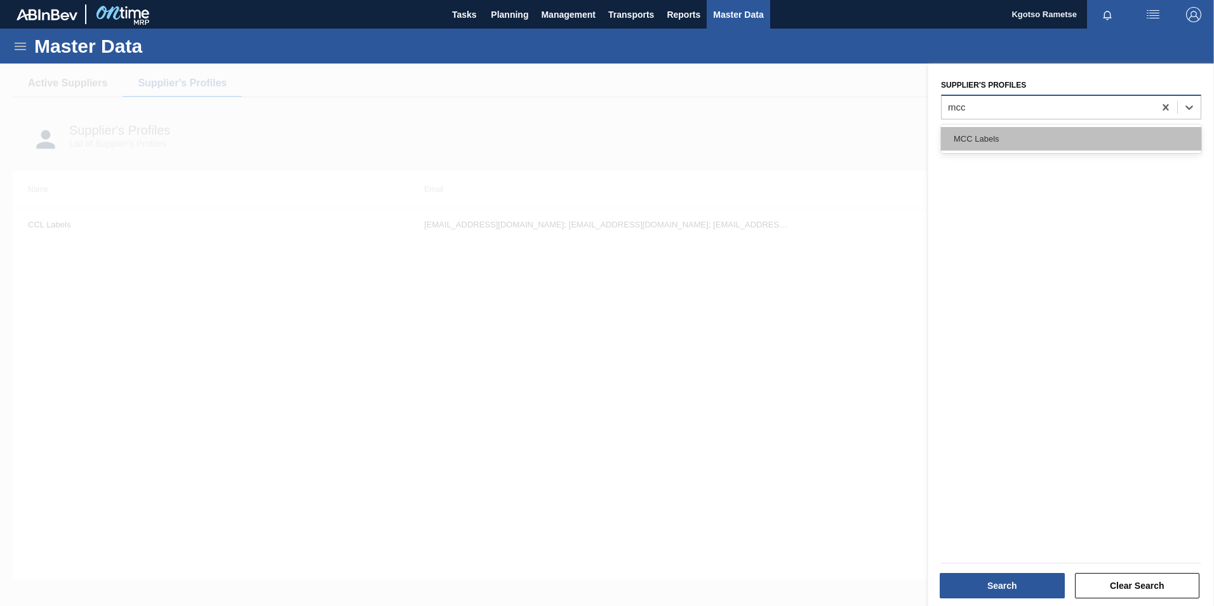
click at [967, 140] on div "MCC Labels" at bounding box center [1071, 138] width 260 height 23
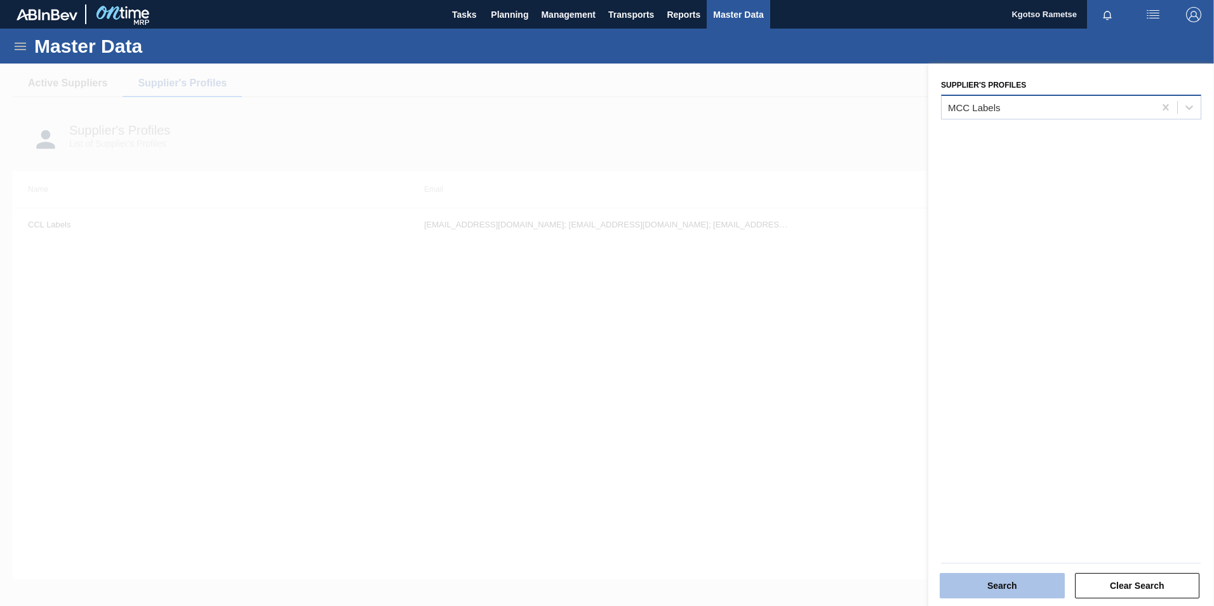
click at [1007, 585] on button "Search" at bounding box center [1002, 585] width 125 height 25
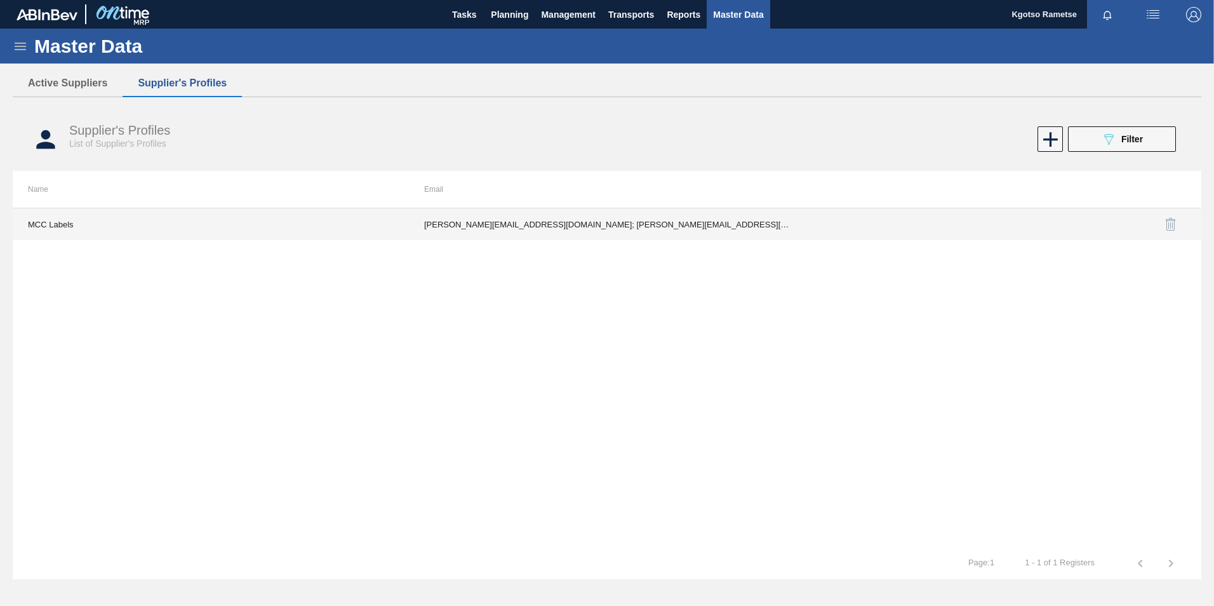
click at [615, 235] on td "[PERSON_NAME][EMAIL_ADDRESS][DOMAIN_NAME]; [PERSON_NAME][EMAIL_ADDRESS][PERSON_…" at bounding box center [607, 224] width 396 height 32
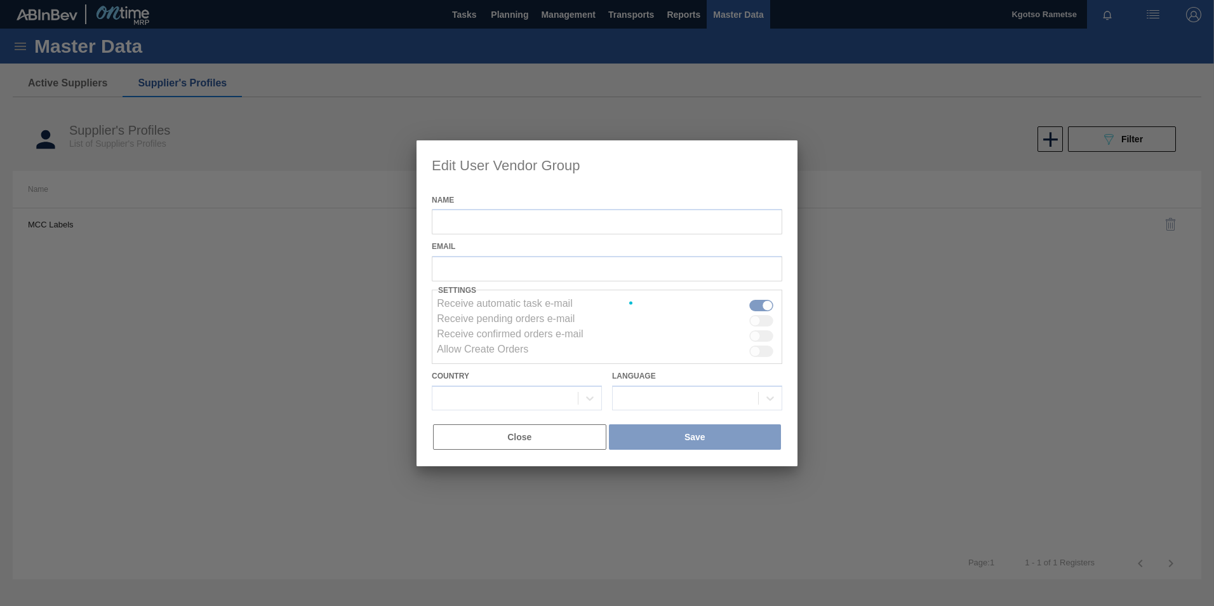
type input "MCC Labels"
checkbox input "true"
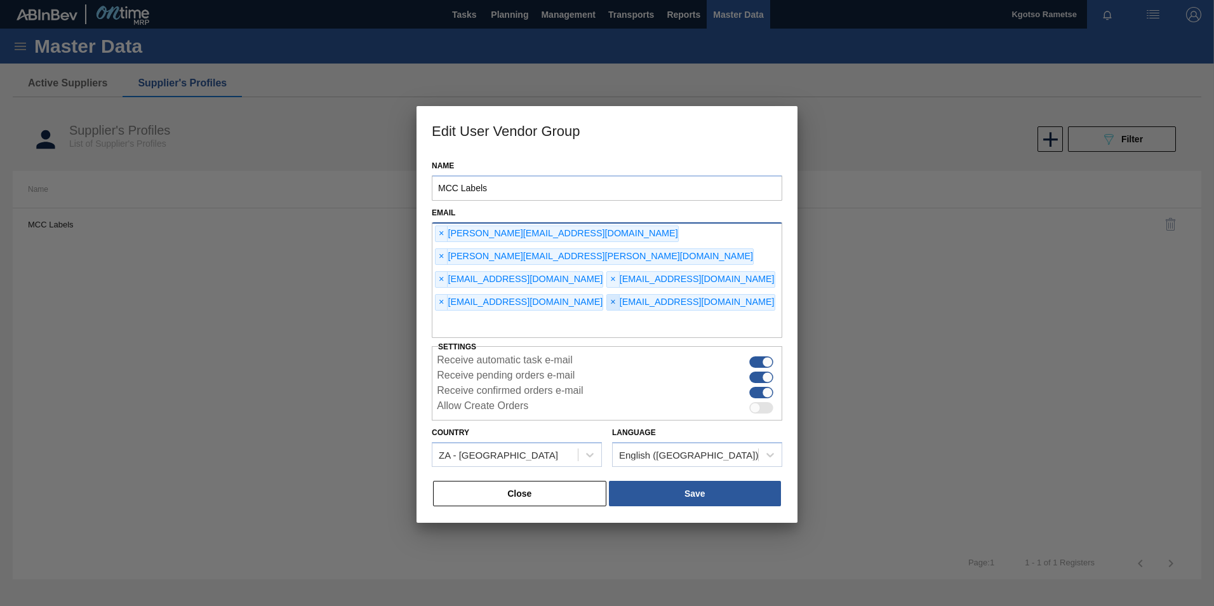
click at [607, 295] on span "×" at bounding box center [613, 302] width 12 height 15
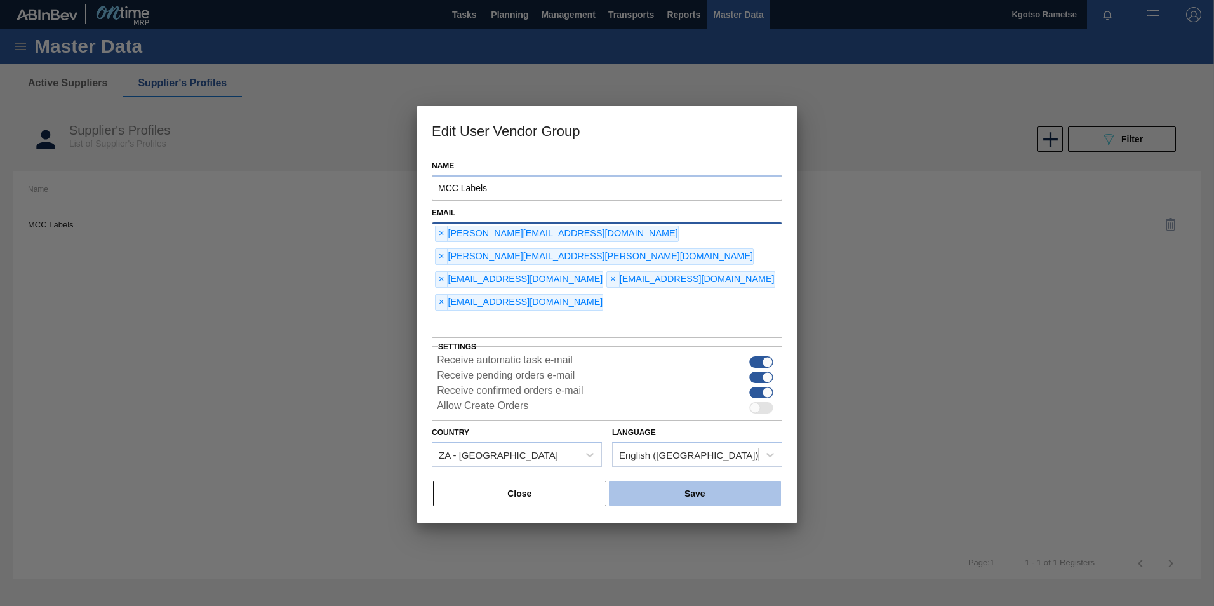
click at [718, 481] on button "Save" at bounding box center [695, 493] width 172 height 25
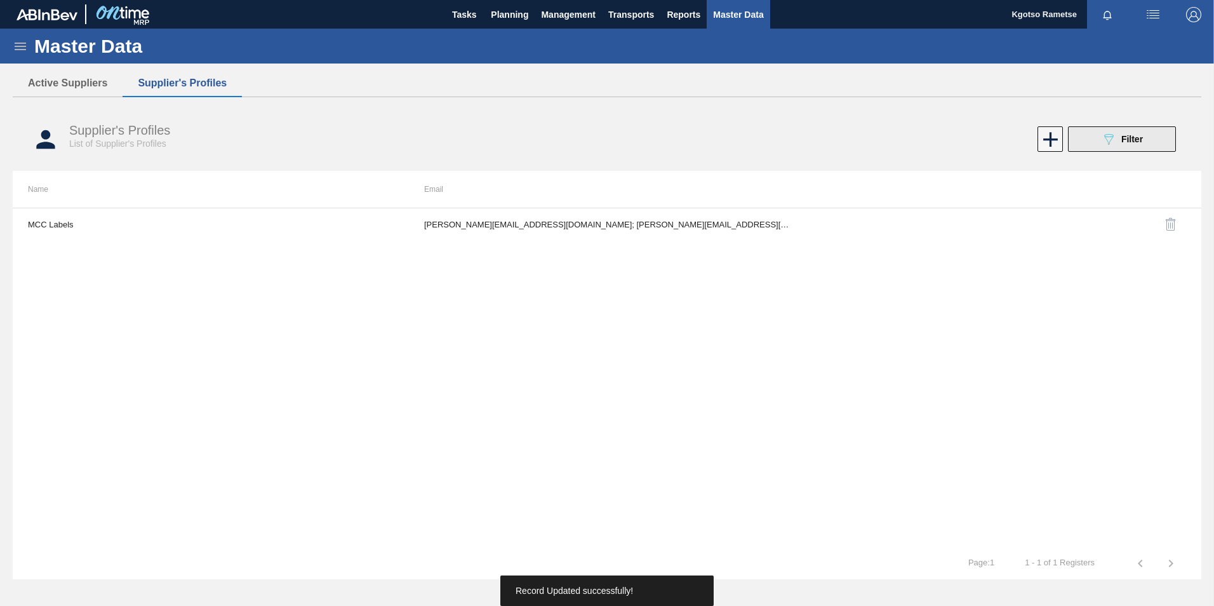
click at [1116, 142] on icon "089F7B8B-B2A5-4AFE-B5C0-19BA573D28AC" at bounding box center [1108, 138] width 15 height 15
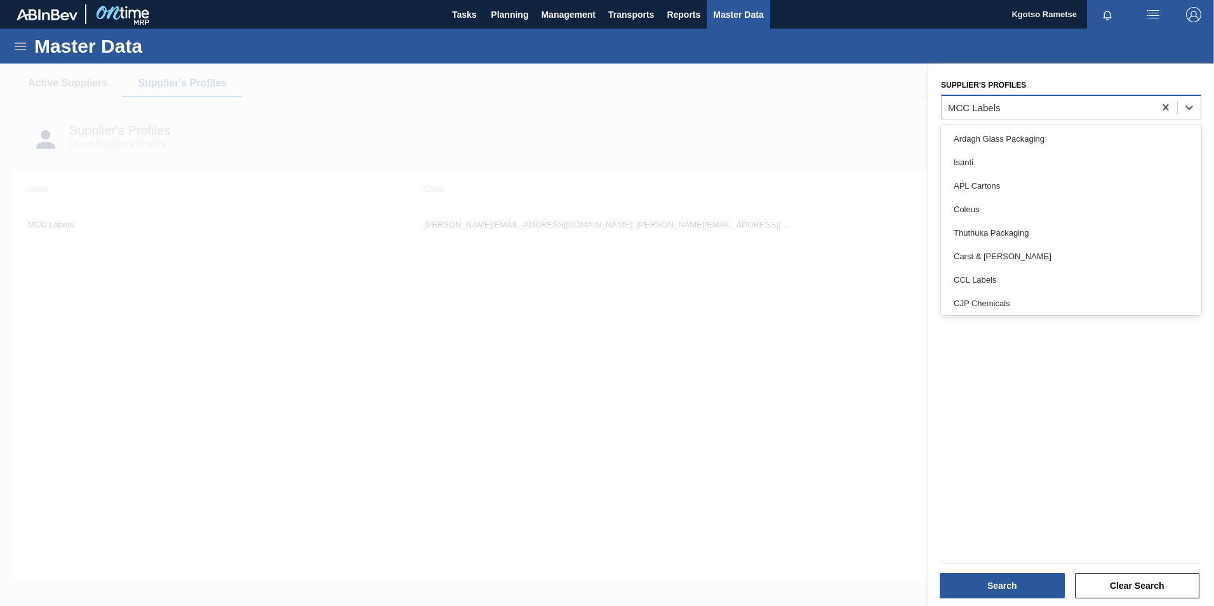
click at [998, 116] on div "MCC Labels" at bounding box center [1048, 107] width 213 height 18
paste Profiles "Elgin Fruit Juices"
type Profiles "Elgin Fruit Juices"
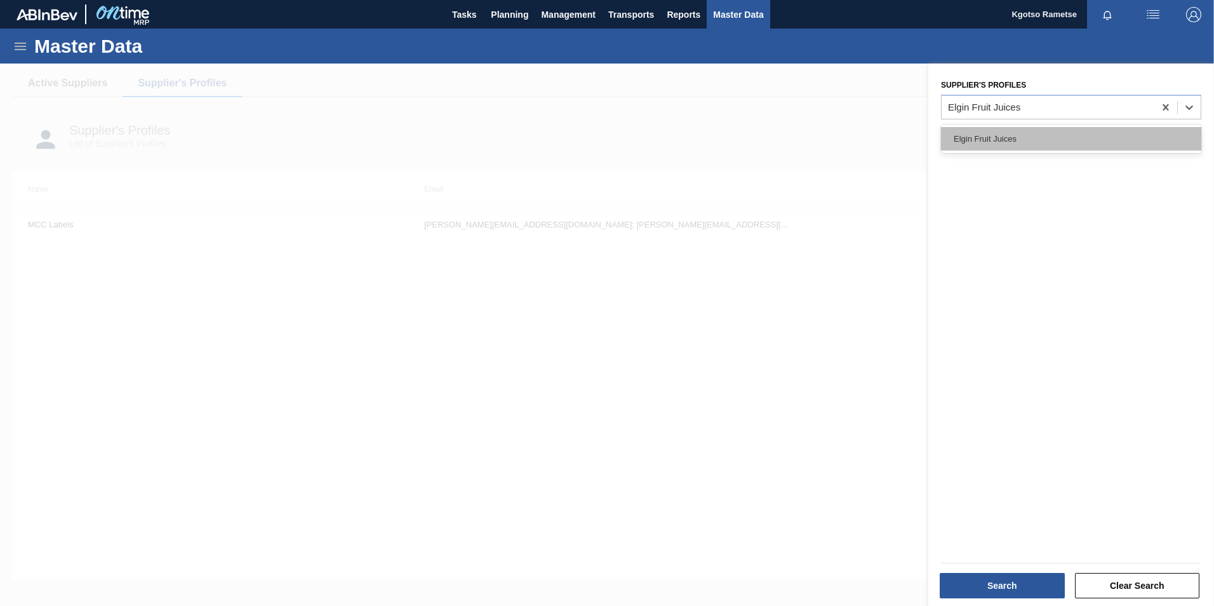
click at [1004, 145] on div "Elgin Fruit Juices" at bounding box center [1071, 138] width 260 height 23
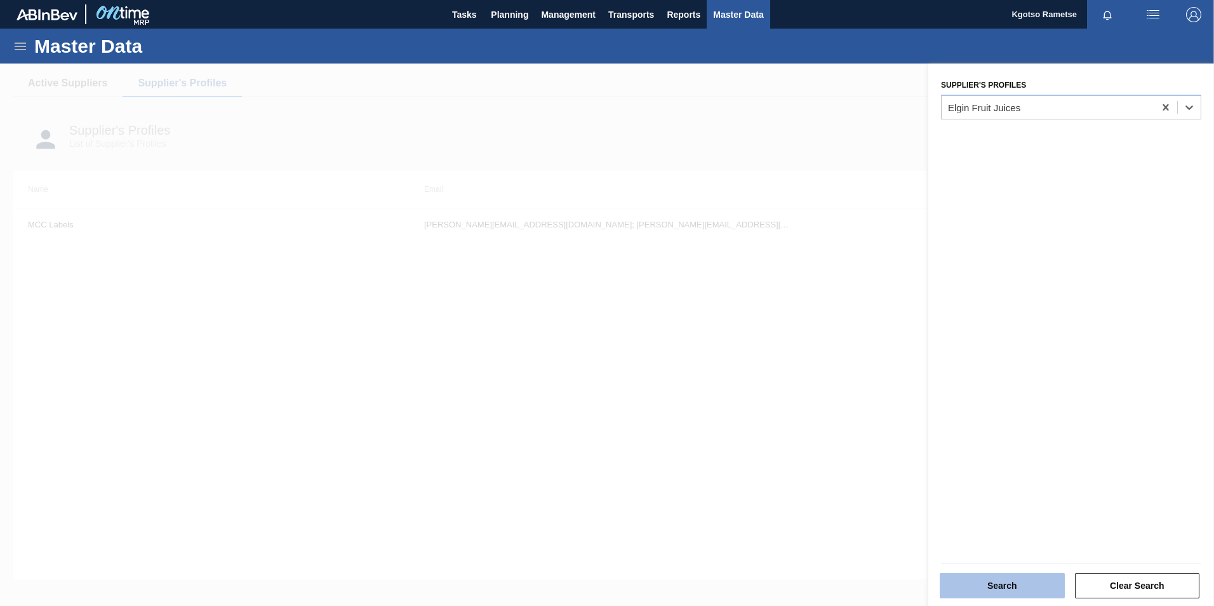
click at [1020, 581] on button "Search" at bounding box center [1002, 585] width 125 height 25
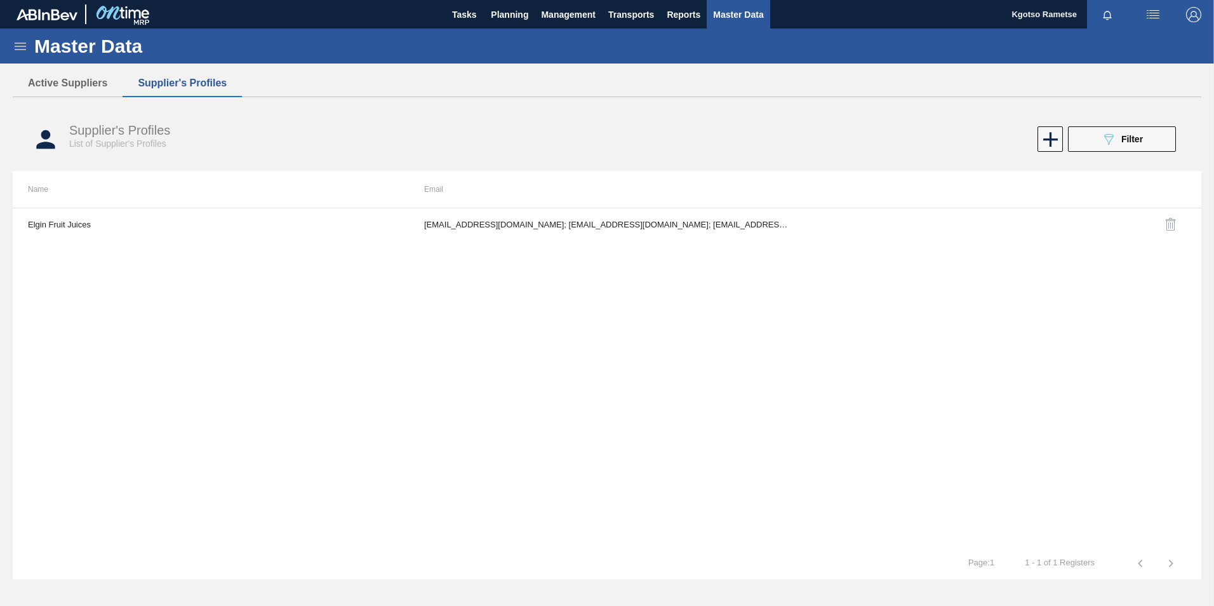
click at [752, 248] on div "Elgin Fruit Juices [EMAIL_ADDRESS][DOMAIN_NAME]; [EMAIL_ADDRESS][DOMAIN_NAME]; …" at bounding box center [607, 378] width 1189 height 340
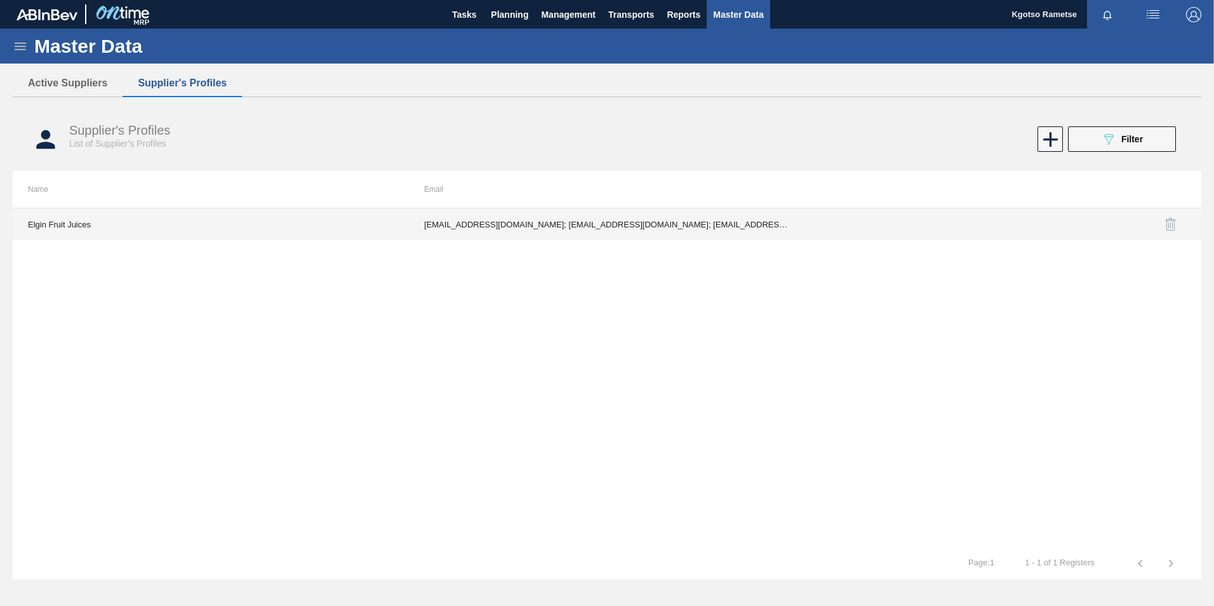
click at [702, 226] on td "[EMAIL_ADDRESS][DOMAIN_NAME]; [EMAIL_ADDRESS][DOMAIN_NAME]; [EMAIL_ADDRESS][DOM…" at bounding box center [607, 224] width 396 height 32
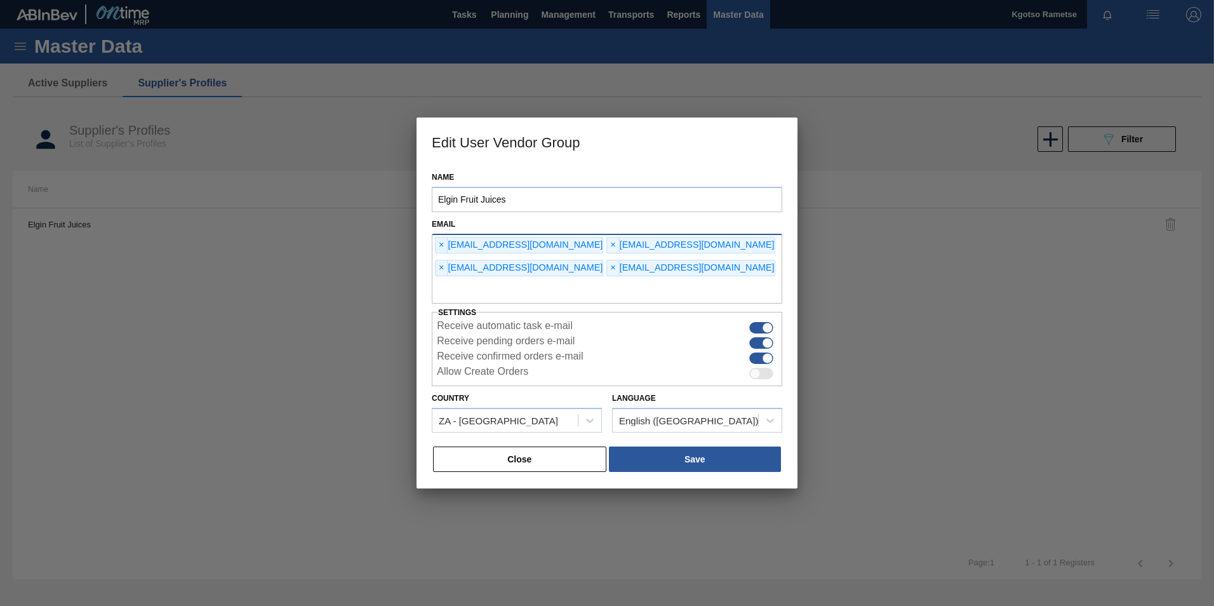
click at [577, 282] on input "text" at bounding box center [607, 291] width 351 height 24
type input "[EMAIL_ADDRESS][DOMAIN_NAME]"
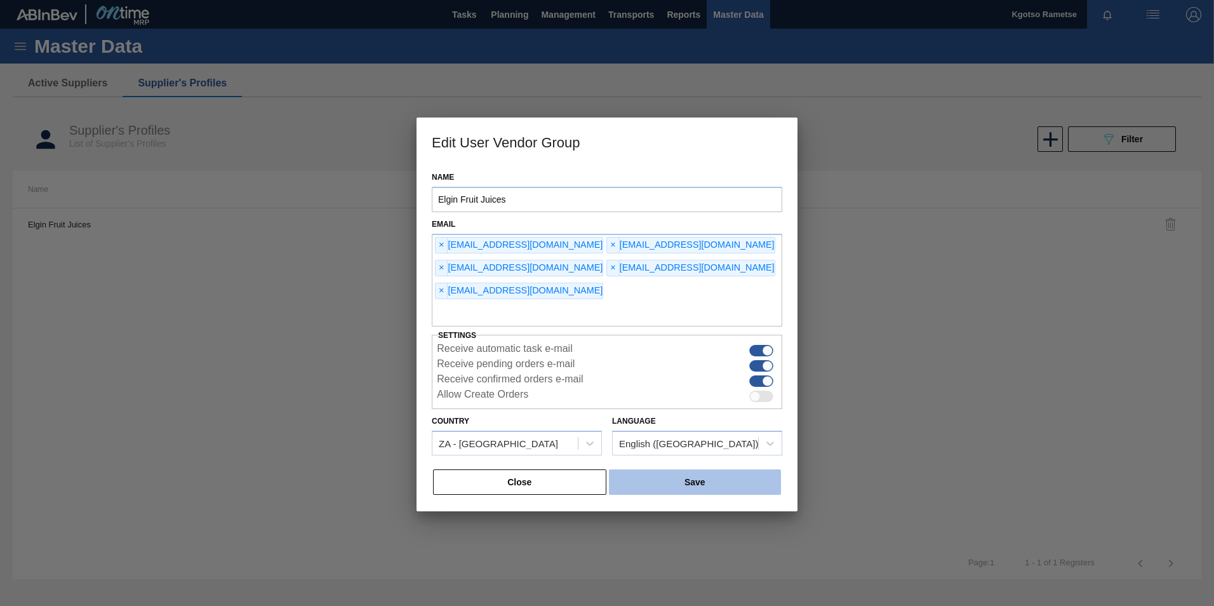
click at [727, 469] on button "Save" at bounding box center [695, 481] width 172 height 25
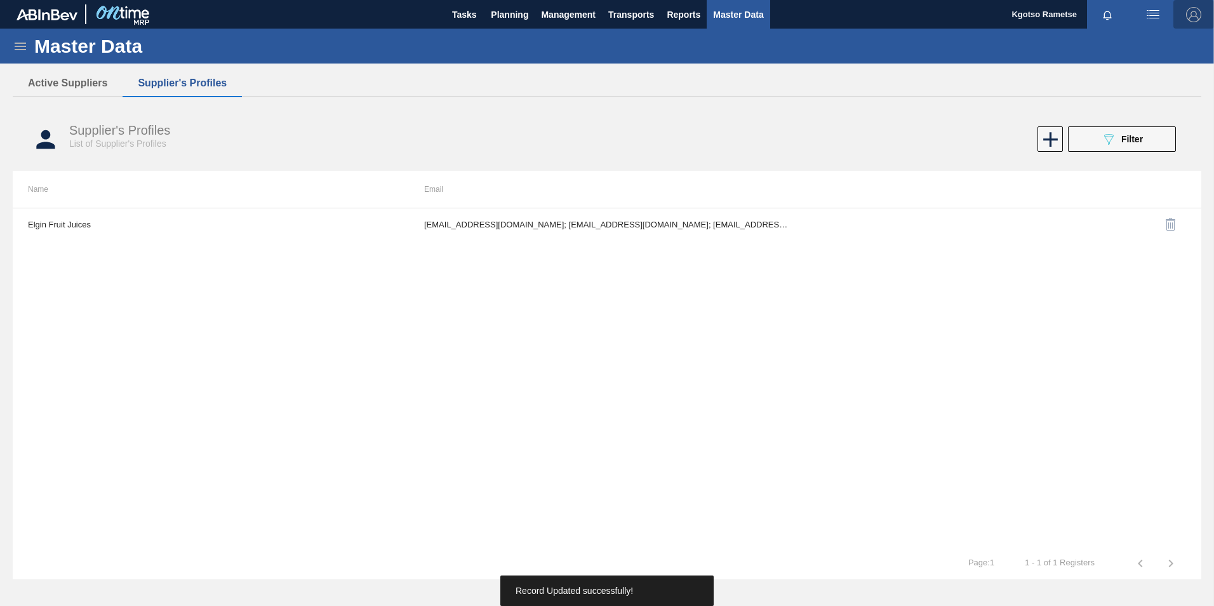
click at [1188, 18] on img "button" at bounding box center [1193, 14] width 15 height 15
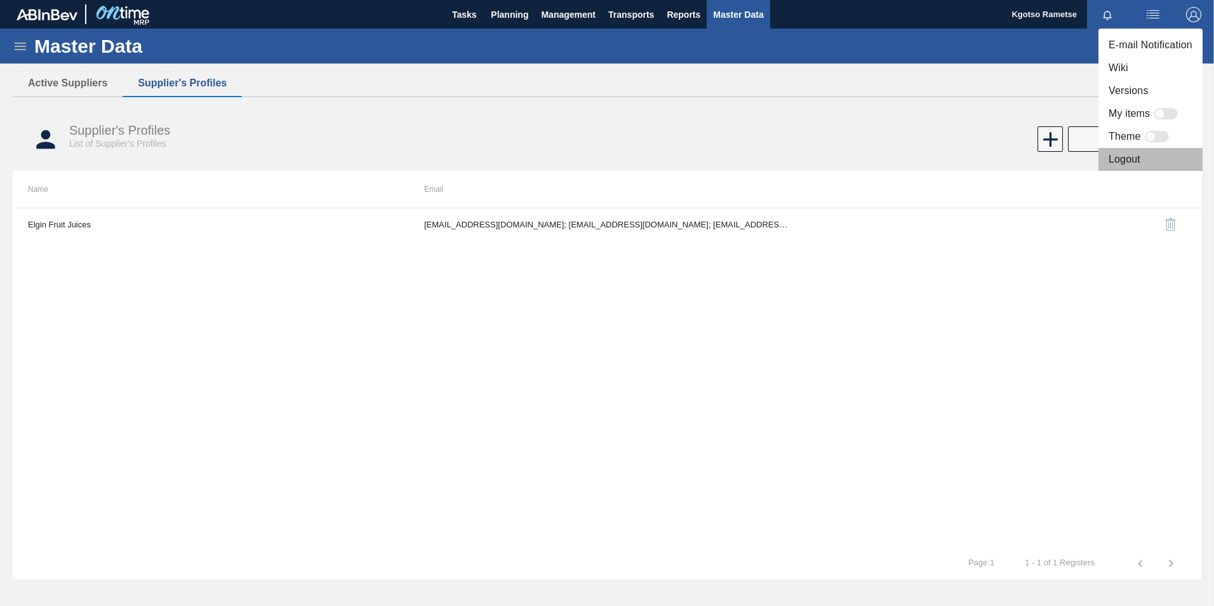
click at [1120, 159] on li "Logout" at bounding box center [1151, 159] width 104 height 23
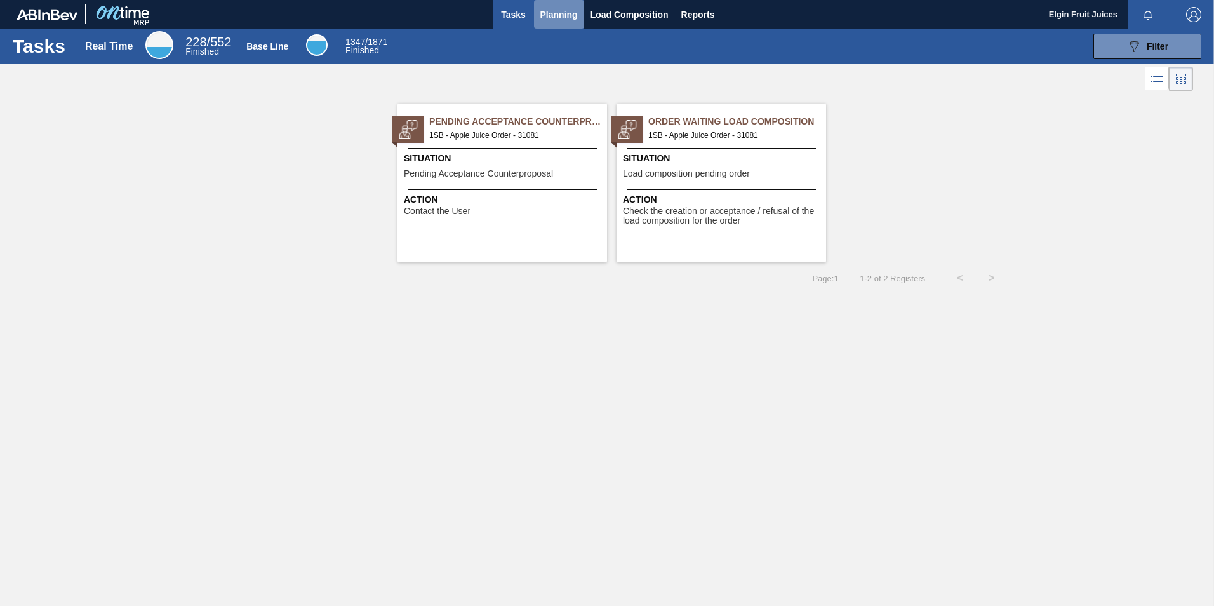
click at [562, 12] on span "Planning" at bounding box center [558, 14] width 37 height 15
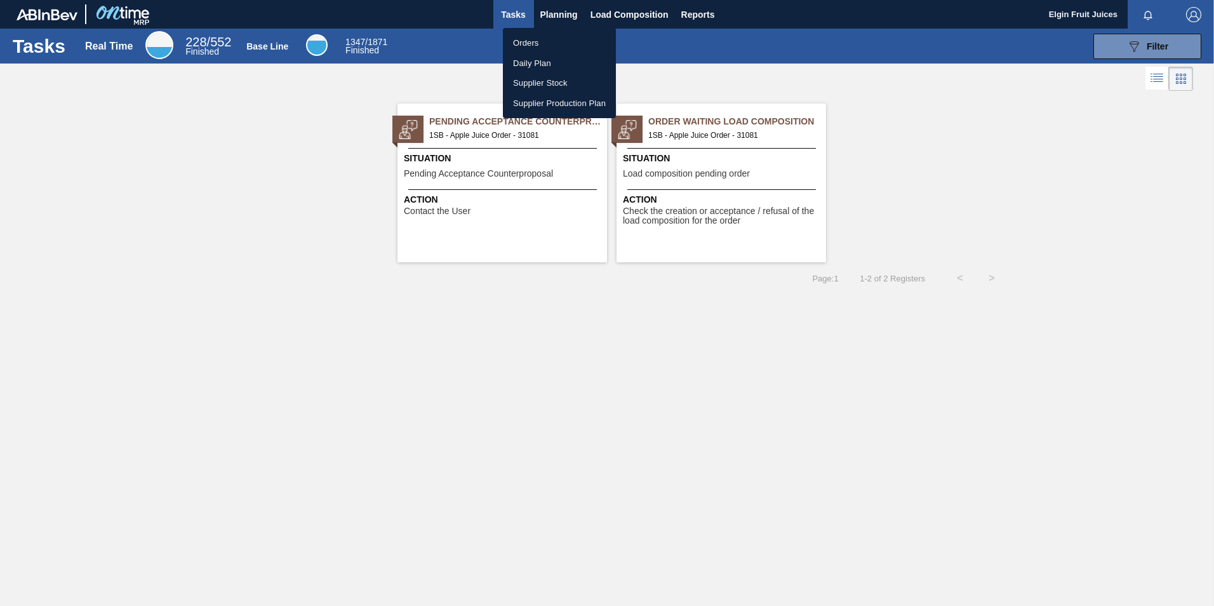
click at [547, 32] on ul "Orders Daily Plan Supplier Stock Supplier Production Plan" at bounding box center [559, 73] width 113 height 90
click at [545, 36] on li "Orders" at bounding box center [559, 43] width 113 height 20
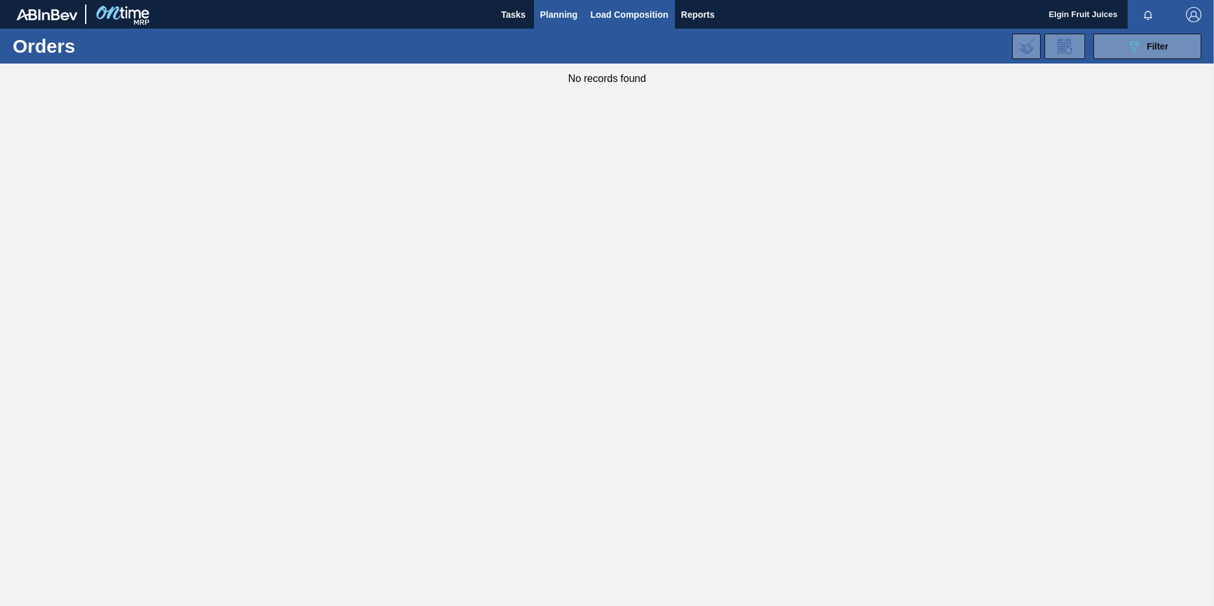
click at [616, 14] on span "Load Composition" at bounding box center [630, 14] width 78 height 15
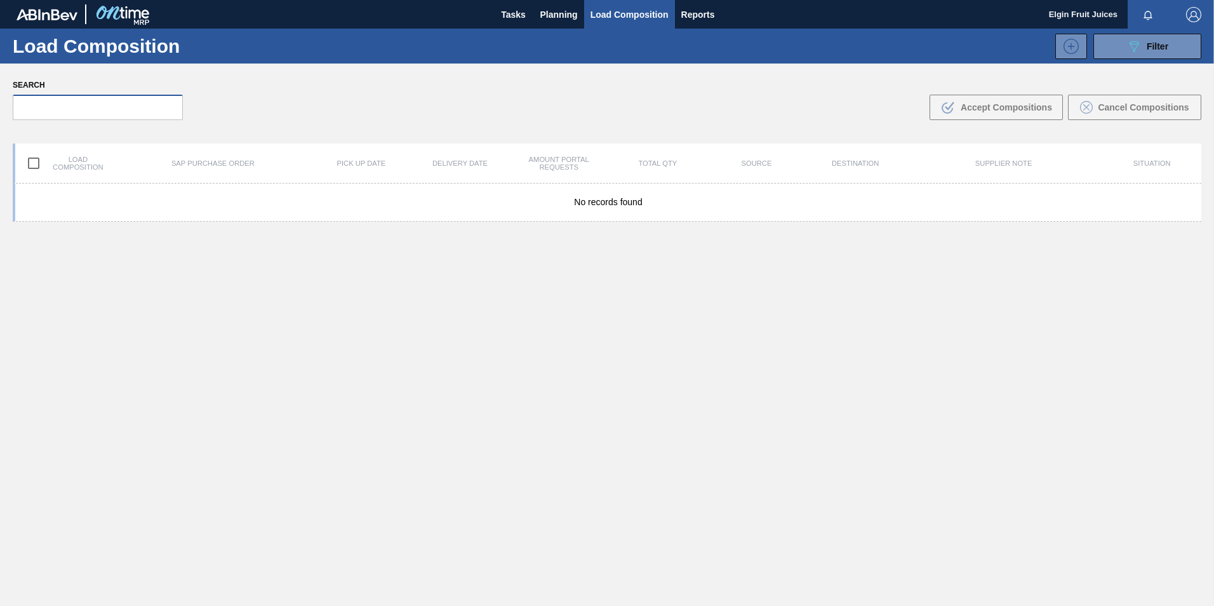
click at [86, 112] on input "text" at bounding box center [98, 107] width 170 height 25
click at [523, 23] on button "Tasks" at bounding box center [513, 14] width 41 height 29
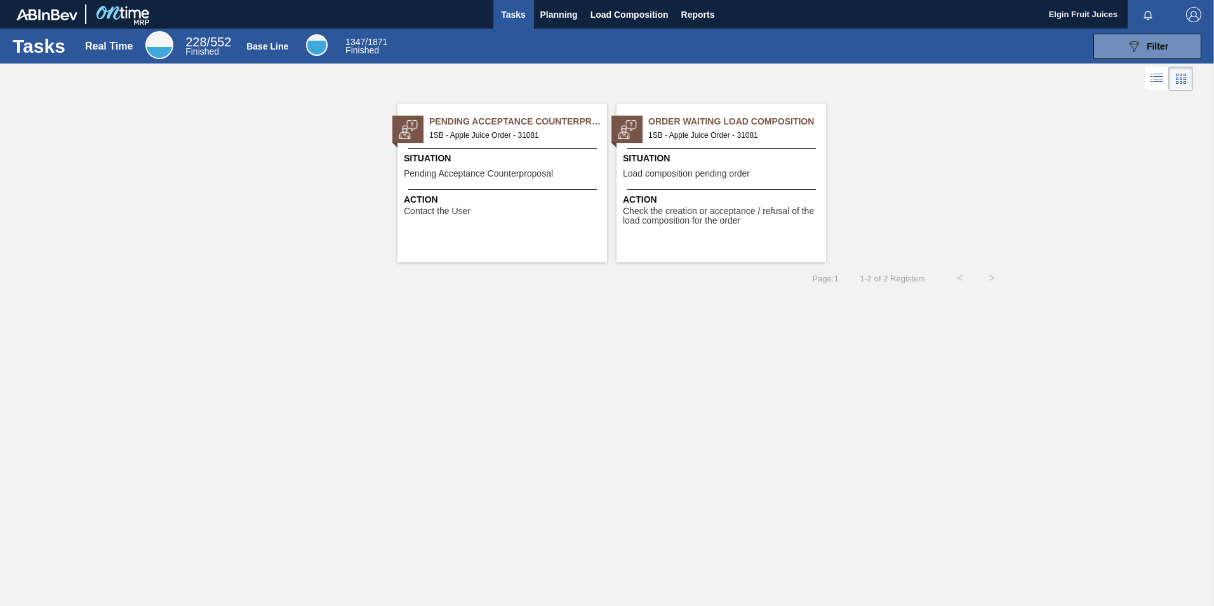
click at [495, 155] on span "Situation" at bounding box center [504, 158] width 200 height 13
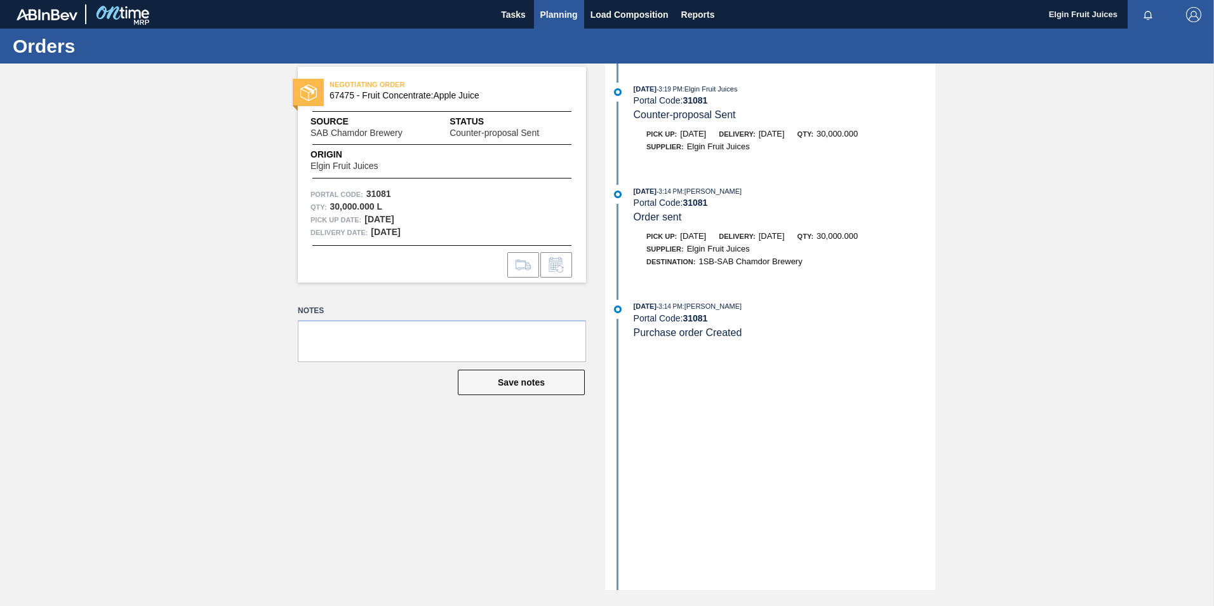
click at [558, 18] on span "Planning" at bounding box center [558, 14] width 37 height 15
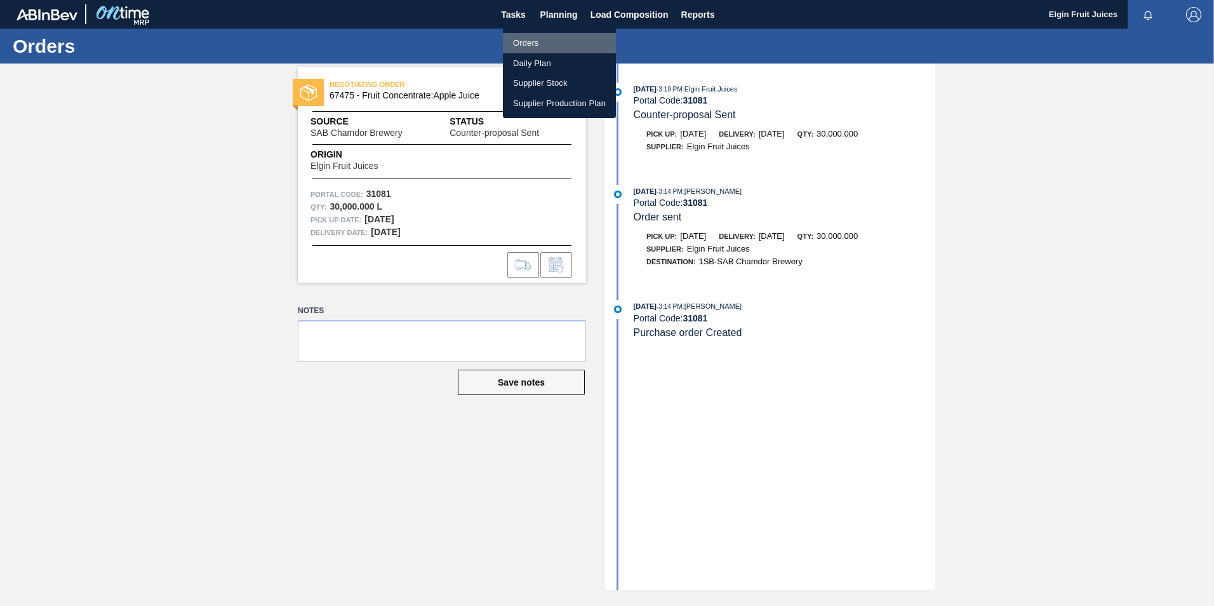
click at [540, 42] on li "Orders" at bounding box center [559, 43] width 113 height 20
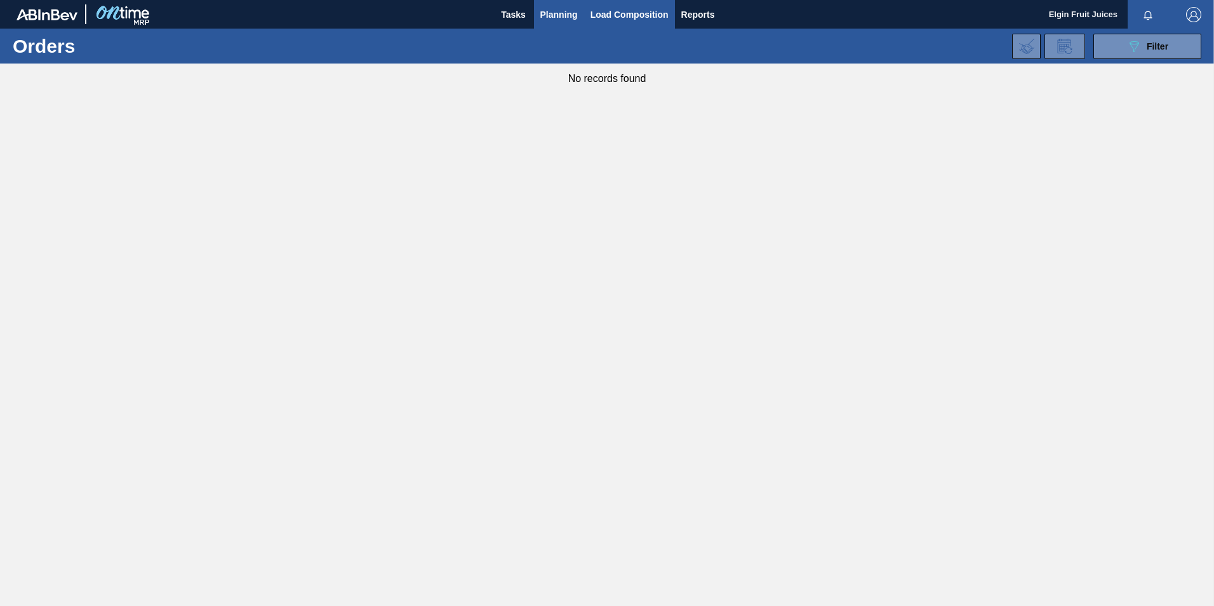
click at [615, 18] on span "Load Composition" at bounding box center [630, 14] width 78 height 15
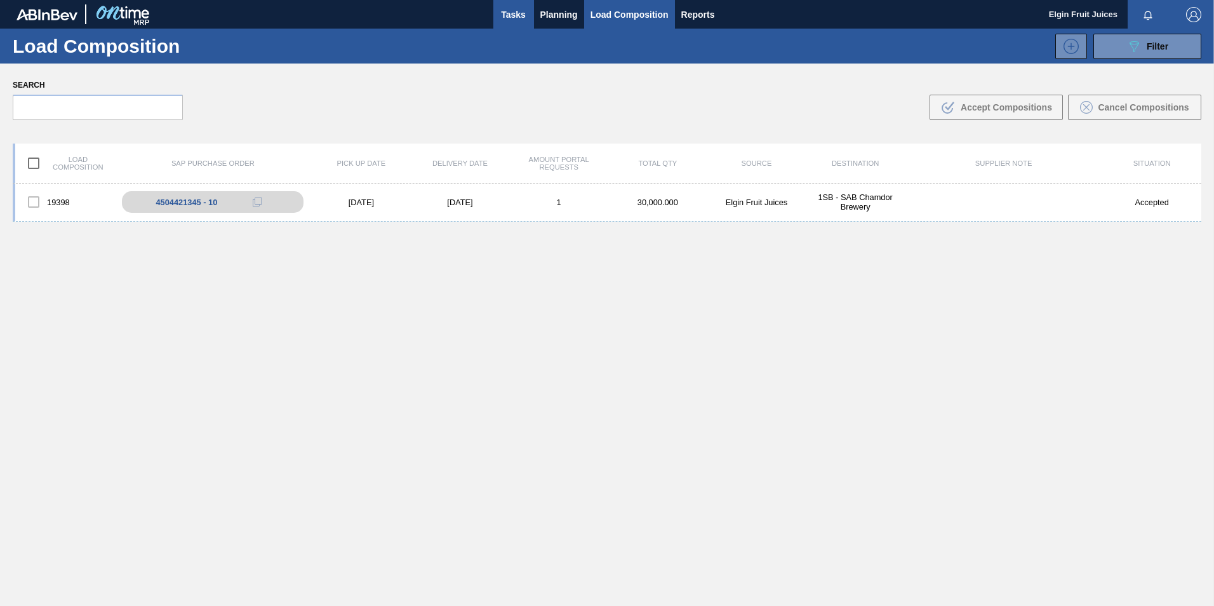
click at [521, 9] on span "Tasks" at bounding box center [514, 14] width 28 height 15
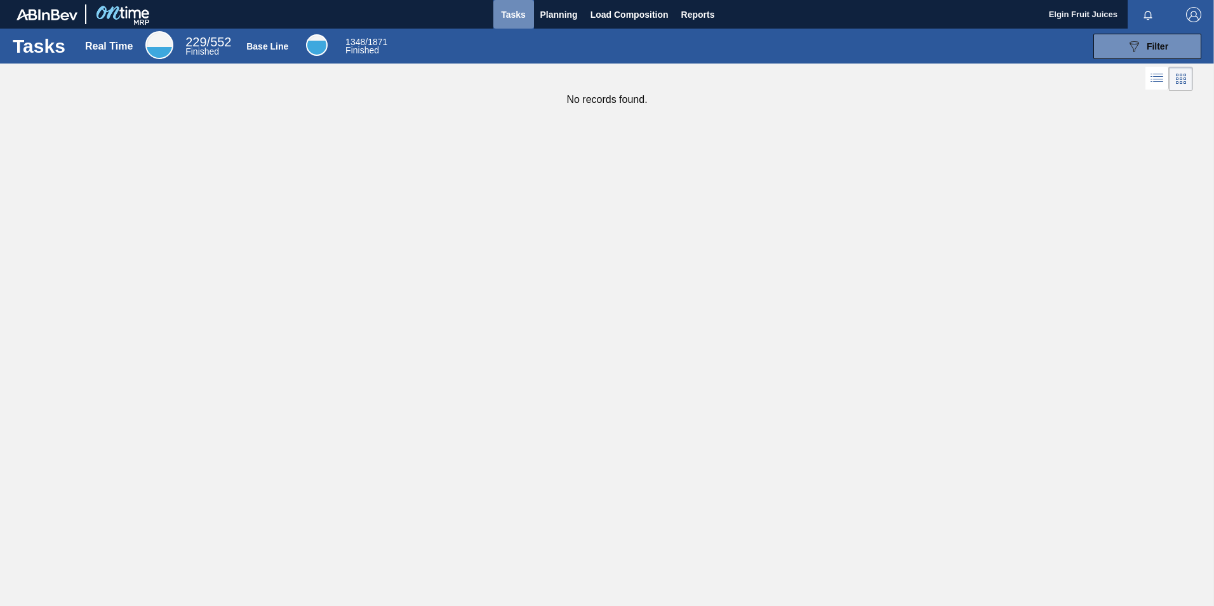
click at [517, 10] on span "Tasks" at bounding box center [514, 14] width 28 height 15
click at [544, 10] on span "Planning" at bounding box center [558, 14] width 37 height 15
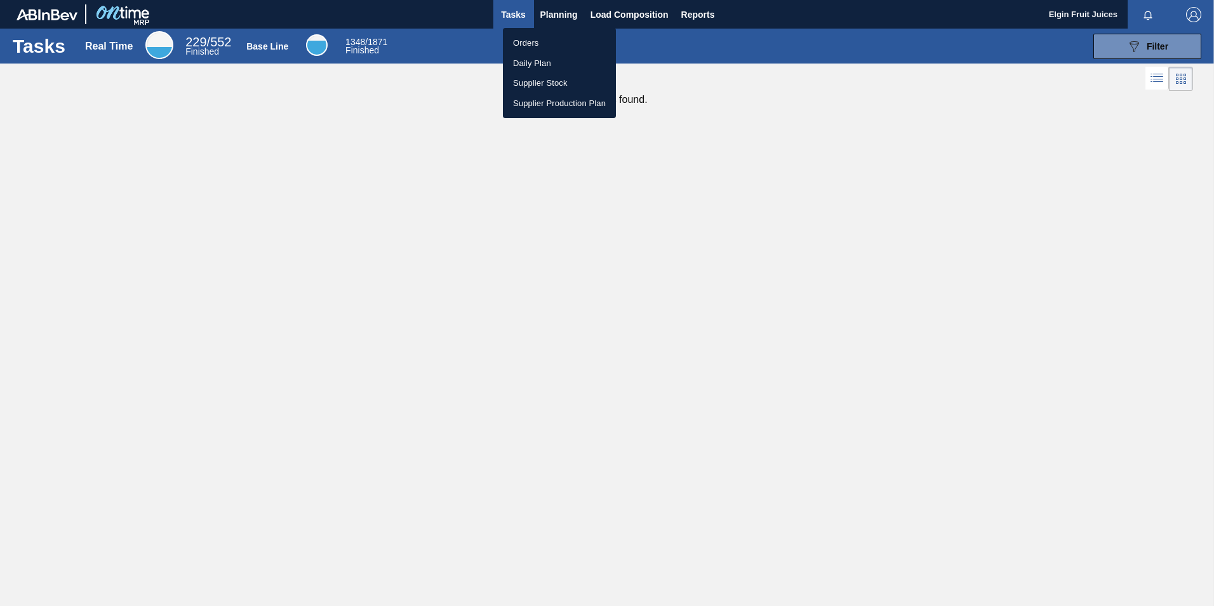
click at [611, 19] on div at bounding box center [607, 303] width 1214 height 606
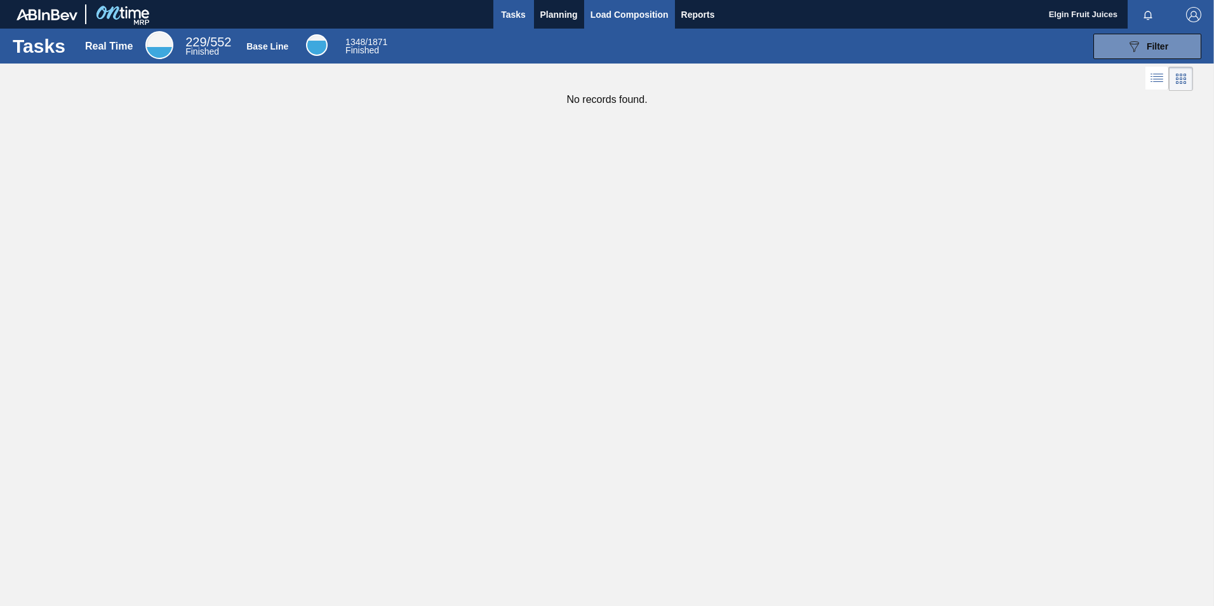
click at [614, 13] on span "Load Composition" at bounding box center [630, 14] width 78 height 15
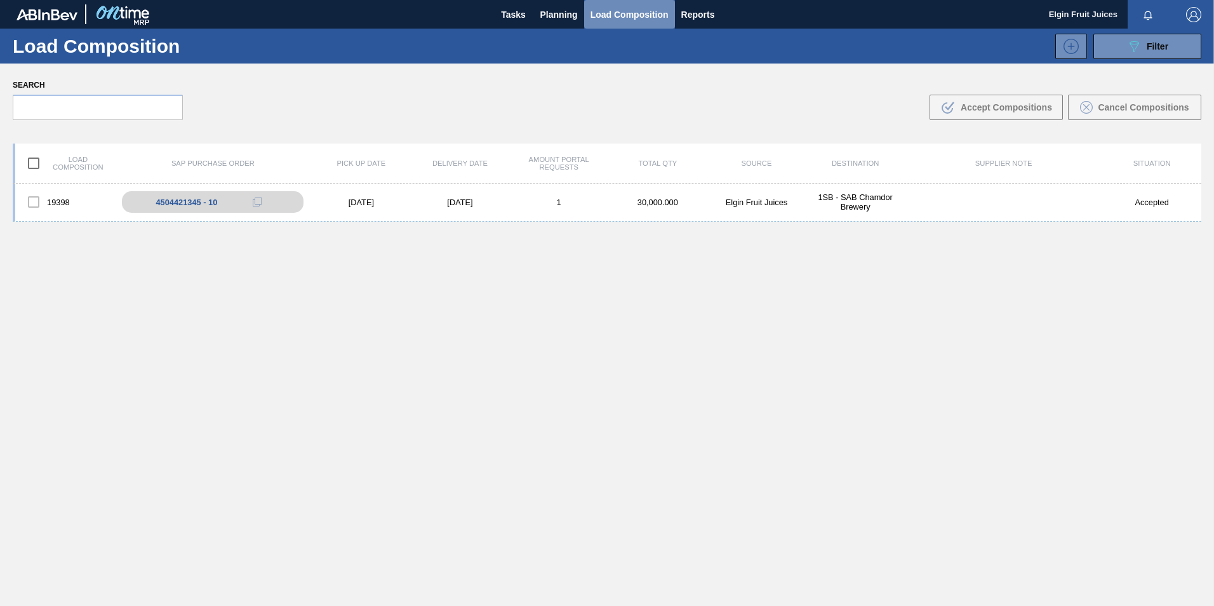
click at [614, 14] on span "Load Composition" at bounding box center [630, 14] width 78 height 15
click at [88, 105] on input "text" at bounding box center [98, 107] width 170 height 25
click at [572, 17] on span "Planning" at bounding box center [558, 14] width 37 height 15
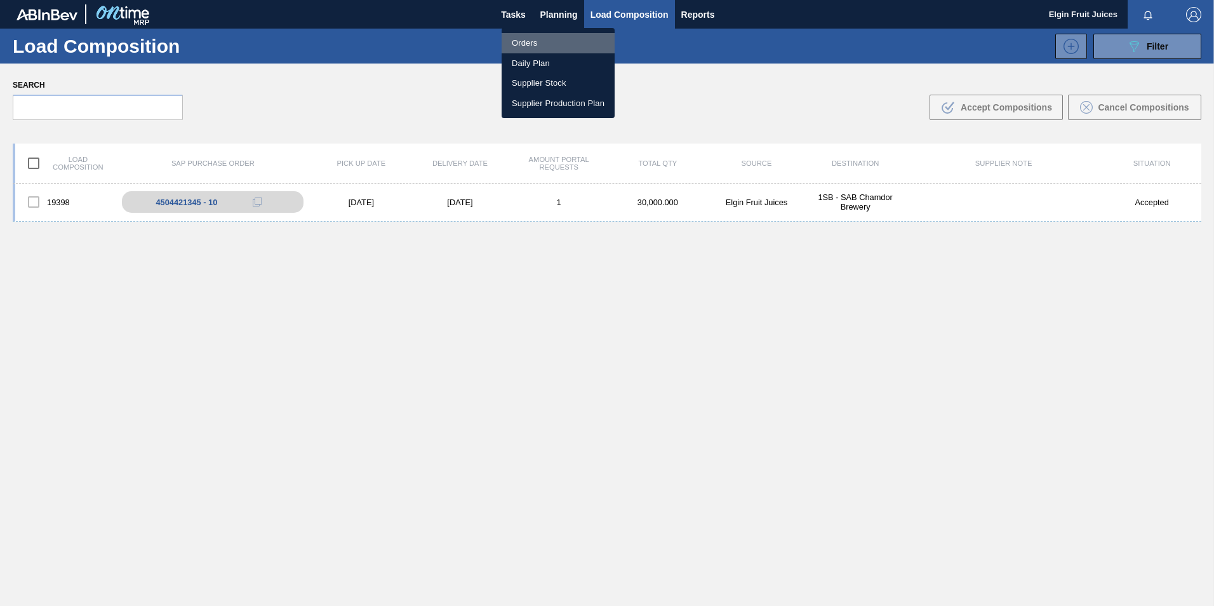
click at [548, 35] on li "Orders" at bounding box center [558, 43] width 113 height 20
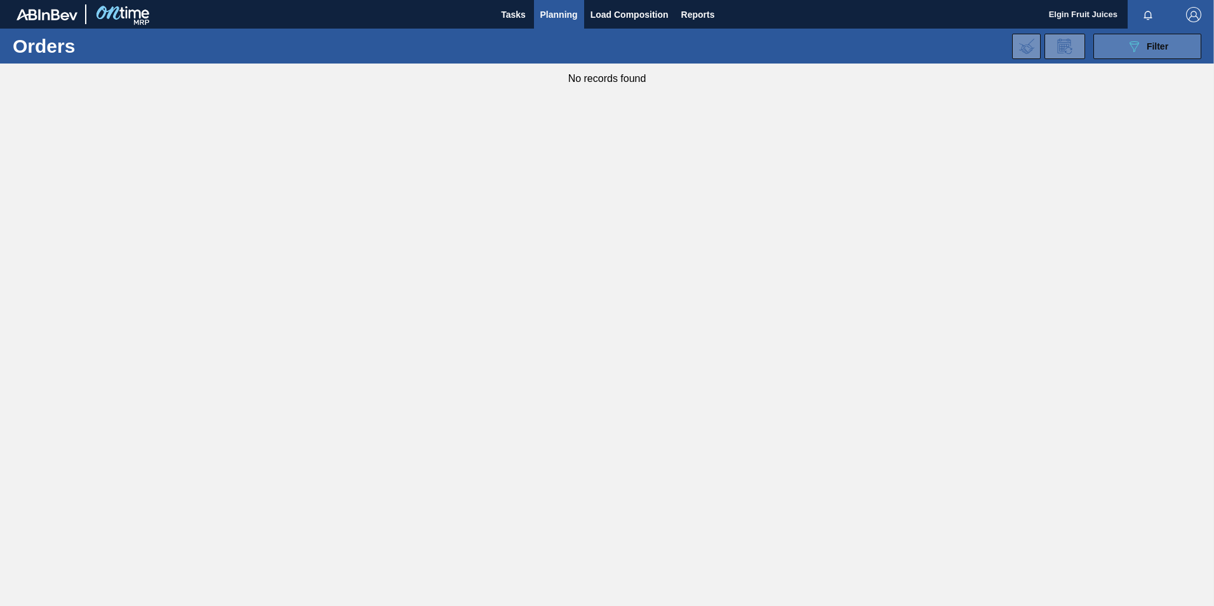
click at [1141, 57] on button "089F7B8B-B2A5-4AFE-B5C0-19BA573D28AC Filter" at bounding box center [1148, 46] width 108 height 25
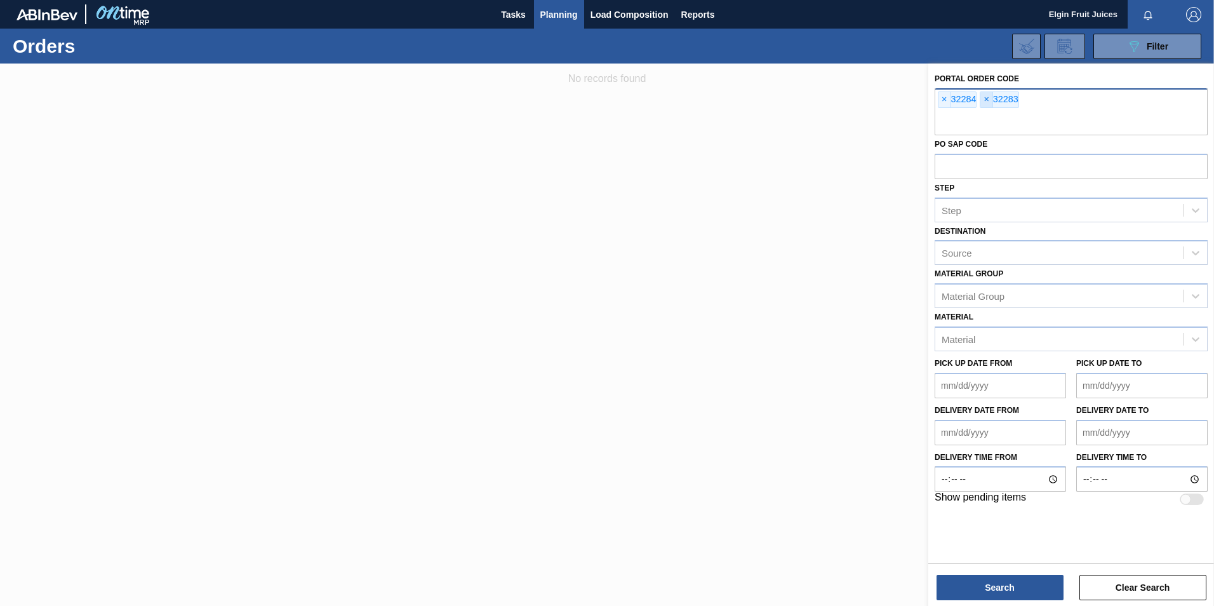
click at [987, 97] on span "×" at bounding box center [986, 99] width 12 height 15
click at [942, 99] on span "×" at bounding box center [945, 99] width 12 height 15
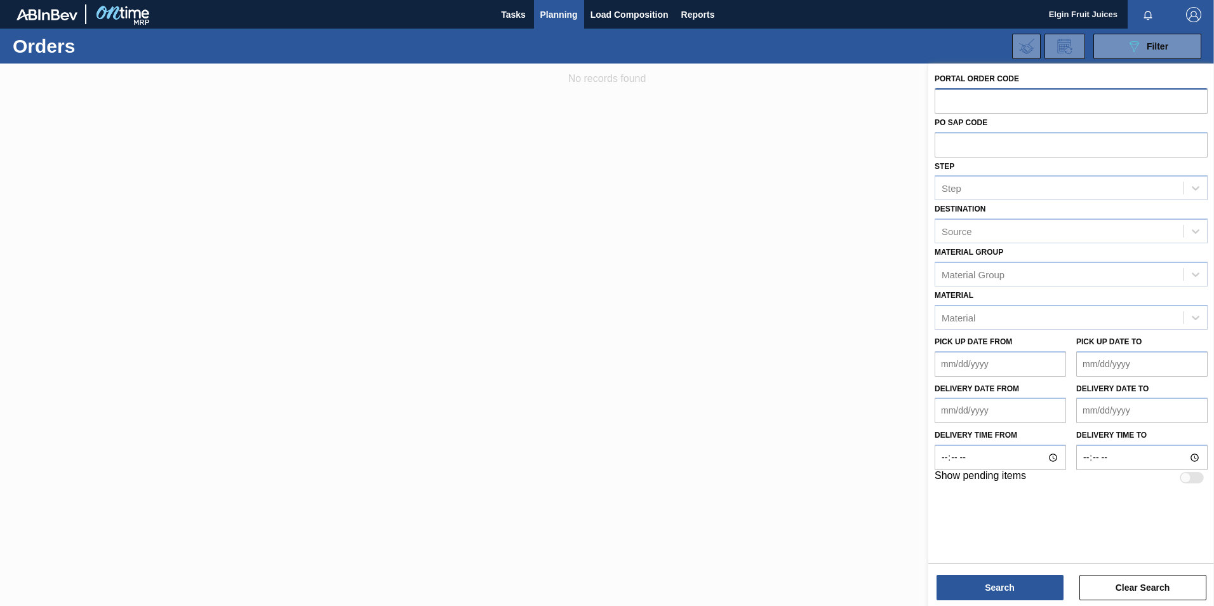
click at [960, 573] on div "Search Clear Search" at bounding box center [1071, 581] width 286 height 36
click at [984, 591] on button "Search" at bounding box center [1000, 587] width 127 height 25
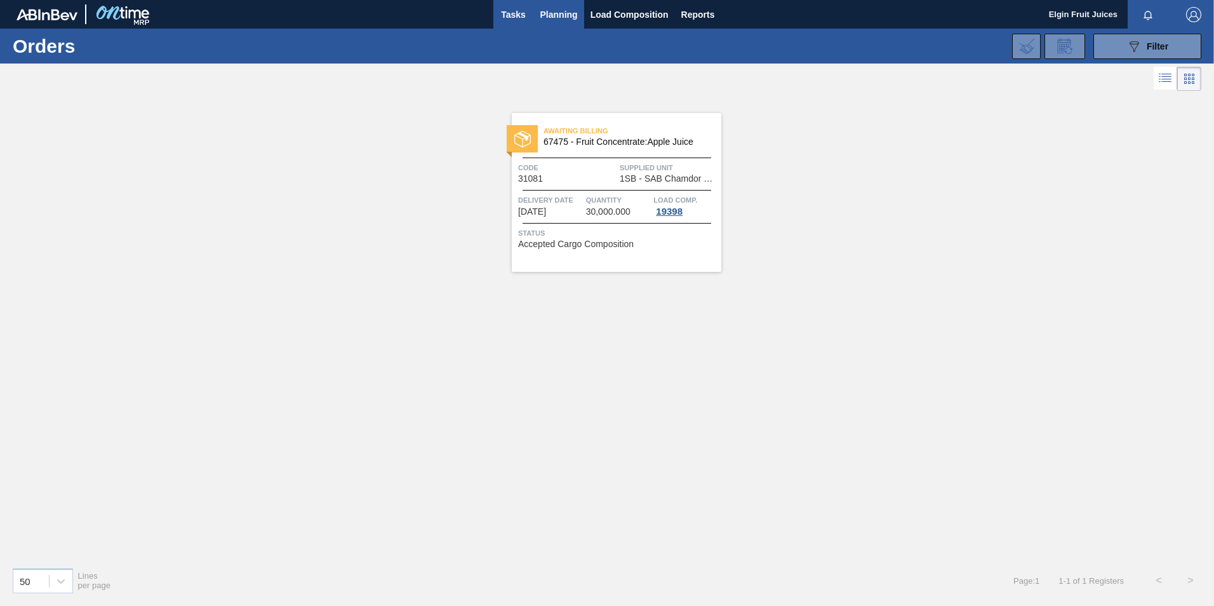
click at [505, 8] on span "Tasks" at bounding box center [514, 14] width 28 height 15
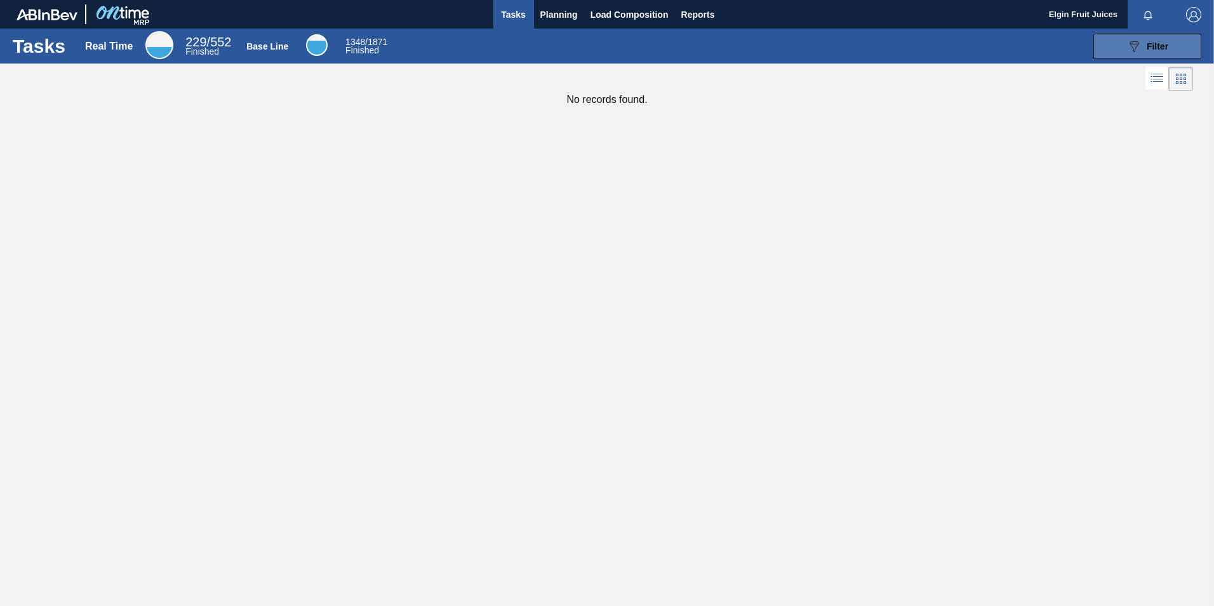
click at [1168, 52] on div "089F7B8B-B2A5-4AFE-B5C0-19BA573D28AC Filter" at bounding box center [1148, 46] width 42 height 15
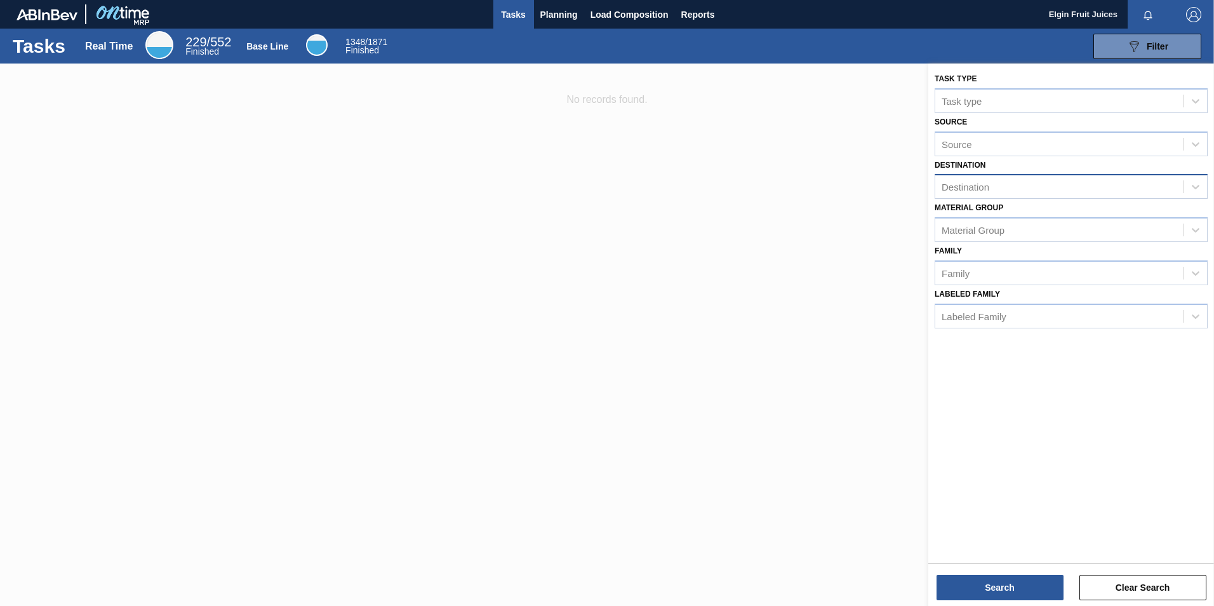
click at [947, 195] on div "Destination" at bounding box center [1059, 187] width 248 height 18
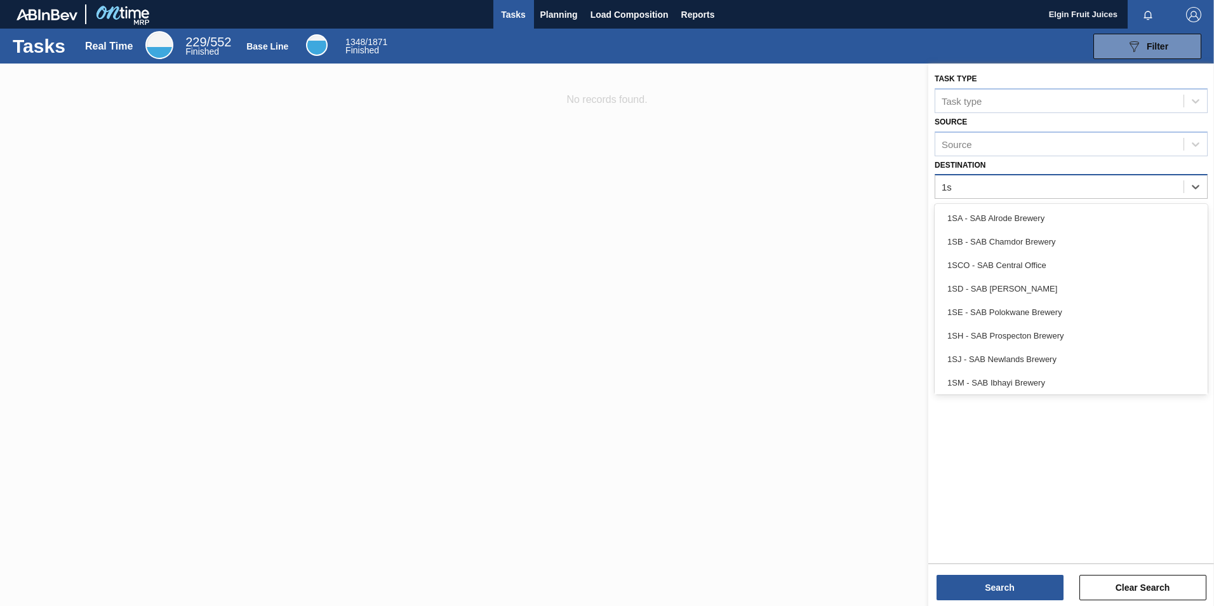
type input "1sb"
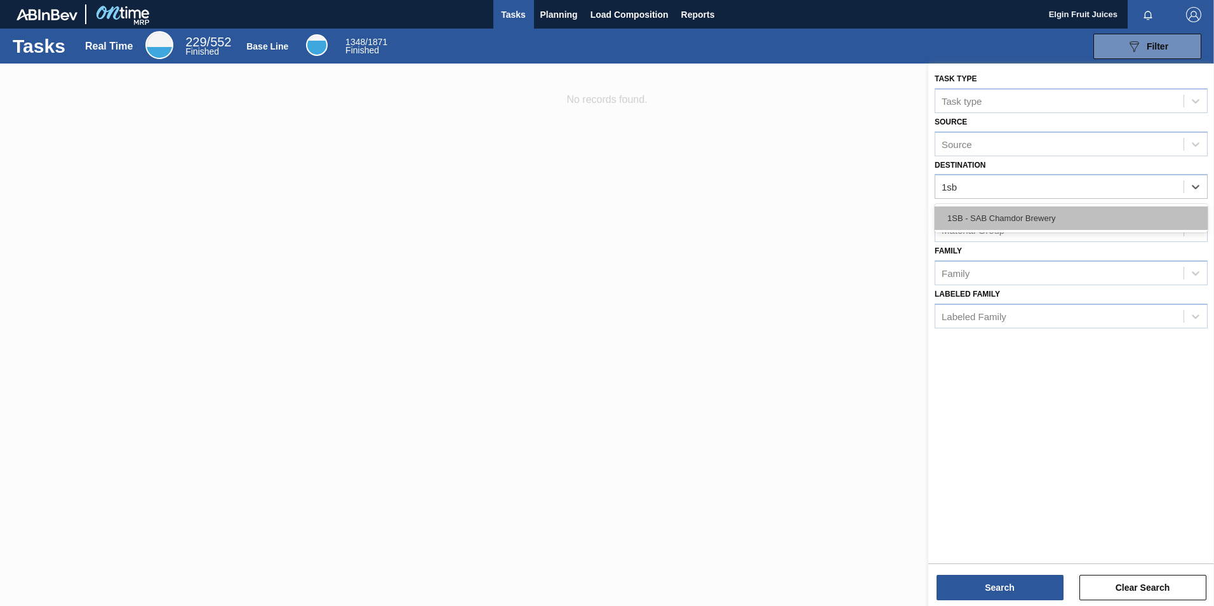
drag, startPoint x: 961, startPoint y: 218, endPoint x: 944, endPoint y: 261, distance: 46.5
click at [961, 218] on div "1SB - SAB Chamdor Brewery" at bounding box center [1071, 217] width 273 height 23
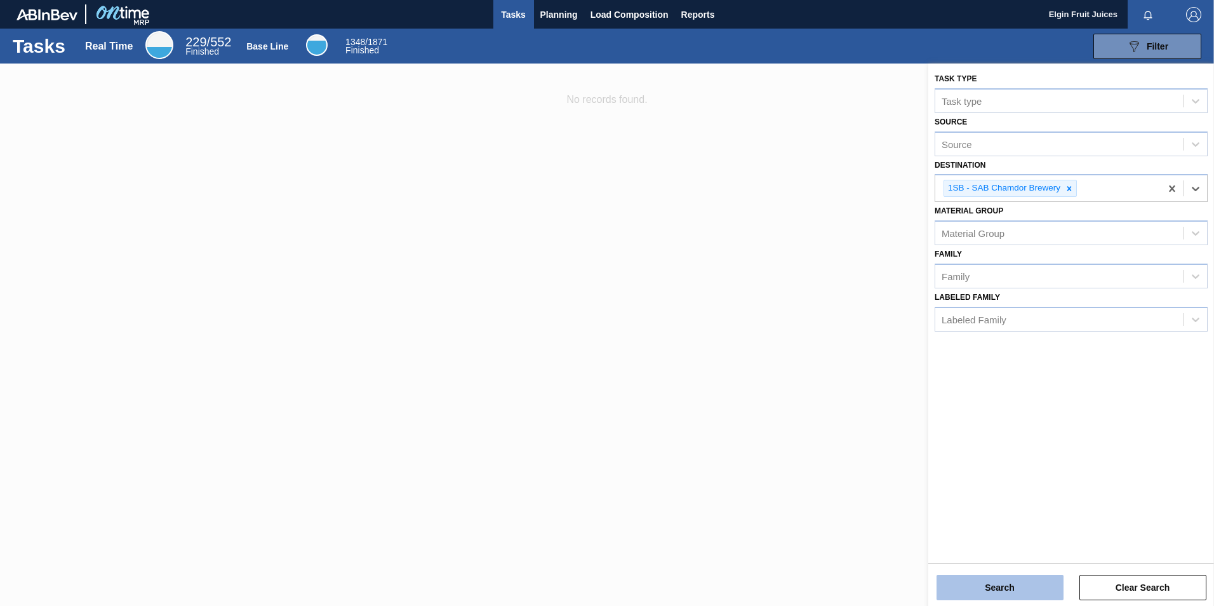
click at [1009, 587] on button "Search" at bounding box center [1000, 587] width 127 height 25
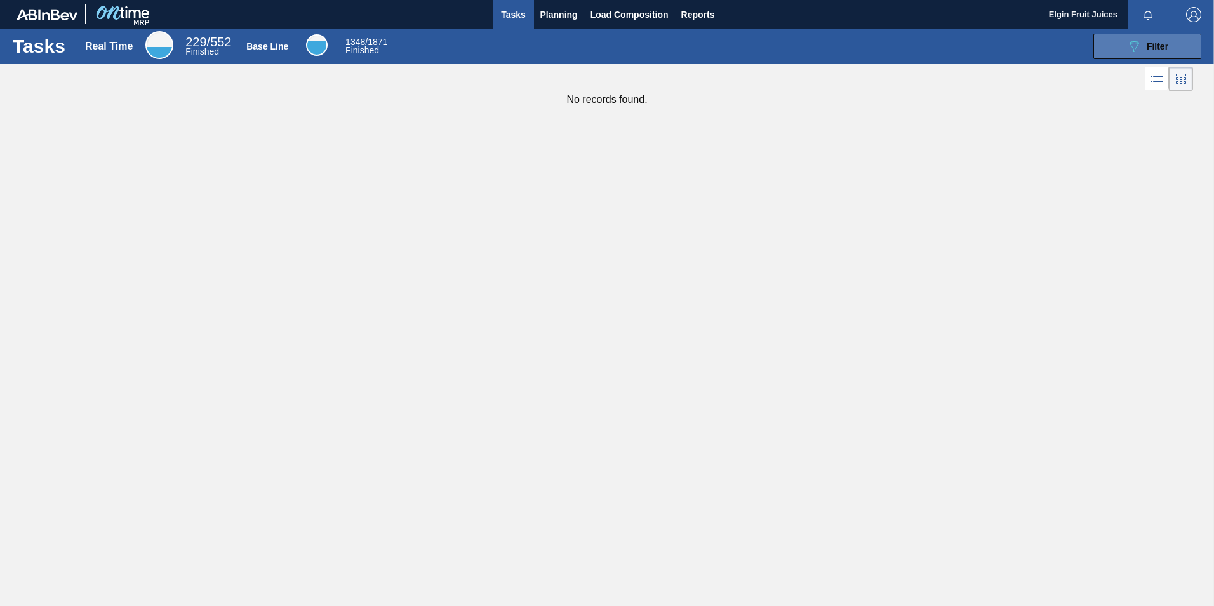
click at [1135, 51] on icon "089F7B8B-B2A5-4AFE-B5C0-19BA573D28AC" at bounding box center [1134, 46] width 15 height 15
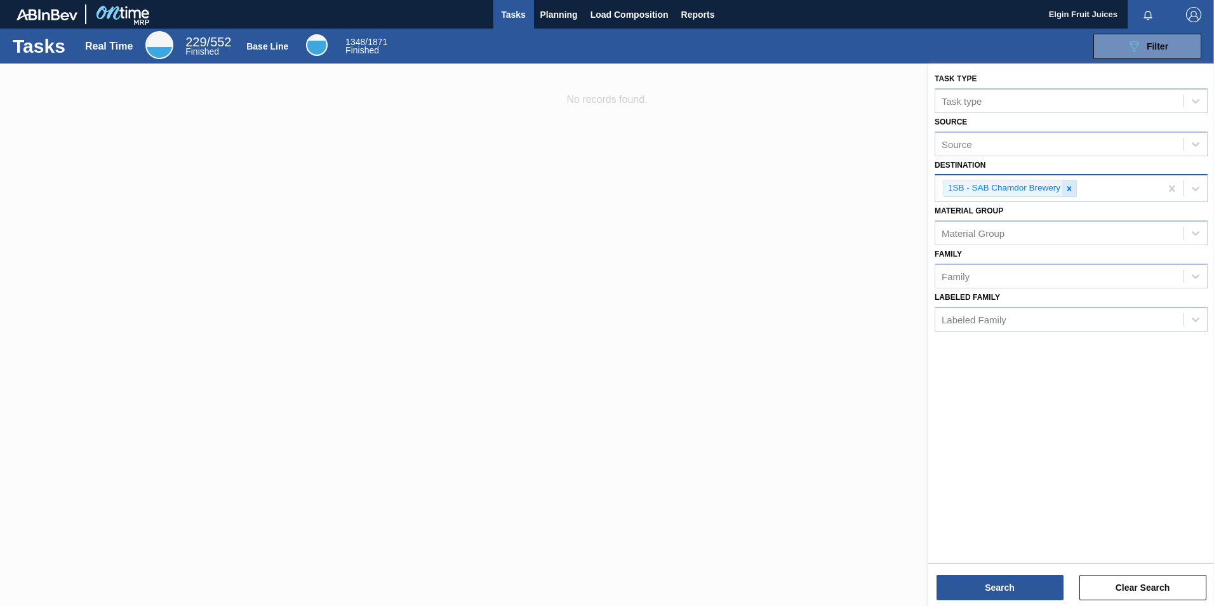
click at [1074, 190] on icon at bounding box center [1069, 188] width 9 height 9
click at [1198, 18] on img "button" at bounding box center [1193, 14] width 15 height 15
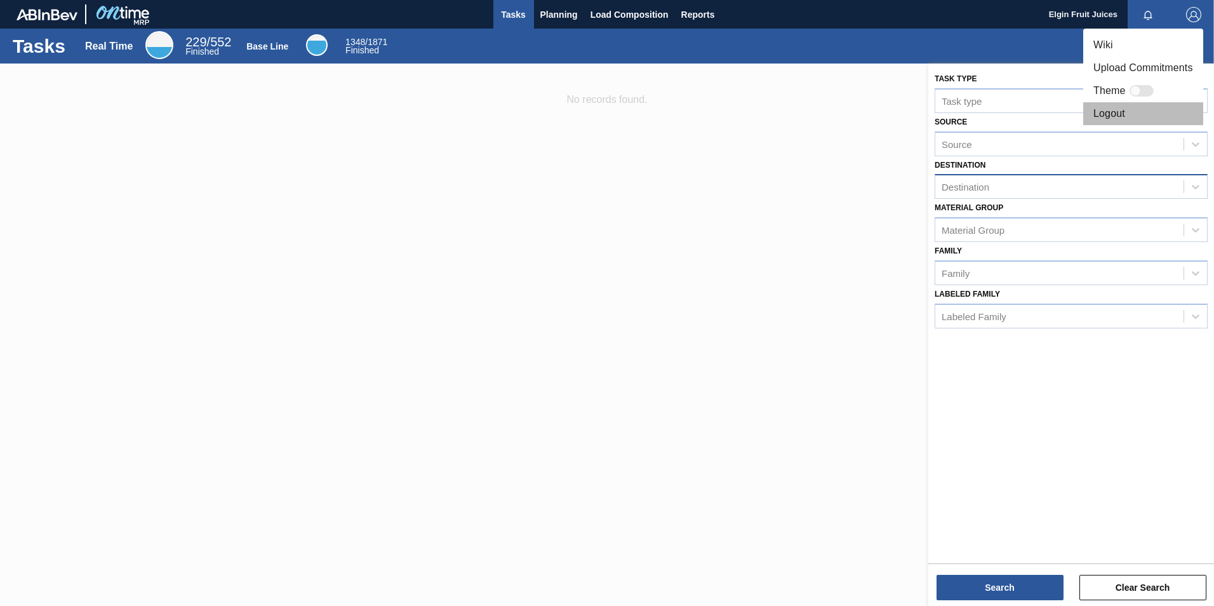
click at [1093, 114] on li "Logout" at bounding box center [1143, 113] width 120 height 23
